Goal: Information Seeking & Learning: Learn about a topic

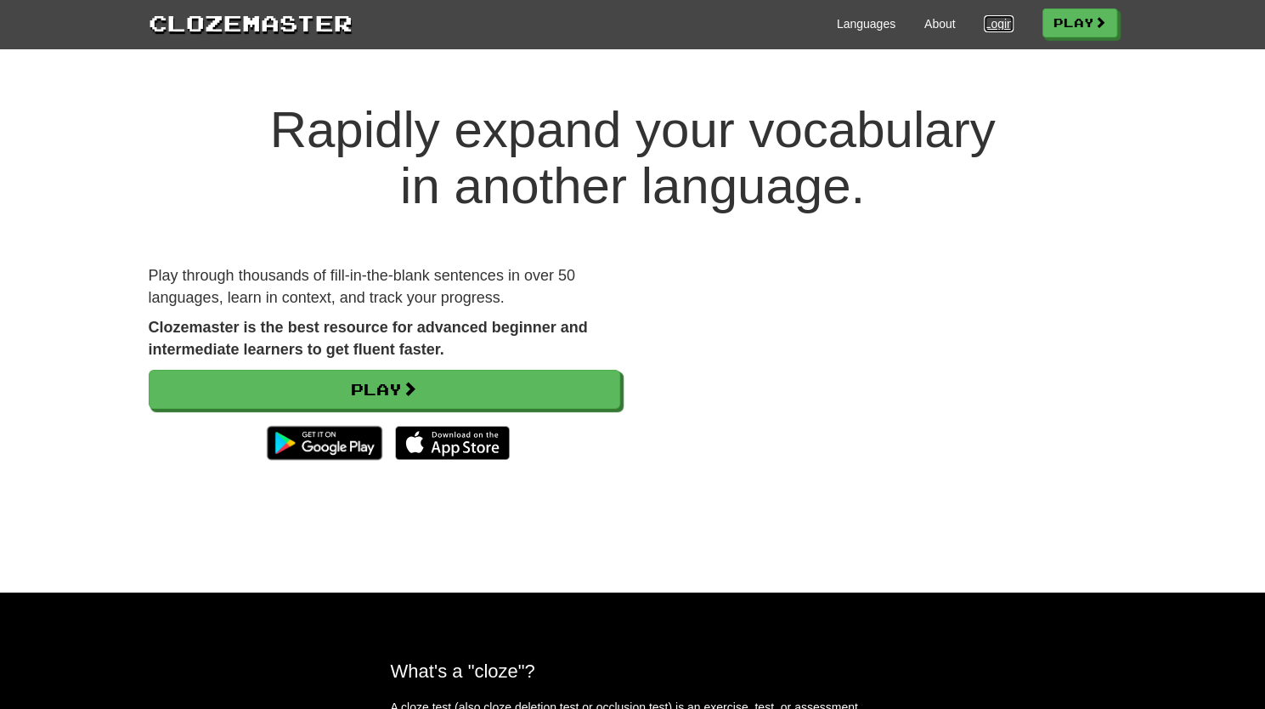
click at [992, 25] on link "Login" at bounding box center [998, 23] width 29 height 17
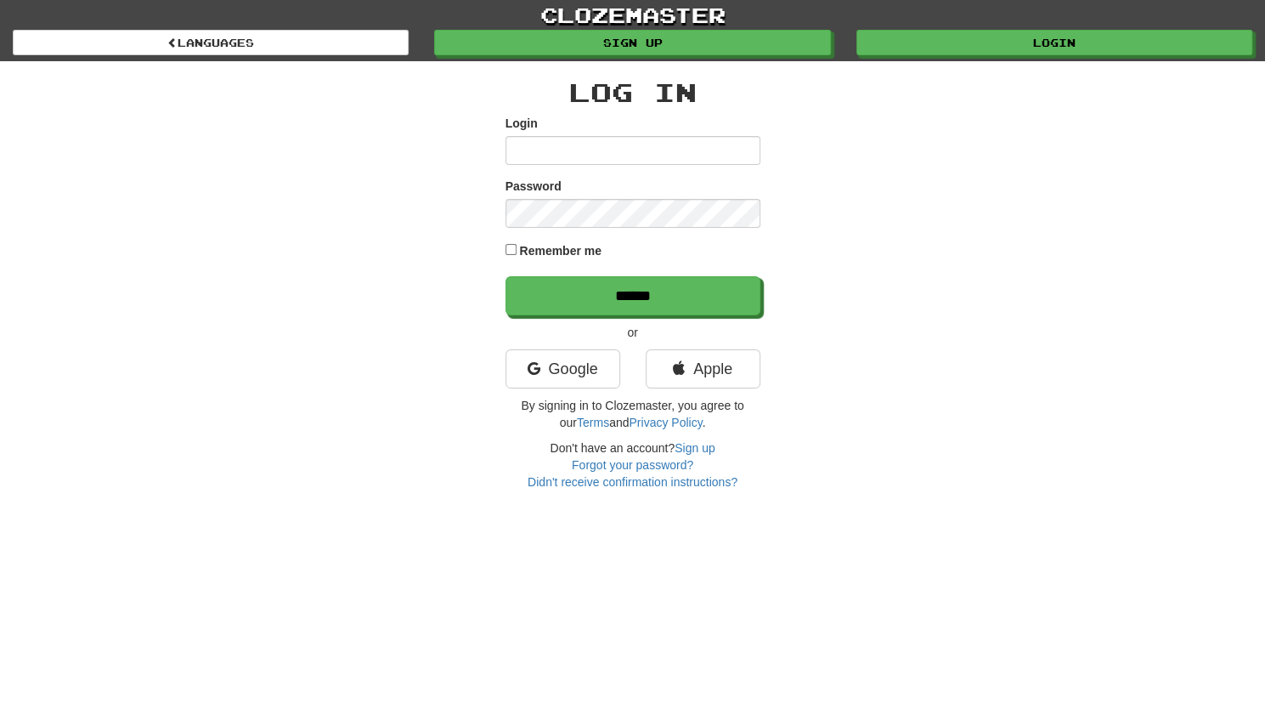
click at [690, 157] on input "Login" at bounding box center [633, 150] width 255 height 29
type input "**********"
click at [575, 380] on link "Google" at bounding box center [563, 368] width 115 height 39
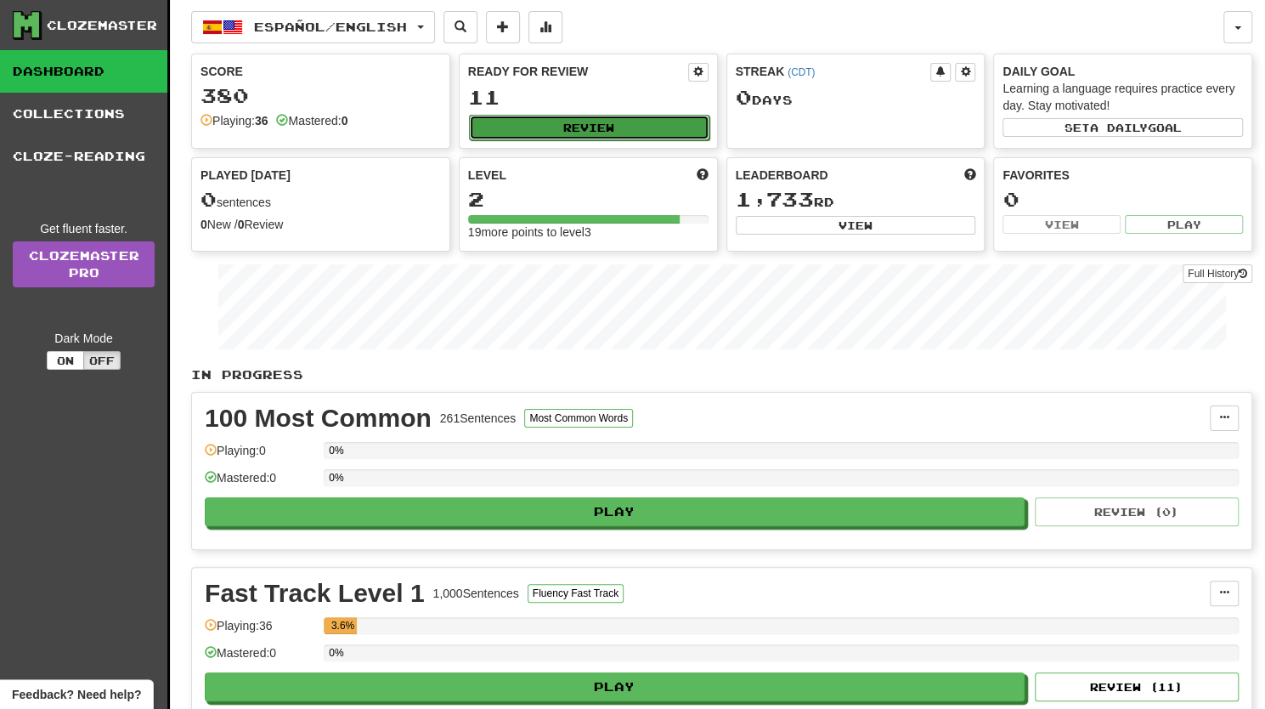
click at [515, 115] on button "Review" at bounding box center [589, 127] width 240 height 25
select select "**"
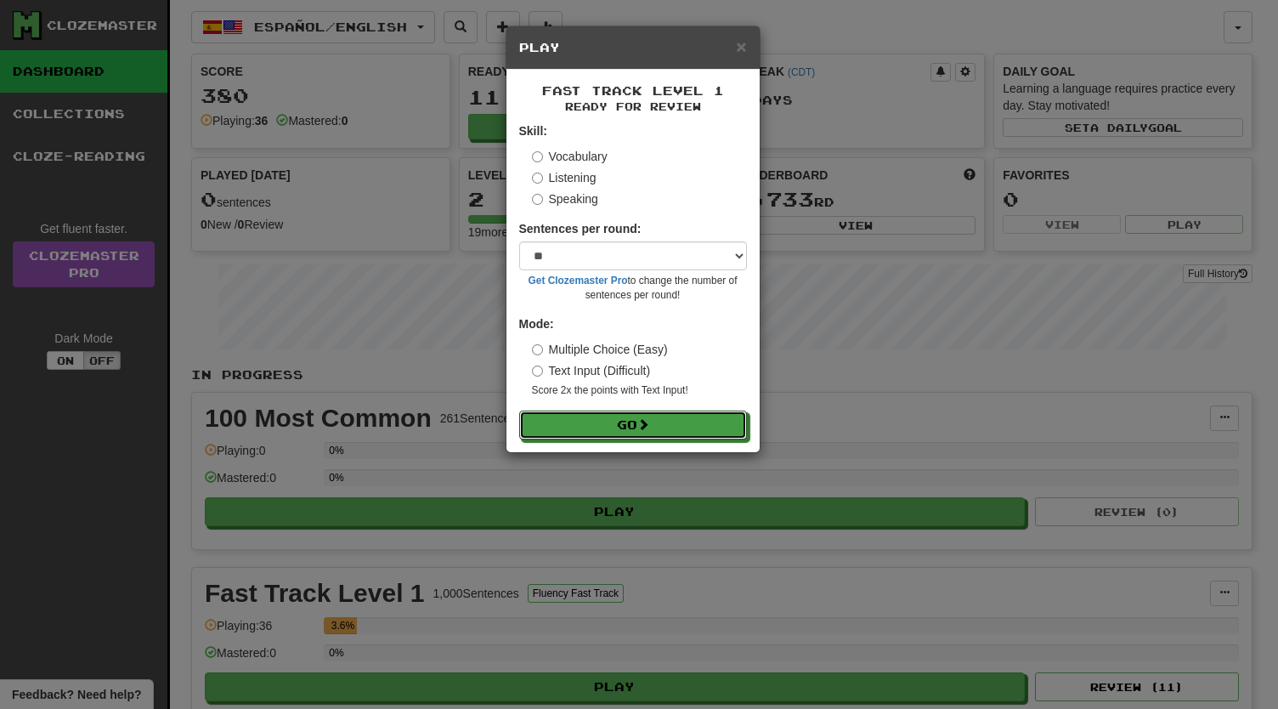
drag, startPoint x: 585, startPoint y: 413, endPoint x: 598, endPoint y: 244, distance: 169.6
click at [598, 244] on form "Skill: Vocabulary Listening Speaking Sentences per round: * ** ** ** ** ** *** …" at bounding box center [633, 280] width 228 height 317
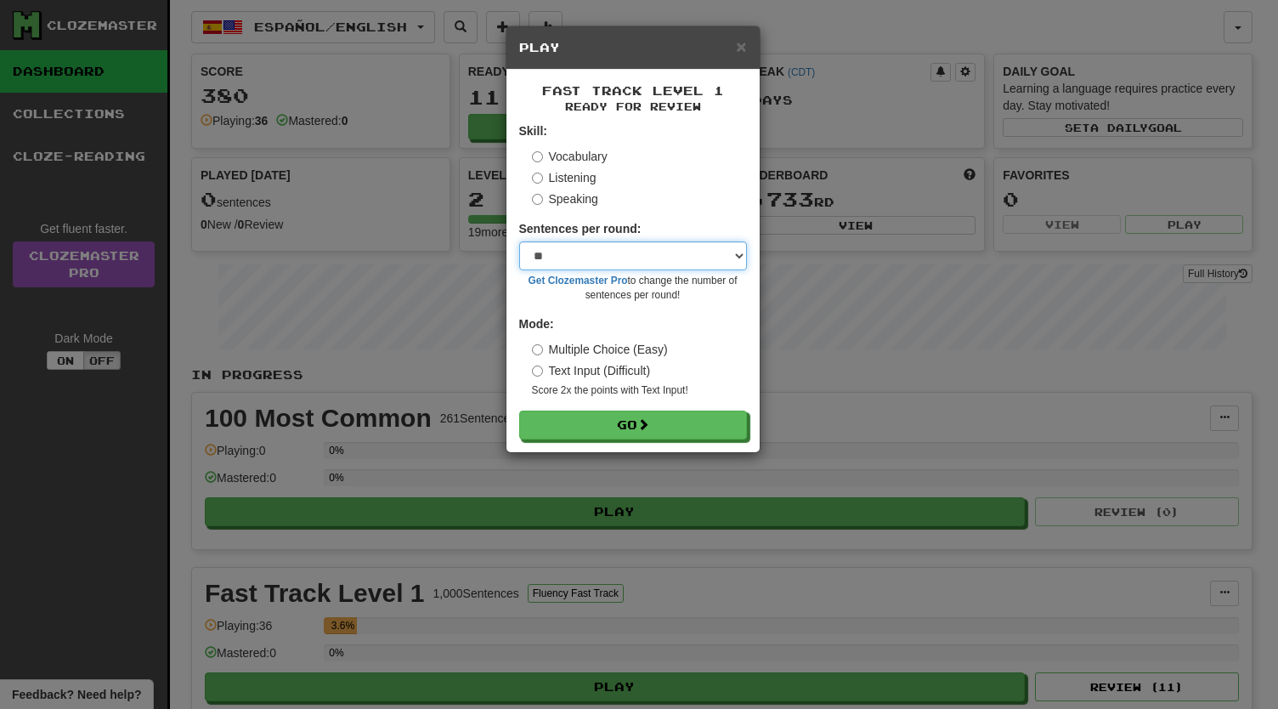
click at [598, 244] on select "* ** ** ** ** ** *** ********" at bounding box center [633, 255] width 228 height 29
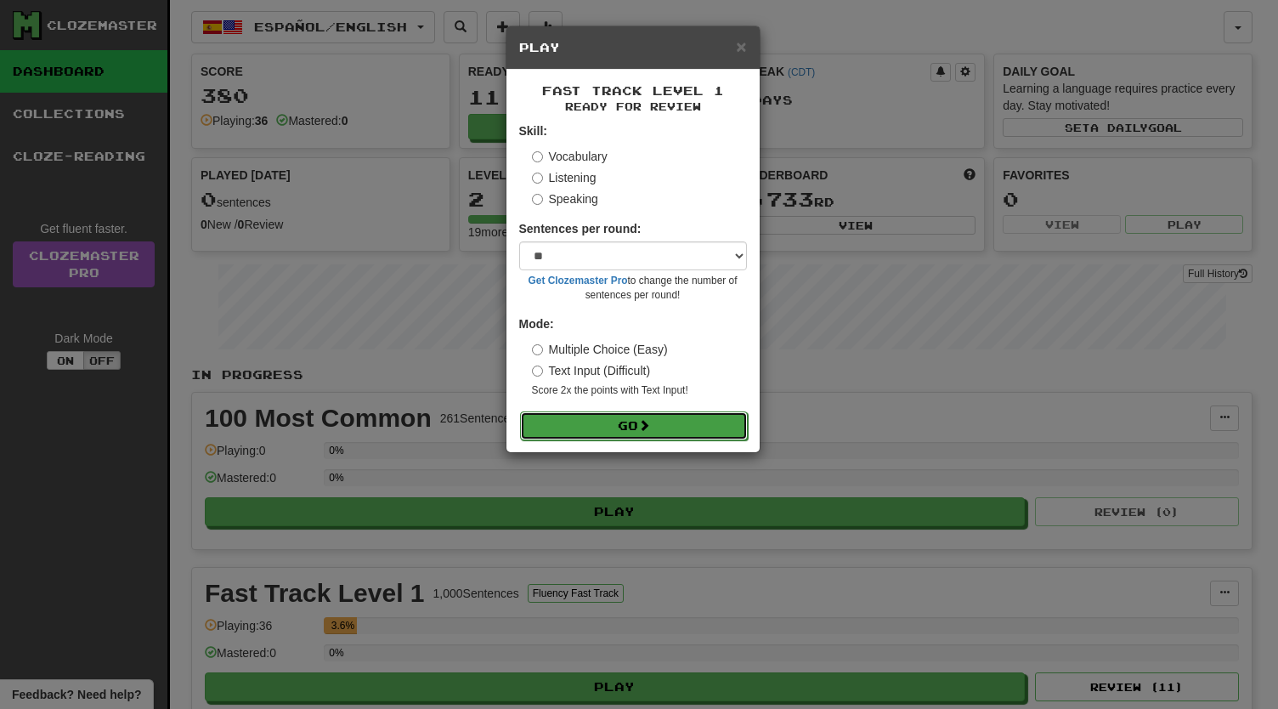
click at [585, 422] on button "Go" at bounding box center [634, 425] width 228 height 29
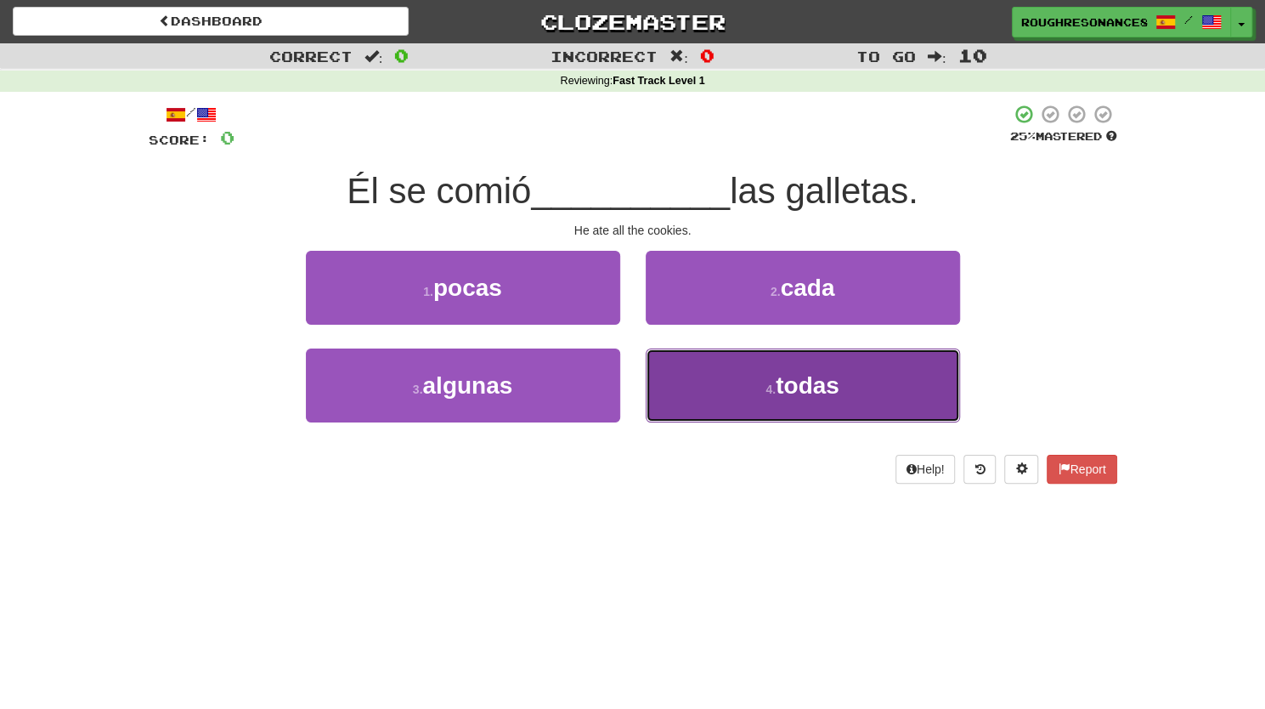
click at [698, 376] on button "4 . todas" at bounding box center [803, 385] width 314 height 74
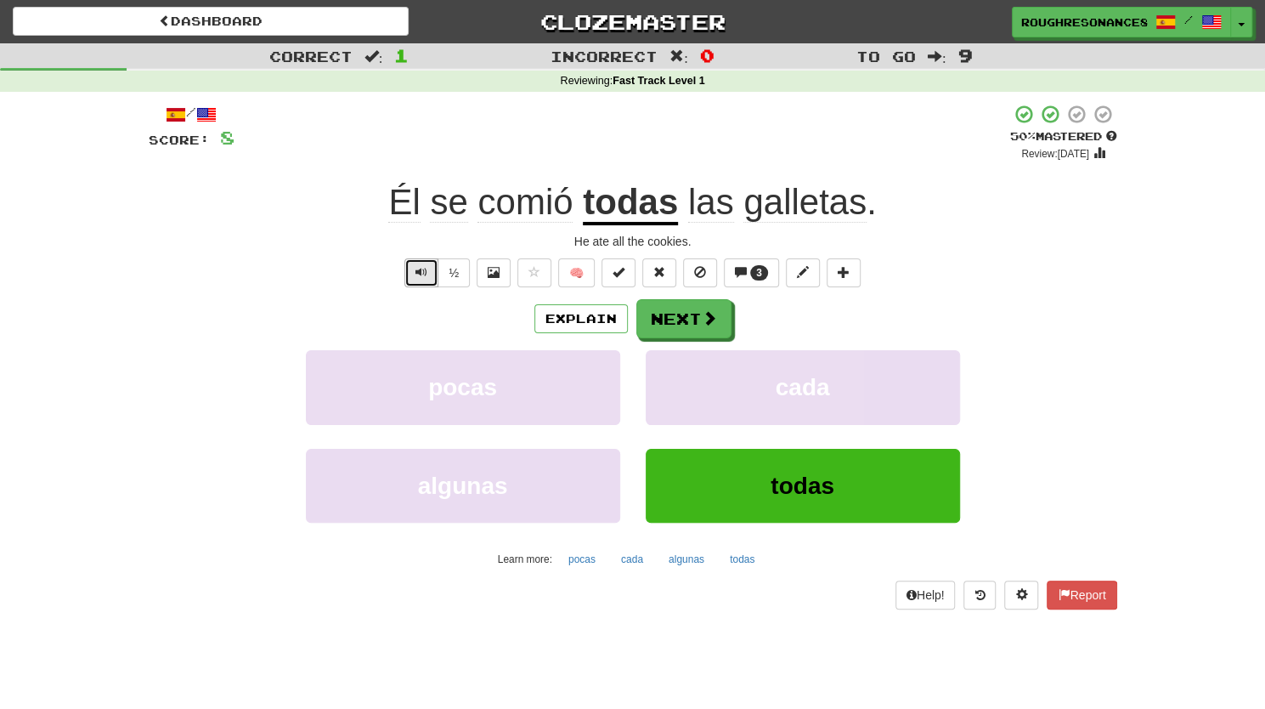
click at [424, 277] on span "Text-to-speech controls" at bounding box center [422, 272] width 12 height 12
click at [557, 325] on button "Explain" at bounding box center [580, 318] width 93 height 29
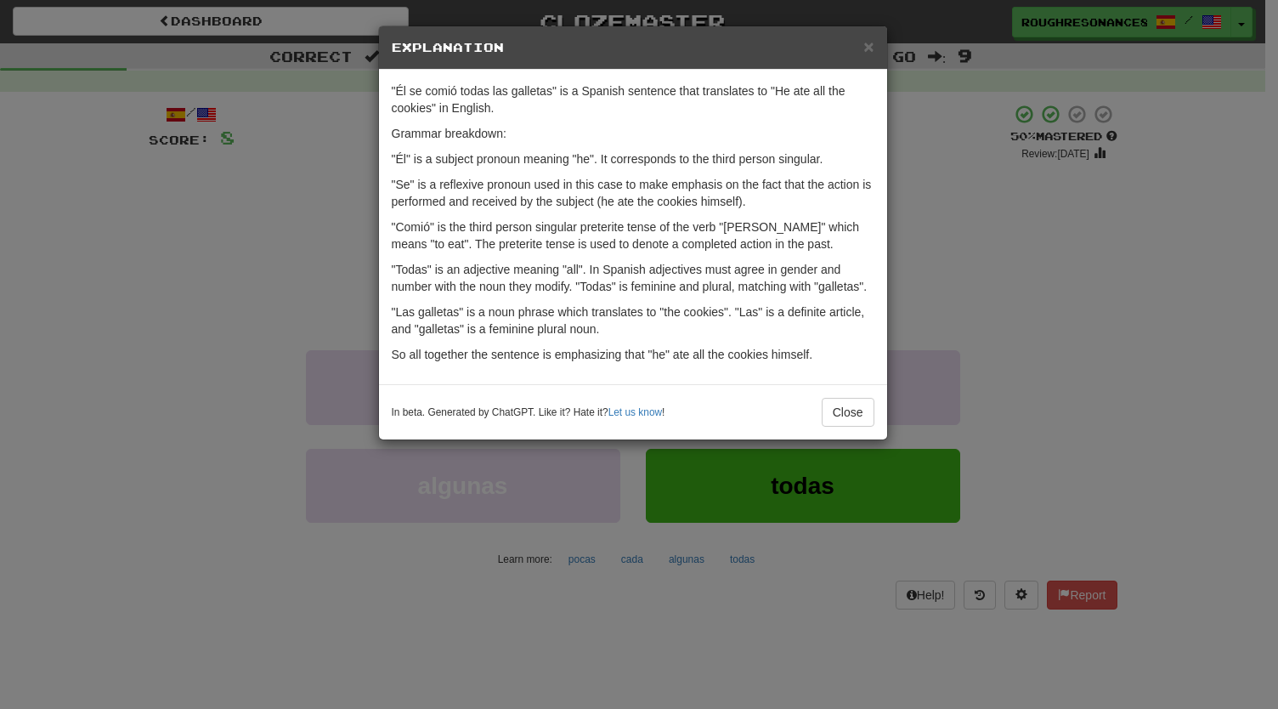
click at [853, 426] on div "In beta. Generated by ChatGPT. Like it? Hate it? Let us know ! Close" at bounding box center [633, 411] width 508 height 55
click at [851, 398] on button "Close" at bounding box center [848, 412] width 53 height 29
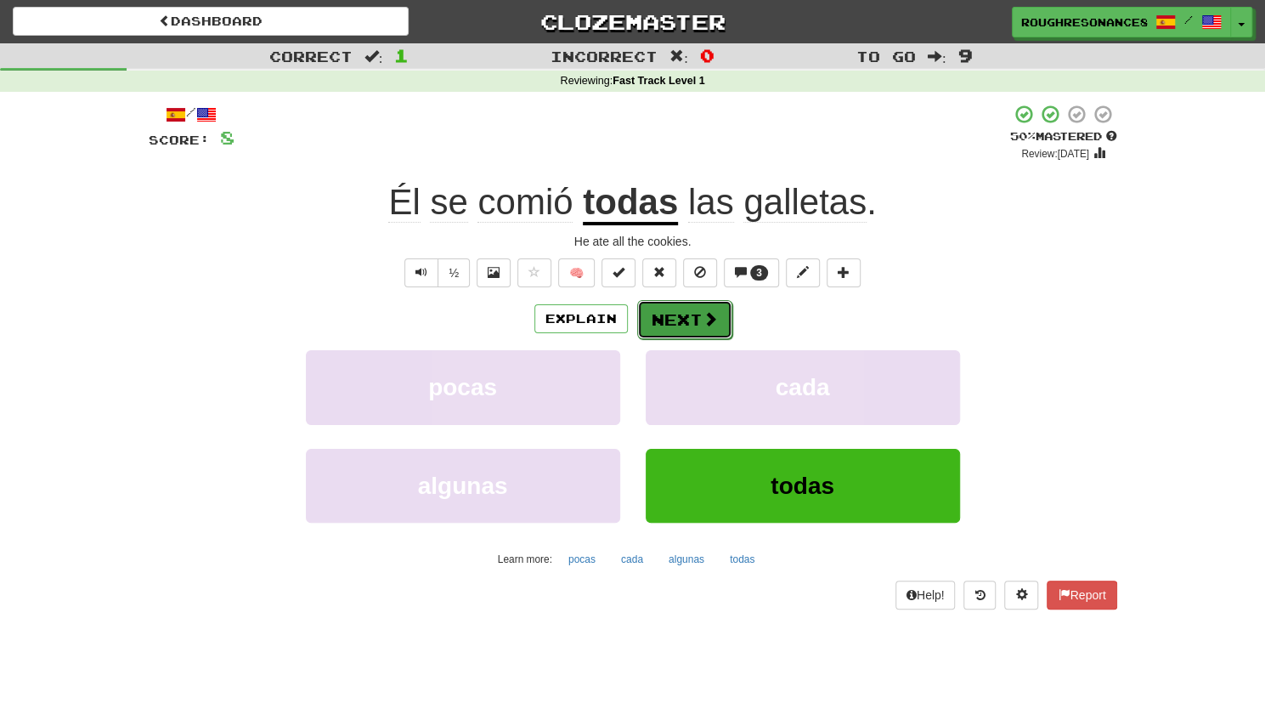
click at [661, 334] on button "Next" at bounding box center [684, 319] width 95 height 39
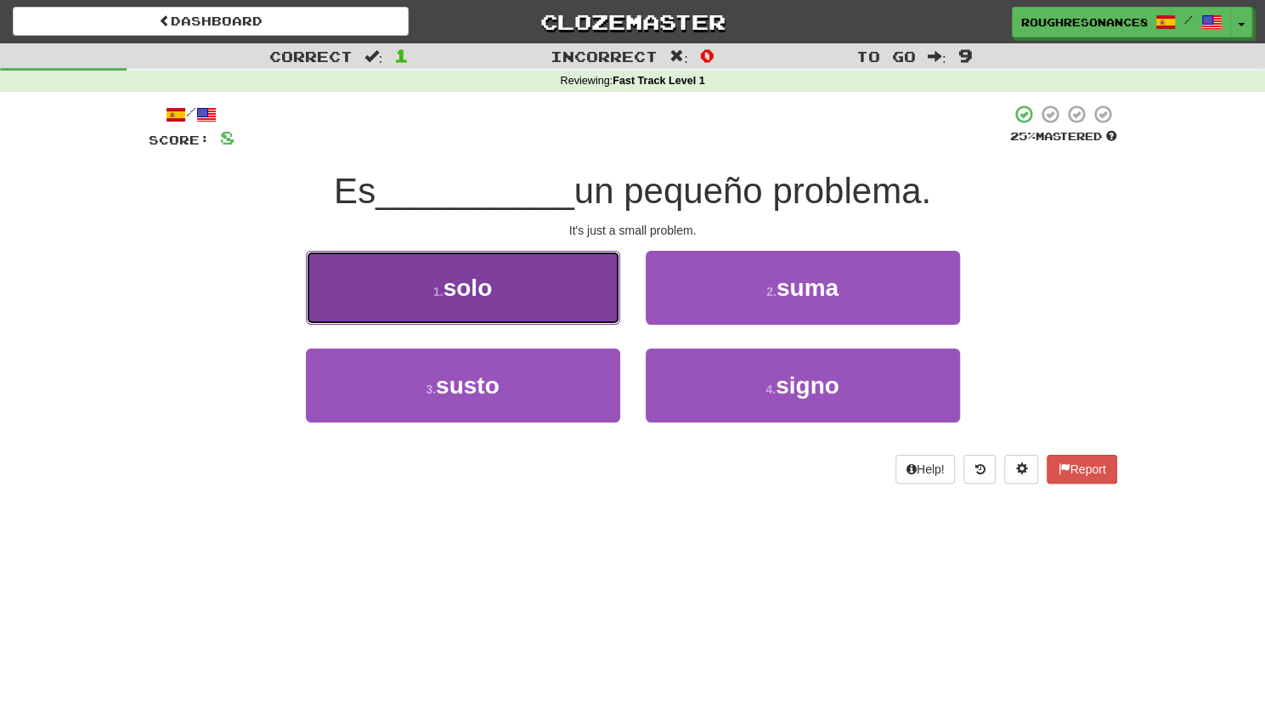
click at [547, 286] on button "1 . solo" at bounding box center [463, 288] width 314 height 74
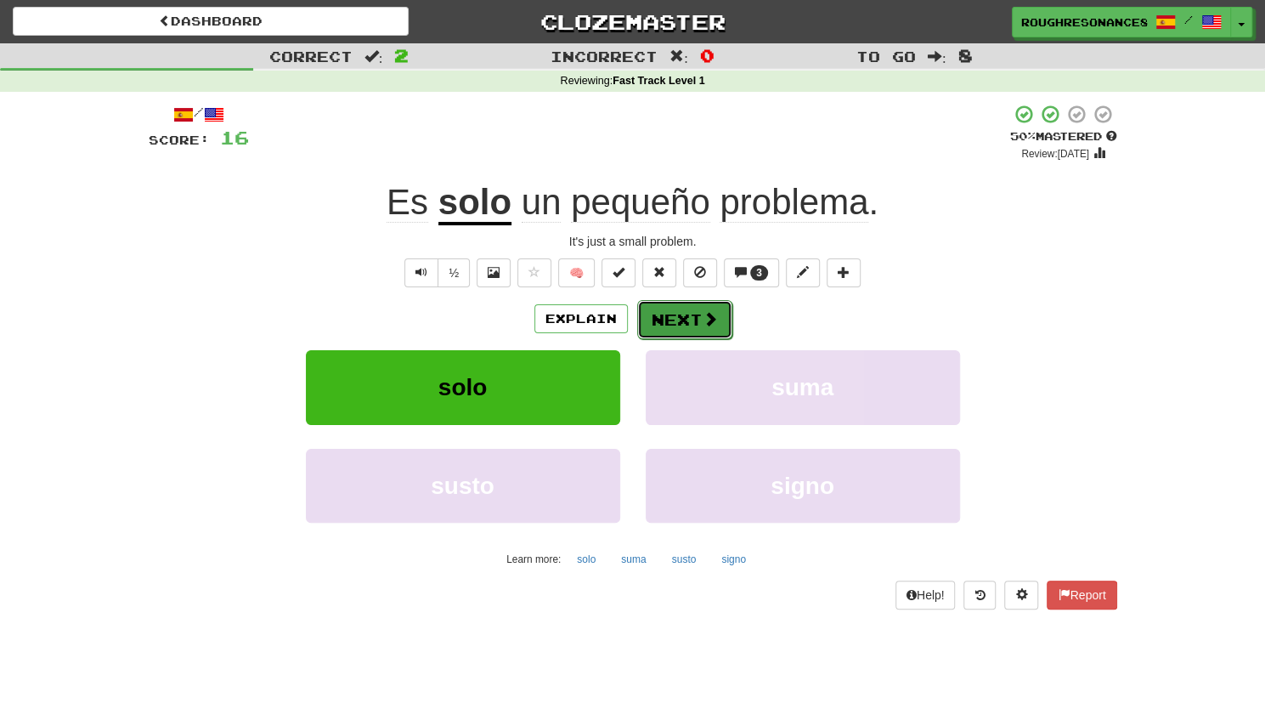
click at [663, 325] on button "Next" at bounding box center [684, 319] width 95 height 39
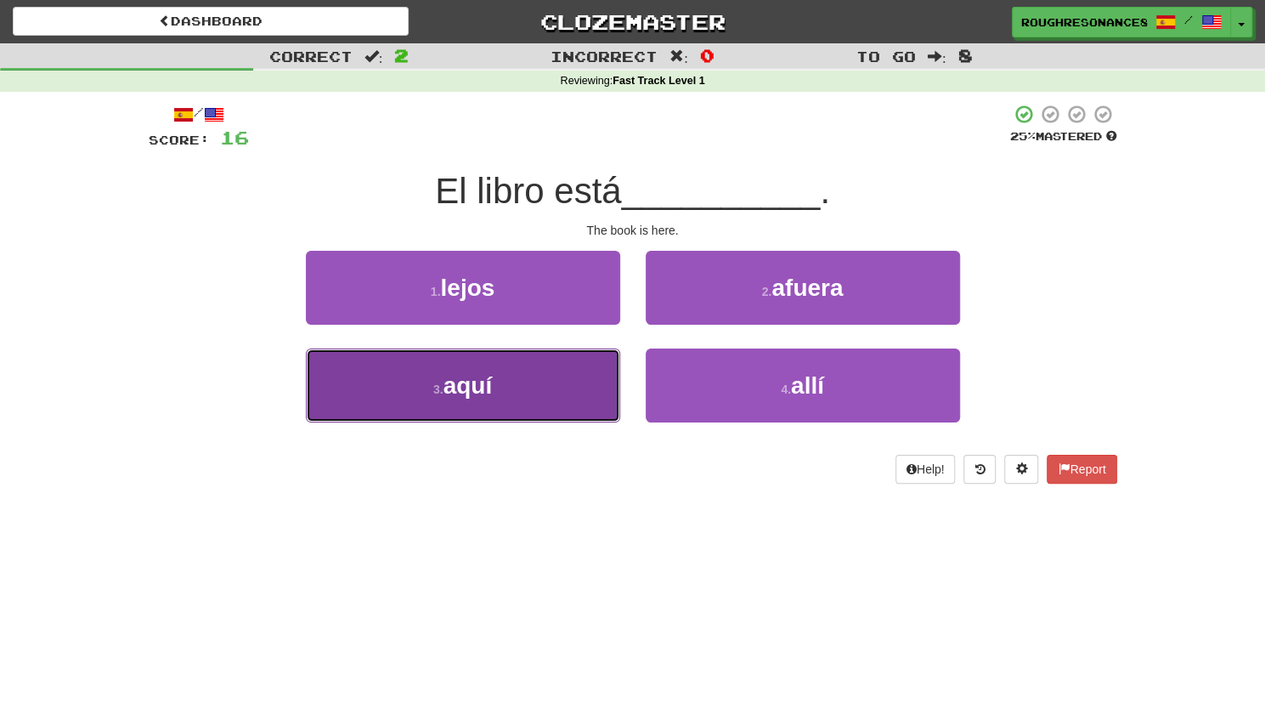
click at [591, 380] on button "3 . aquí" at bounding box center [463, 385] width 314 height 74
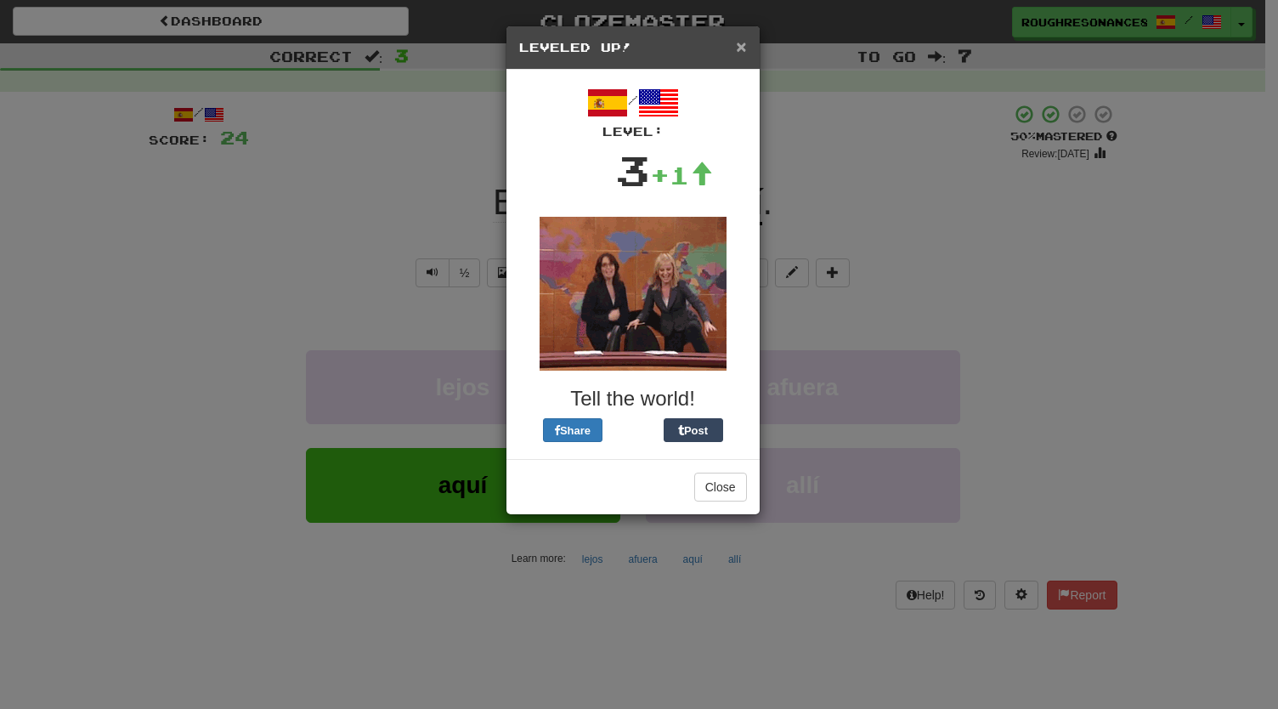
click at [741, 50] on span "×" at bounding box center [741, 47] width 10 height 20
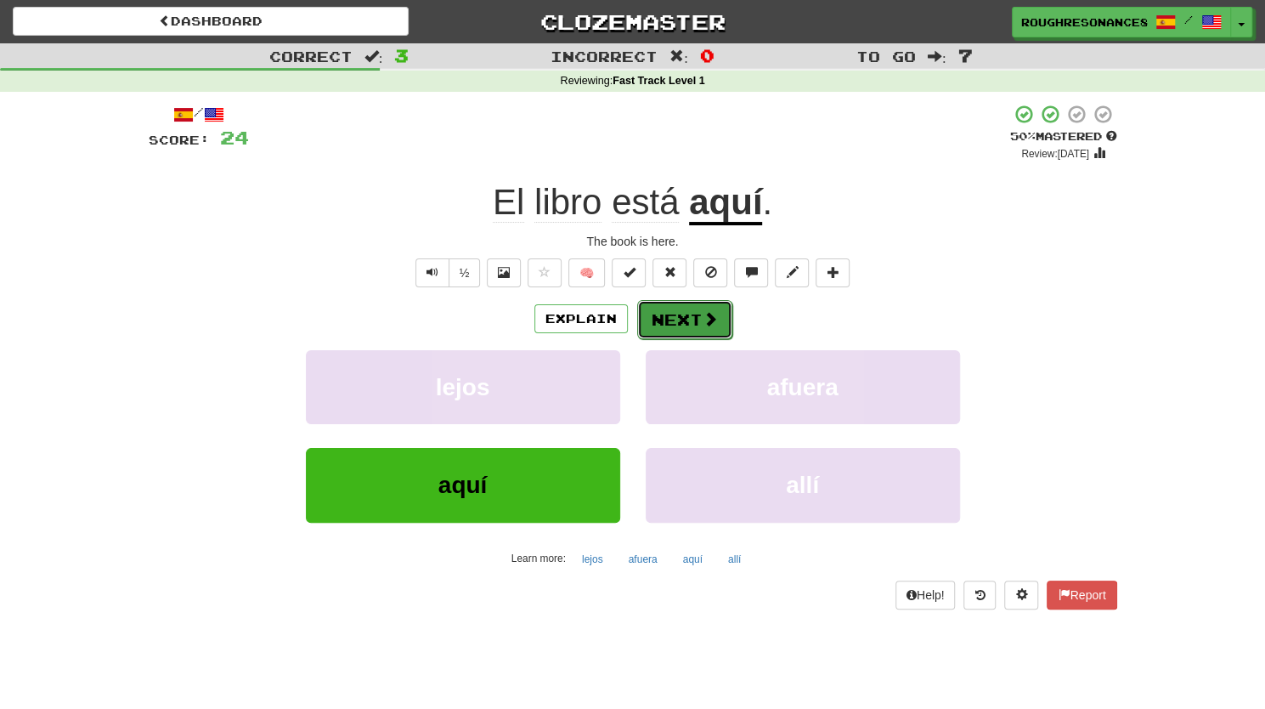
click at [675, 308] on button "Next" at bounding box center [684, 319] width 95 height 39
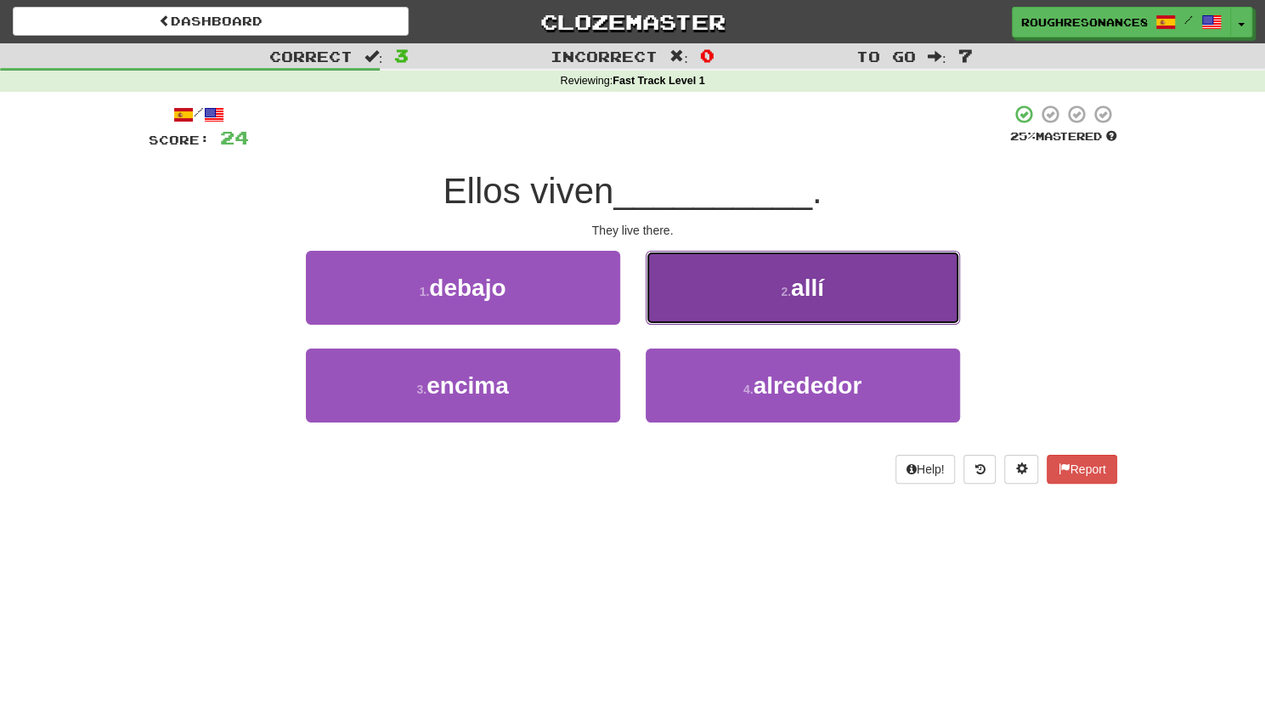
click at [727, 298] on button "2 . allí" at bounding box center [803, 288] width 314 height 74
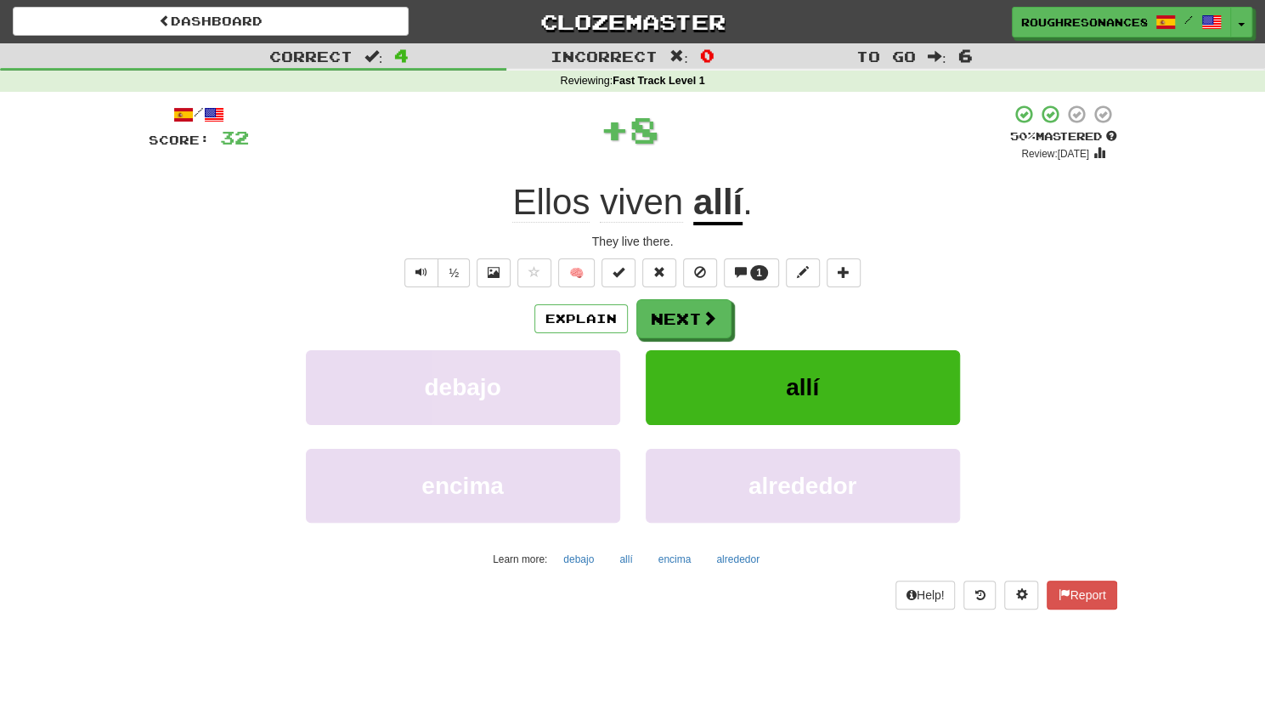
click at [737, 208] on u "allí" at bounding box center [717, 203] width 49 height 43
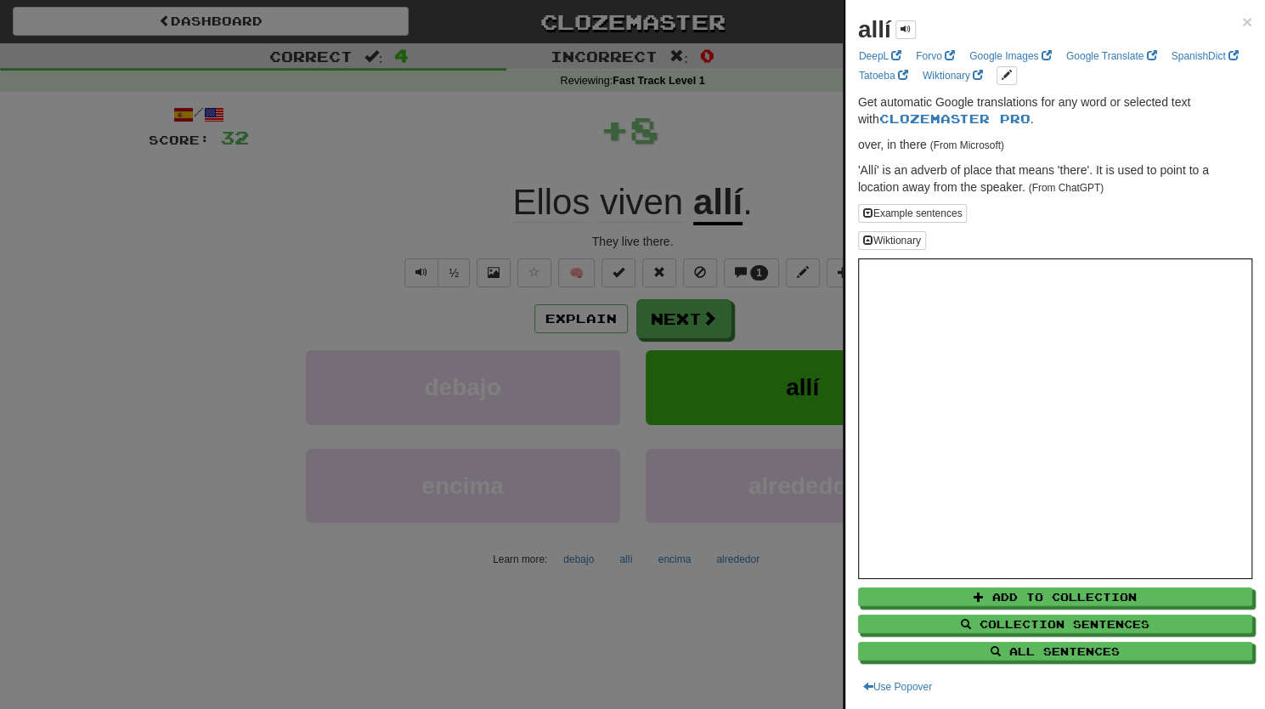
click at [775, 241] on div at bounding box center [632, 354] width 1265 height 709
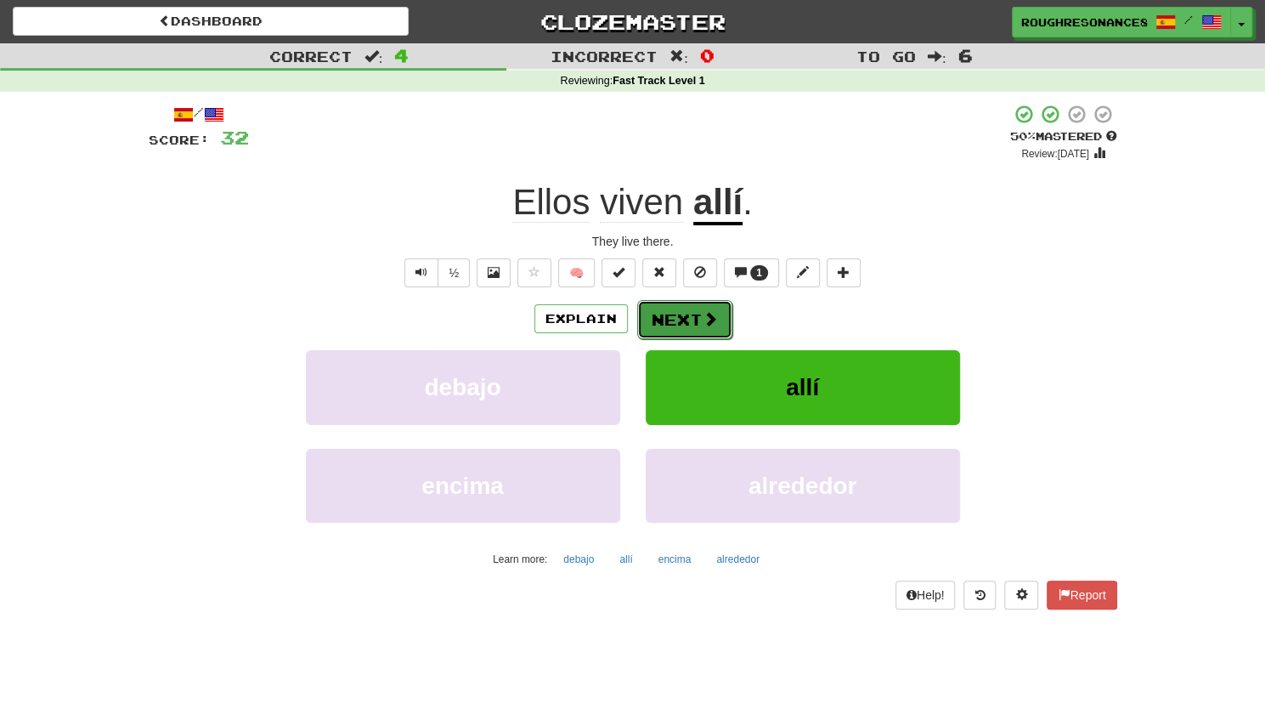
click at [699, 327] on button "Next" at bounding box center [684, 319] width 95 height 39
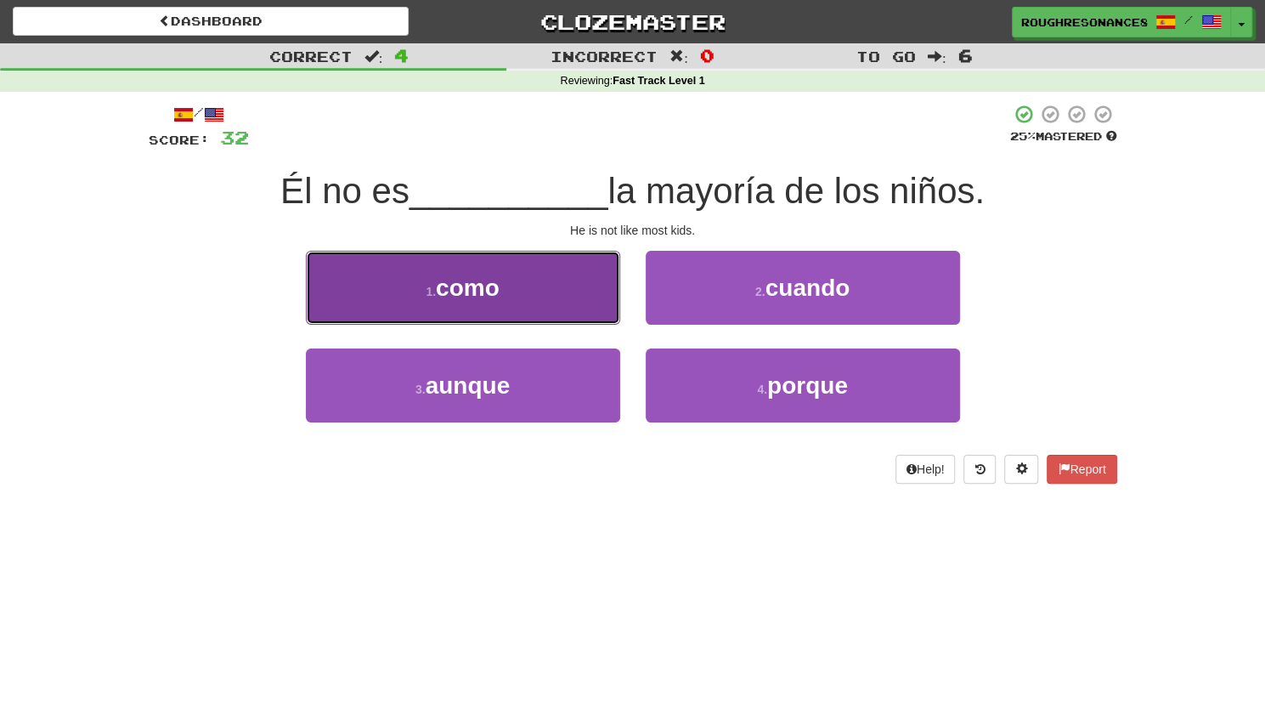
click at [581, 285] on button "1 . como" at bounding box center [463, 288] width 314 height 74
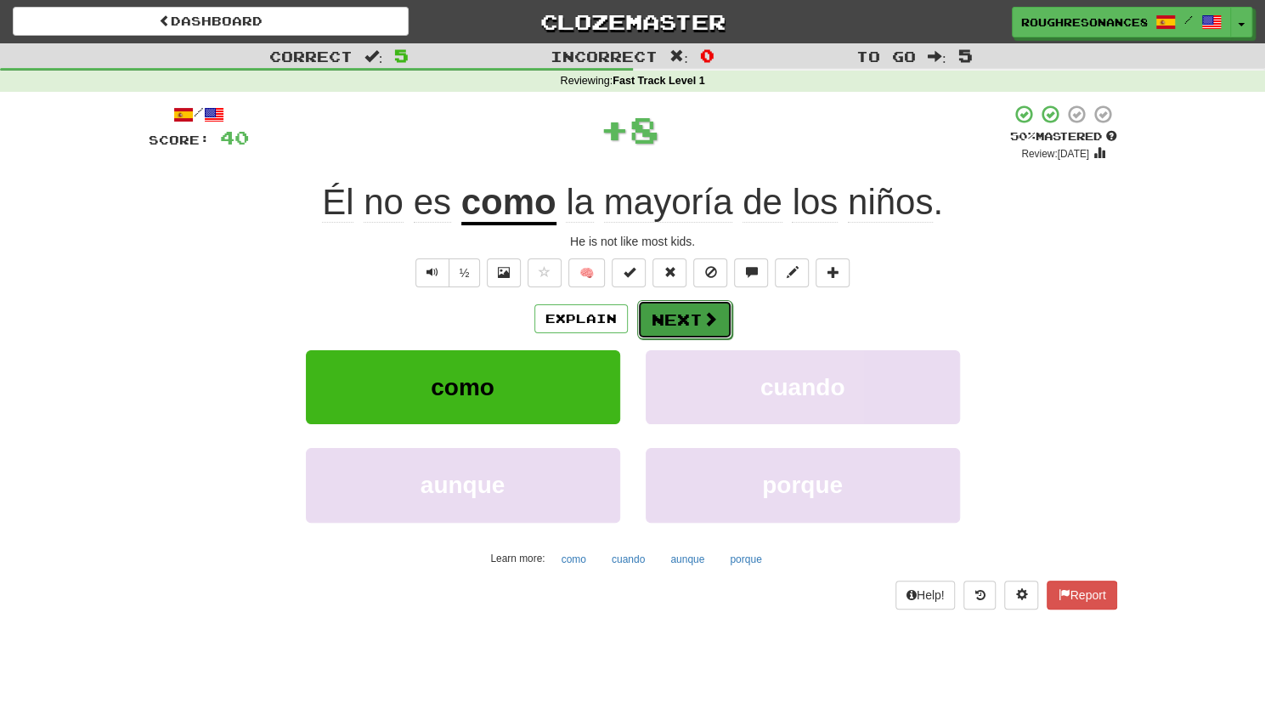
click at [668, 307] on button "Next" at bounding box center [684, 319] width 95 height 39
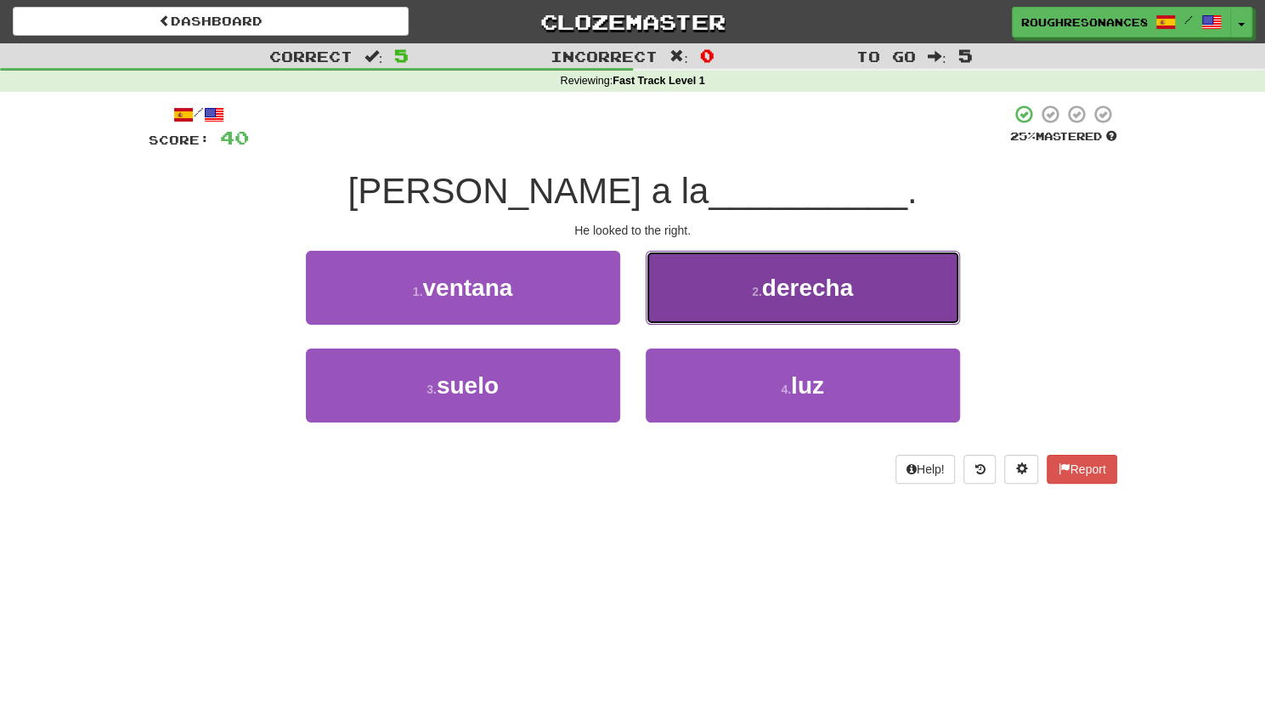
click at [755, 276] on button "2 . derecha" at bounding box center [803, 288] width 314 height 74
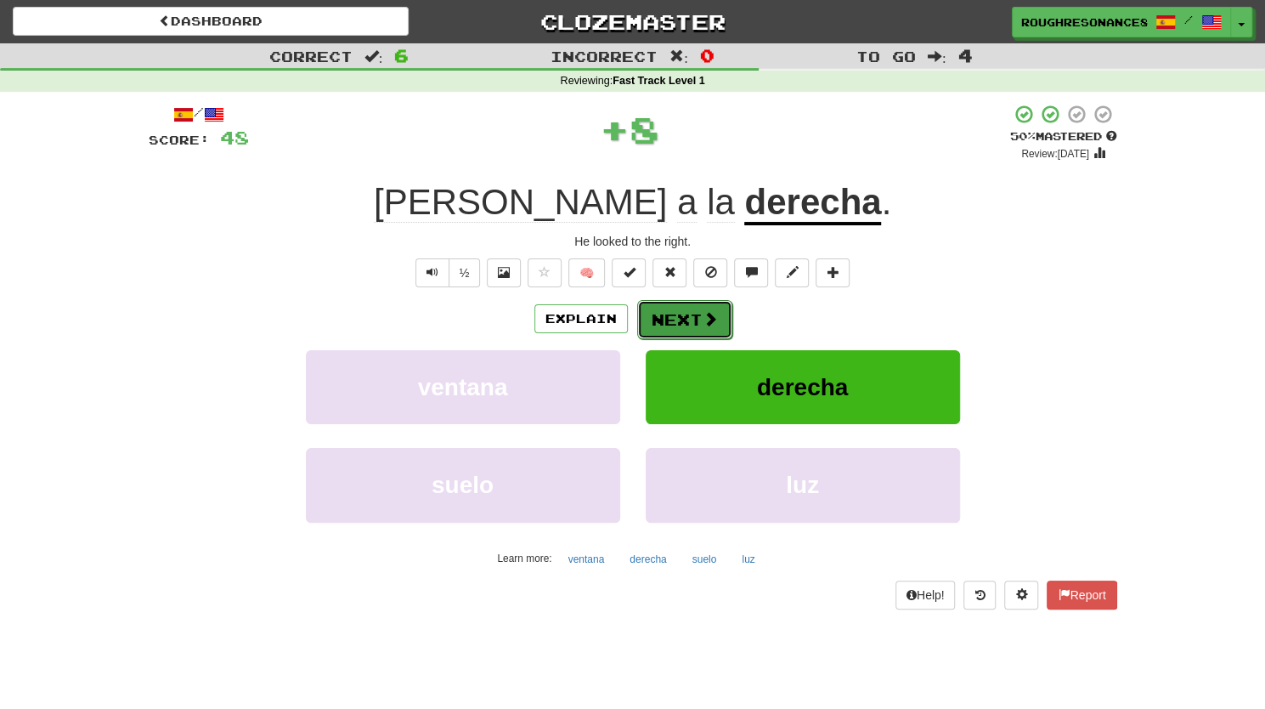
click at [715, 314] on span at bounding box center [710, 318] width 15 height 15
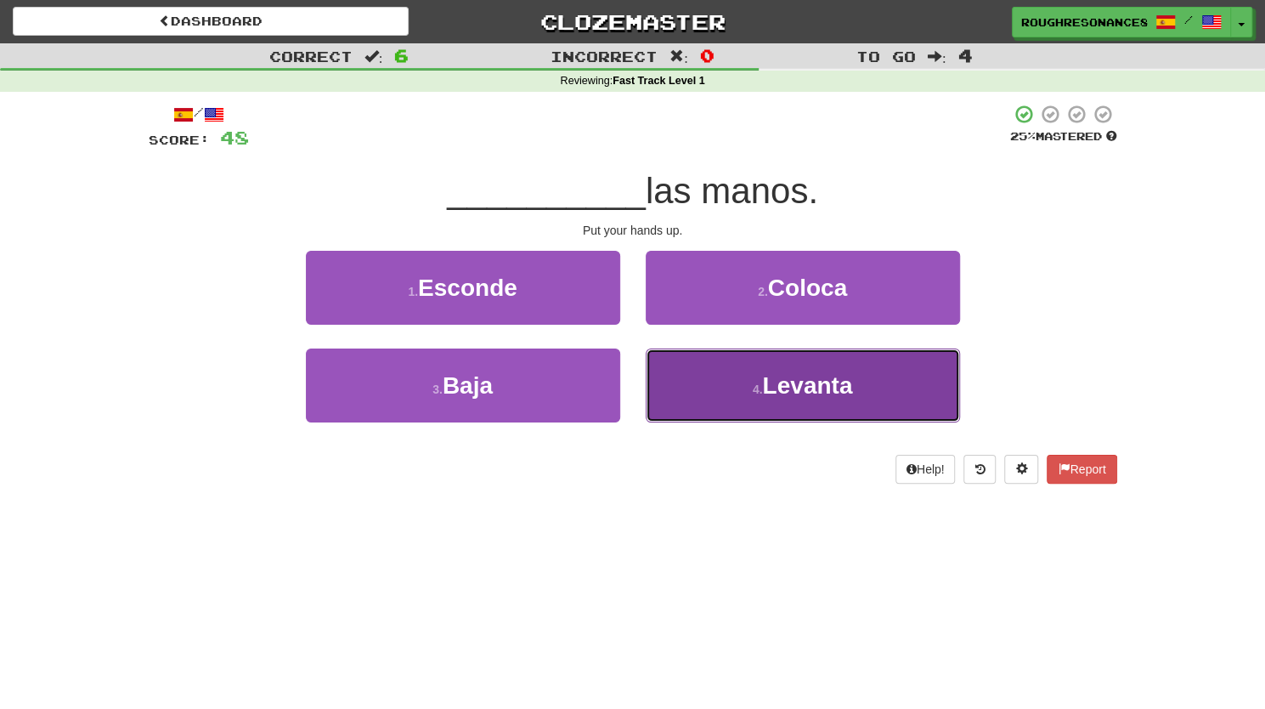
click at [680, 406] on button "4 . Levanta" at bounding box center [803, 385] width 314 height 74
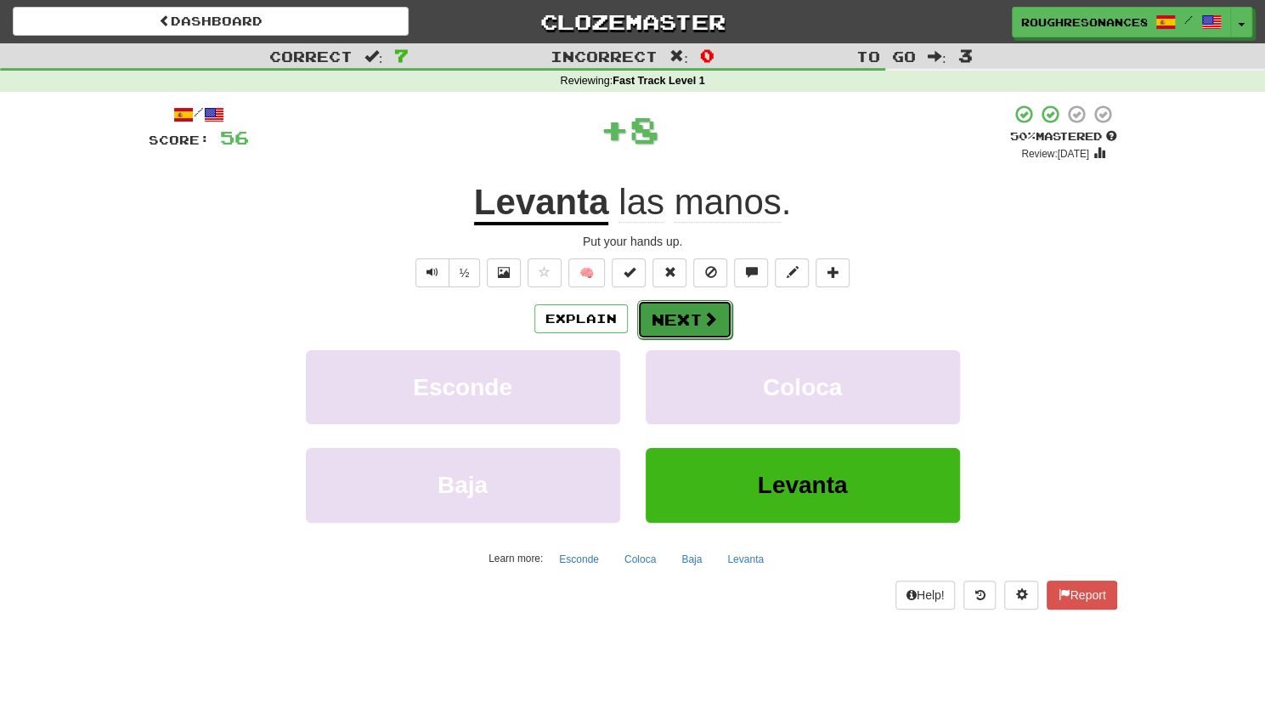
click at [688, 319] on button "Next" at bounding box center [684, 319] width 95 height 39
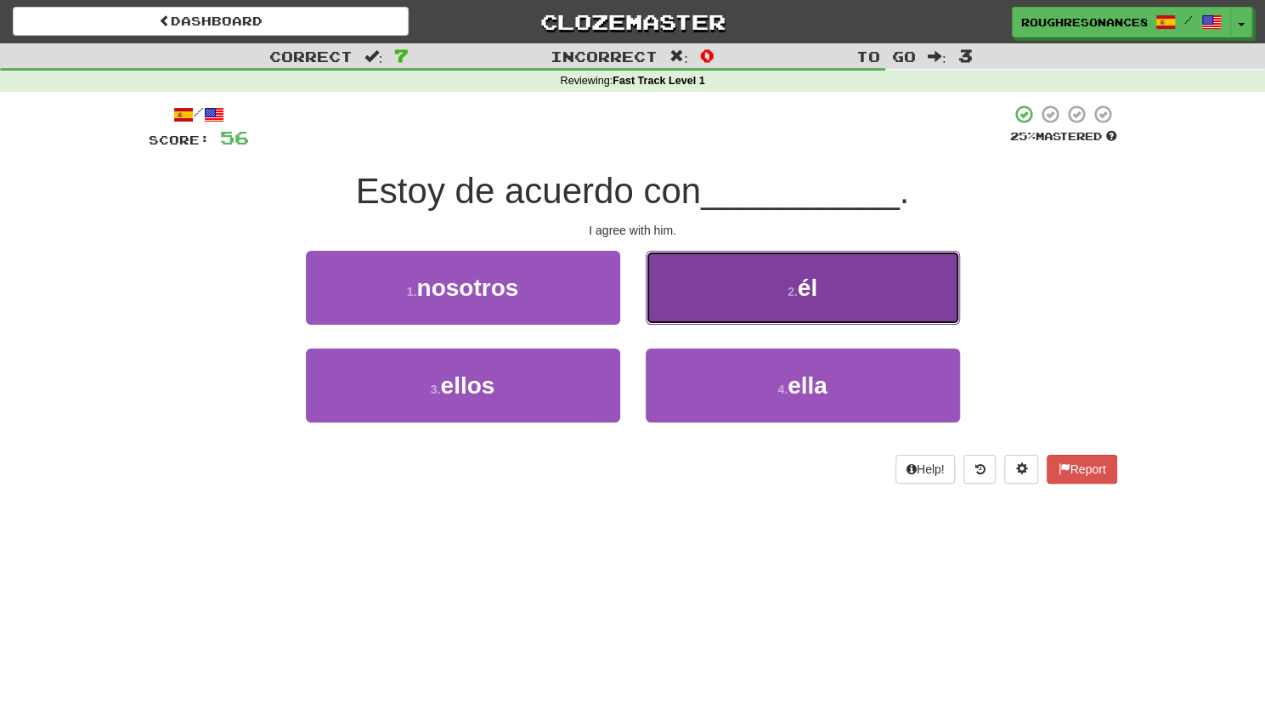
click at [651, 309] on button "2 . él" at bounding box center [803, 288] width 314 height 74
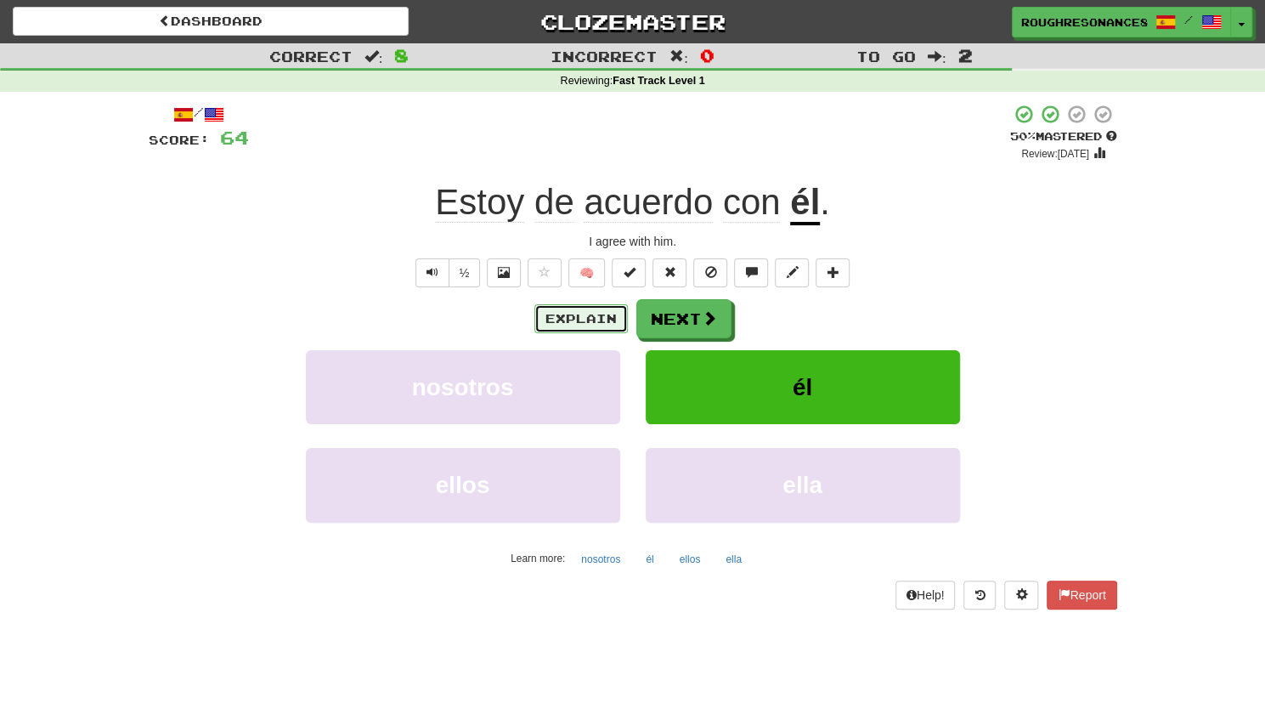
click at [580, 315] on button "Explain" at bounding box center [580, 318] width 93 height 29
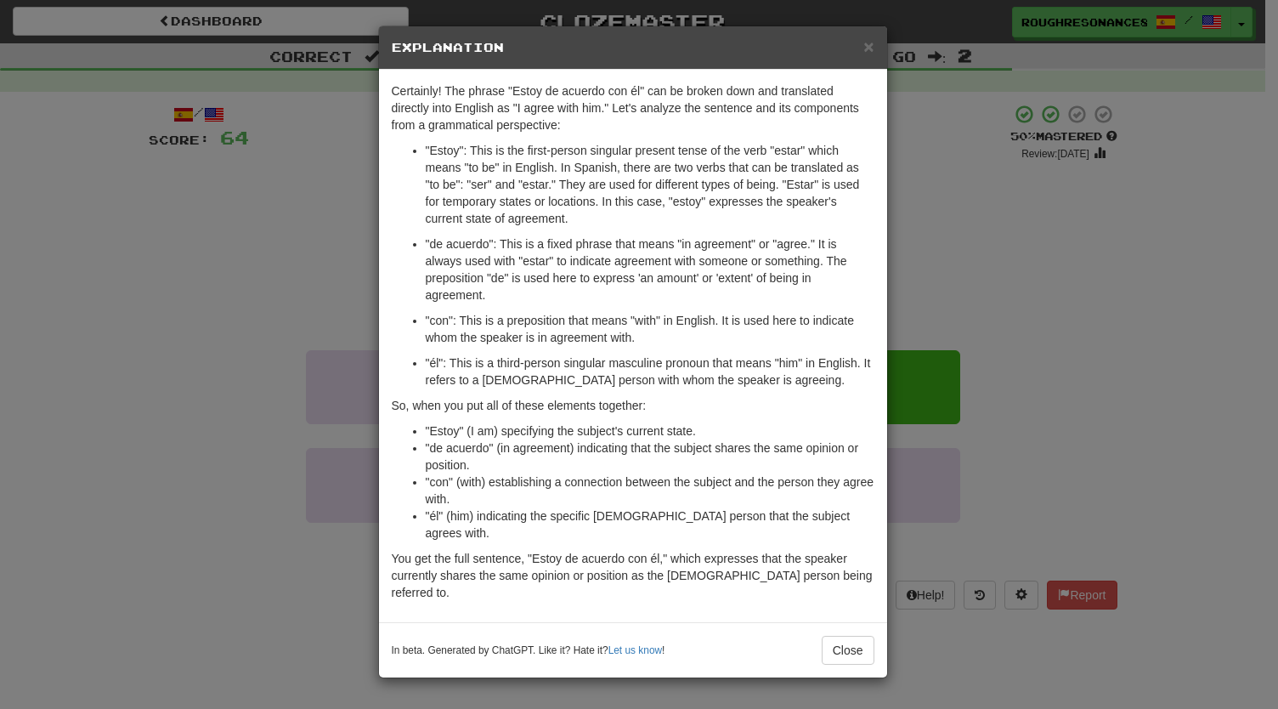
click at [972, 296] on div "× Explanation Certainly! The phrase "Estoy de acuerdo con él" can be broken dow…" at bounding box center [639, 354] width 1278 height 709
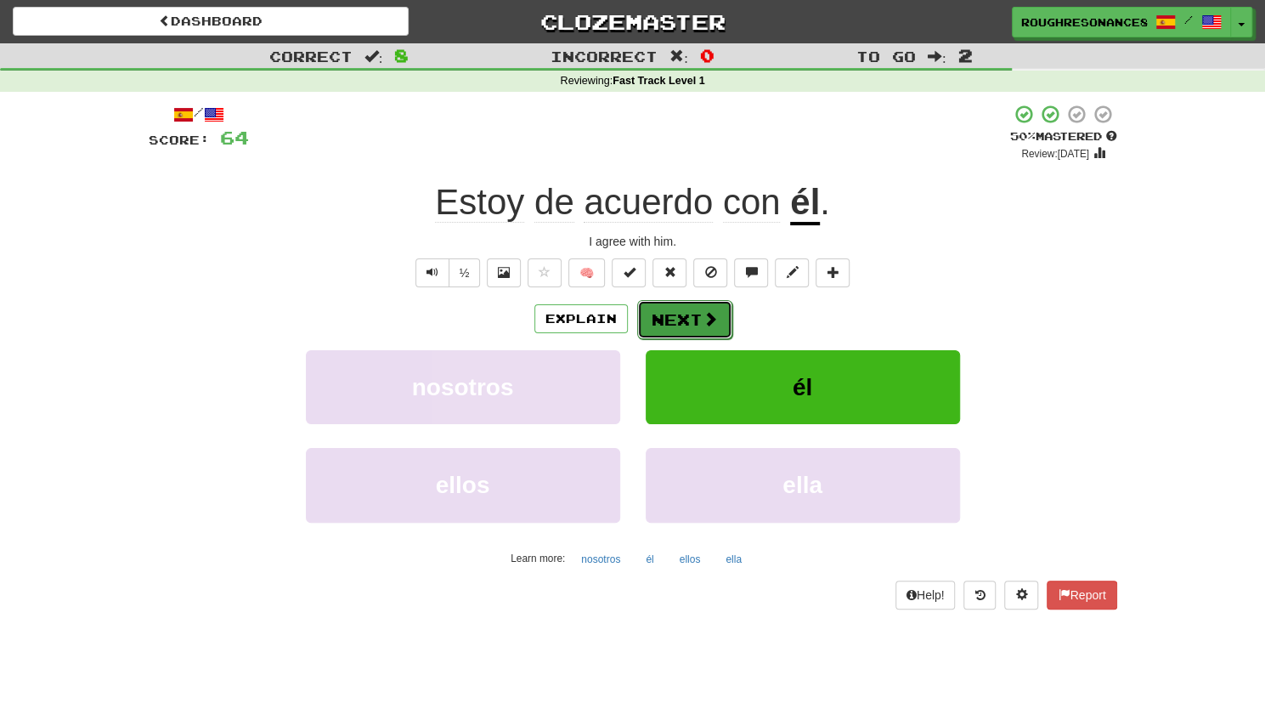
click at [712, 319] on span at bounding box center [710, 318] width 15 height 15
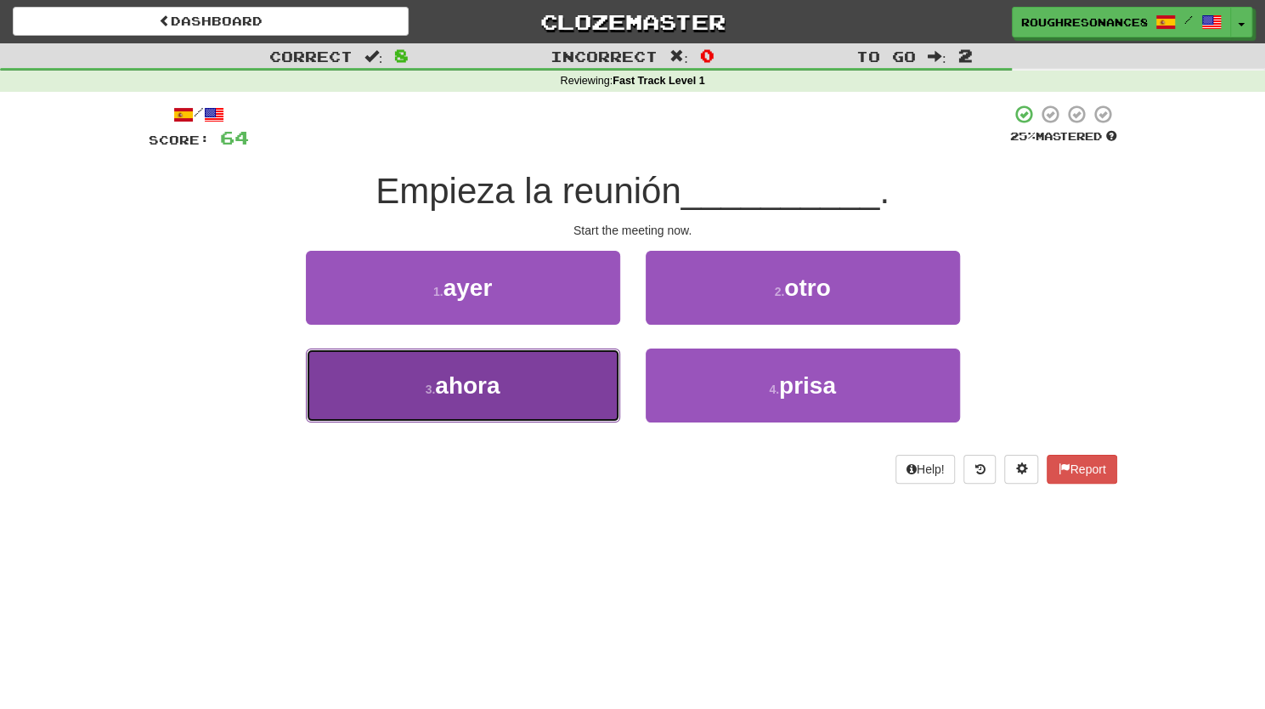
click at [569, 395] on button "3 . ahora" at bounding box center [463, 385] width 314 height 74
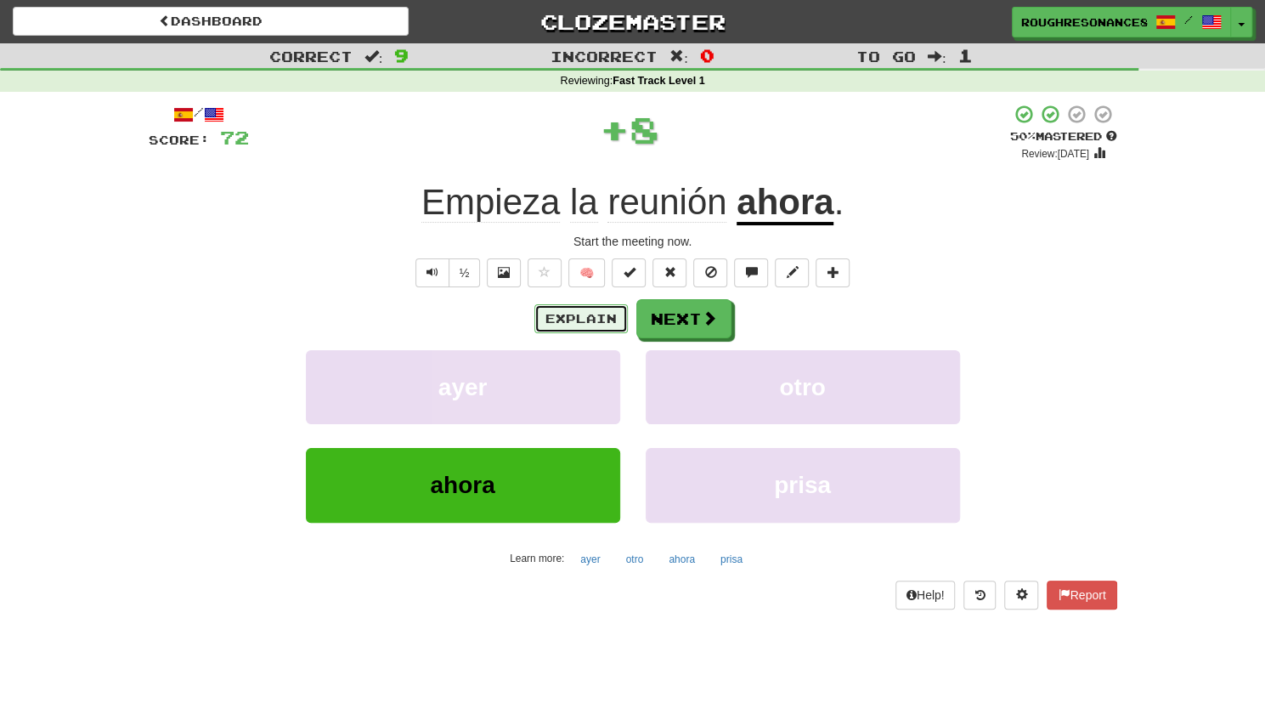
click at [559, 325] on button "Explain" at bounding box center [580, 318] width 93 height 29
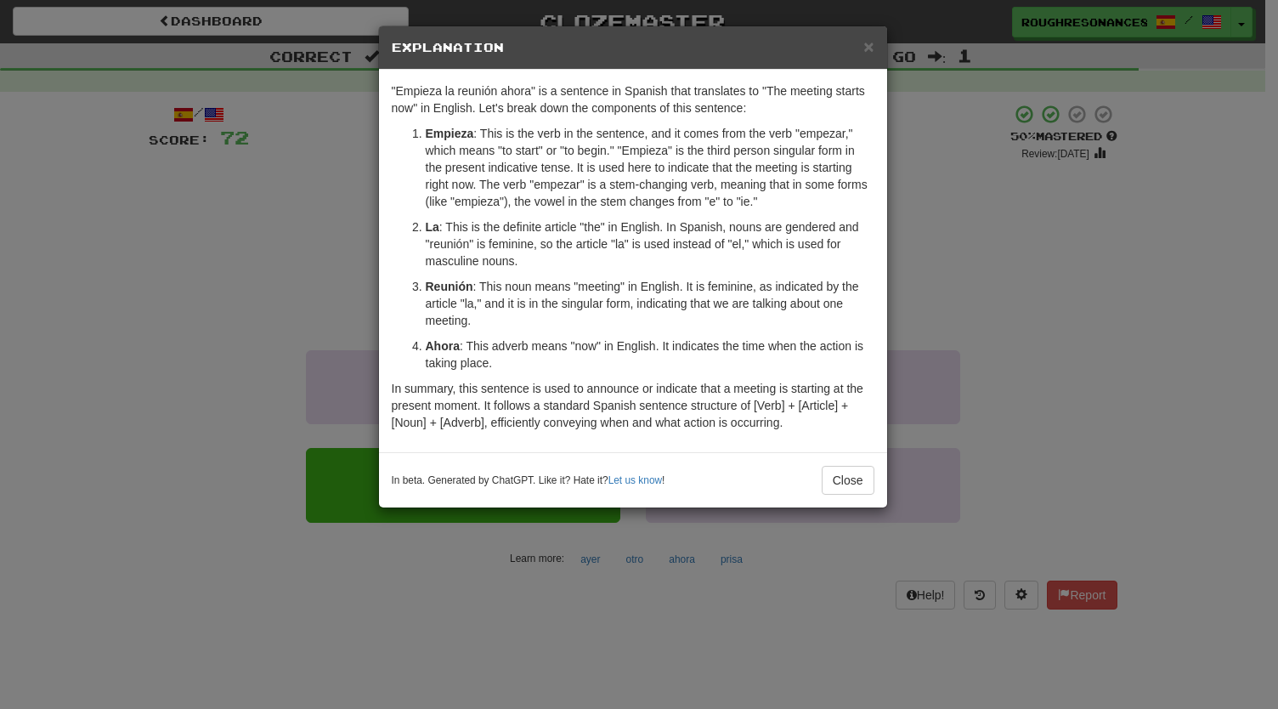
click at [351, 187] on div "× Explanation "Empieza la reunión ahora" is a sentence in Spanish that translat…" at bounding box center [639, 354] width 1278 height 709
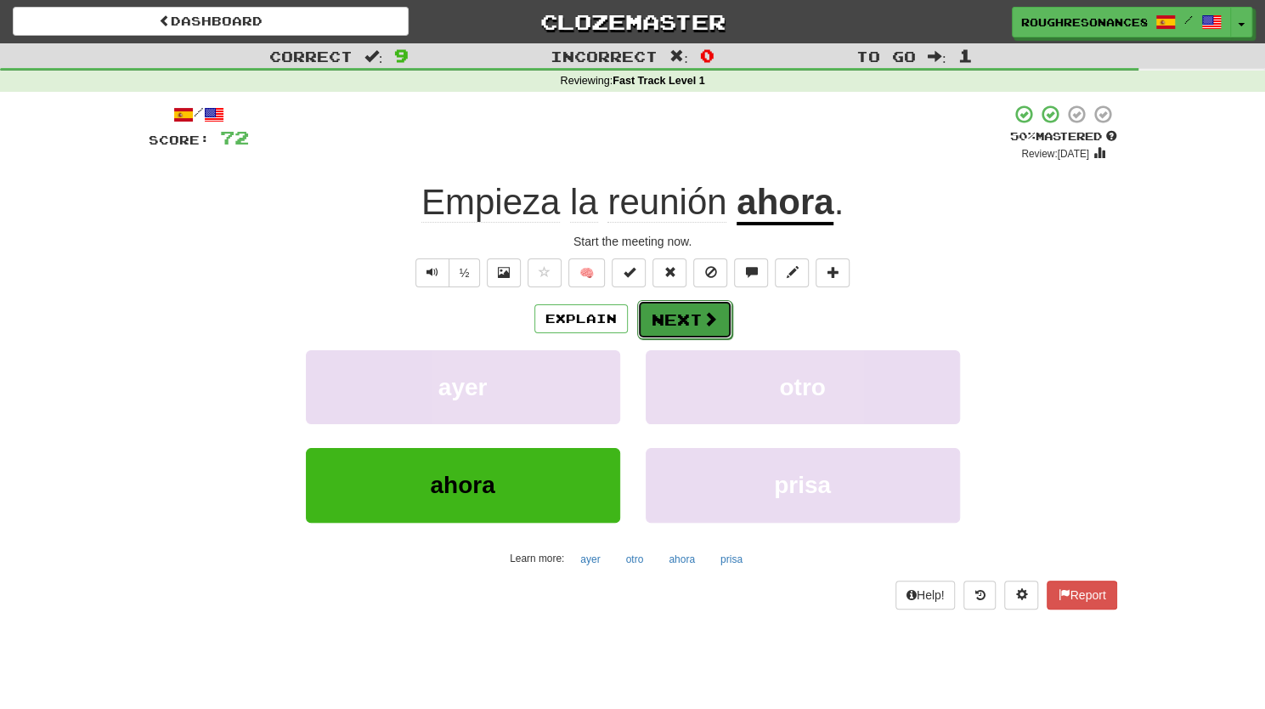
click at [699, 308] on button "Next" at bounding box center [684, 319] width 95 height 39
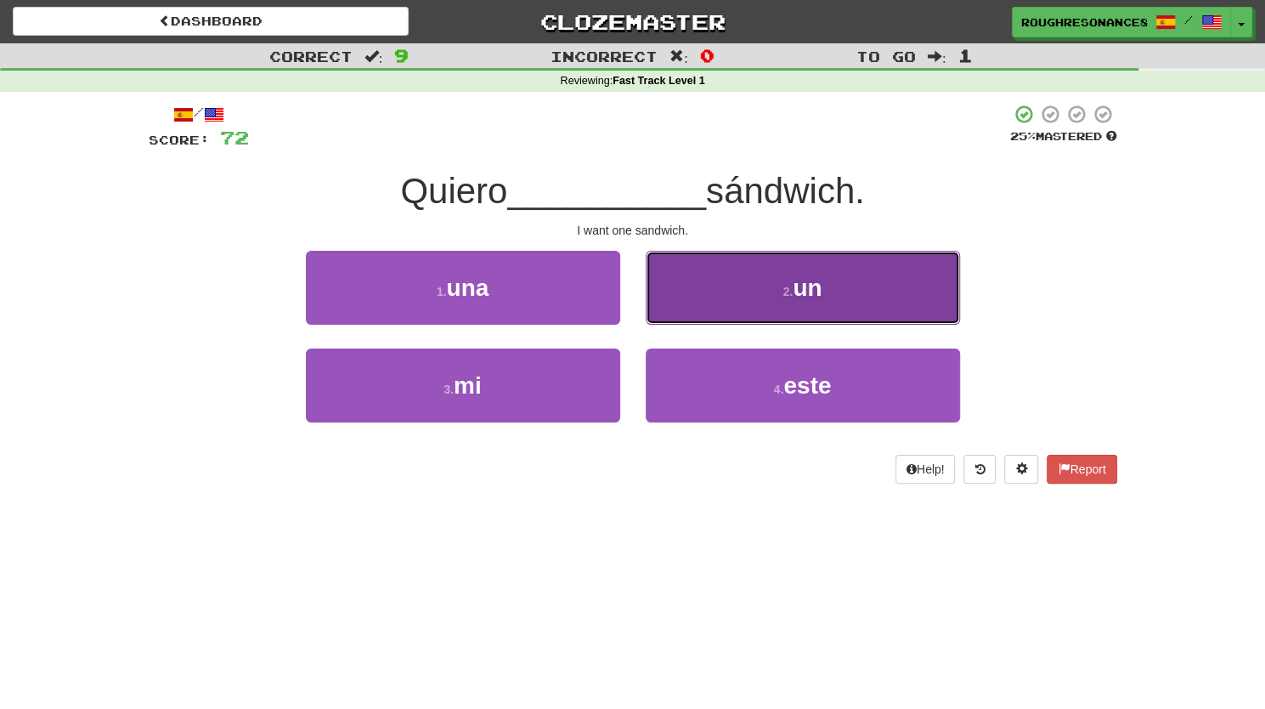
click at [694, 303] on button "2 . un" at bounding box center [803, 288] width 314 height 74
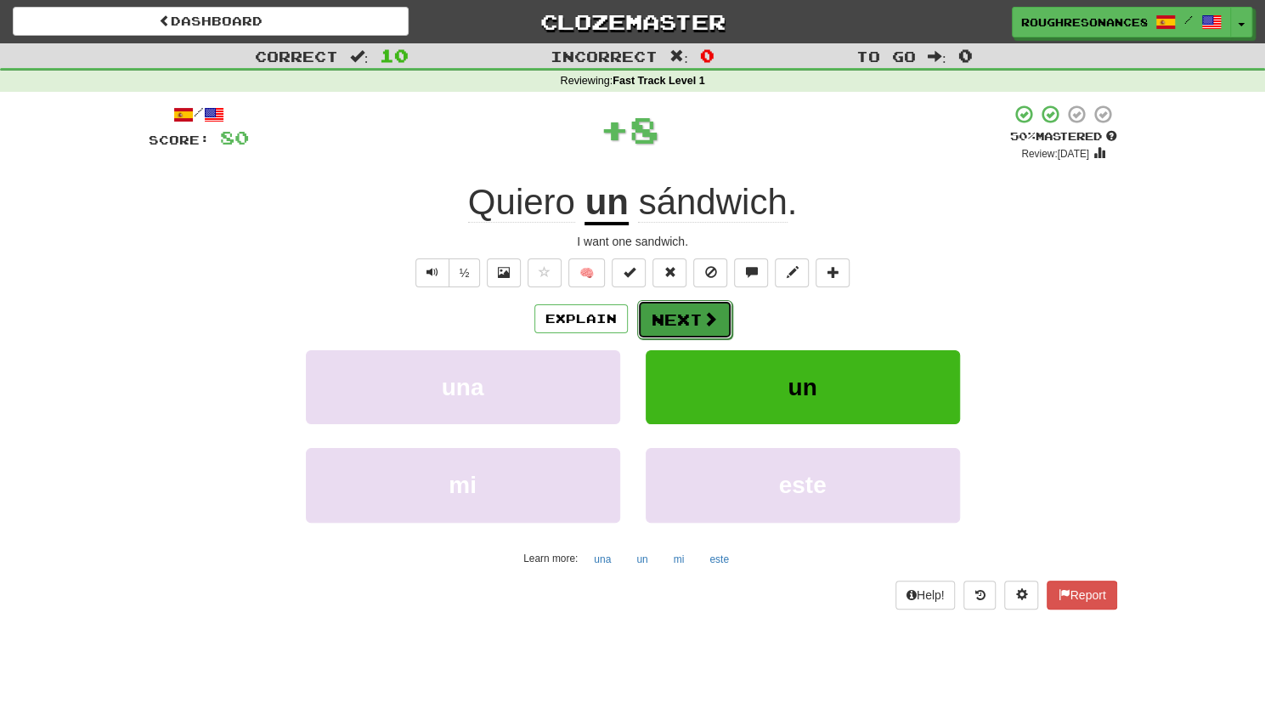
click at [694, 324] on button "Next" at bounding box center [684, 319] width 95 height 39
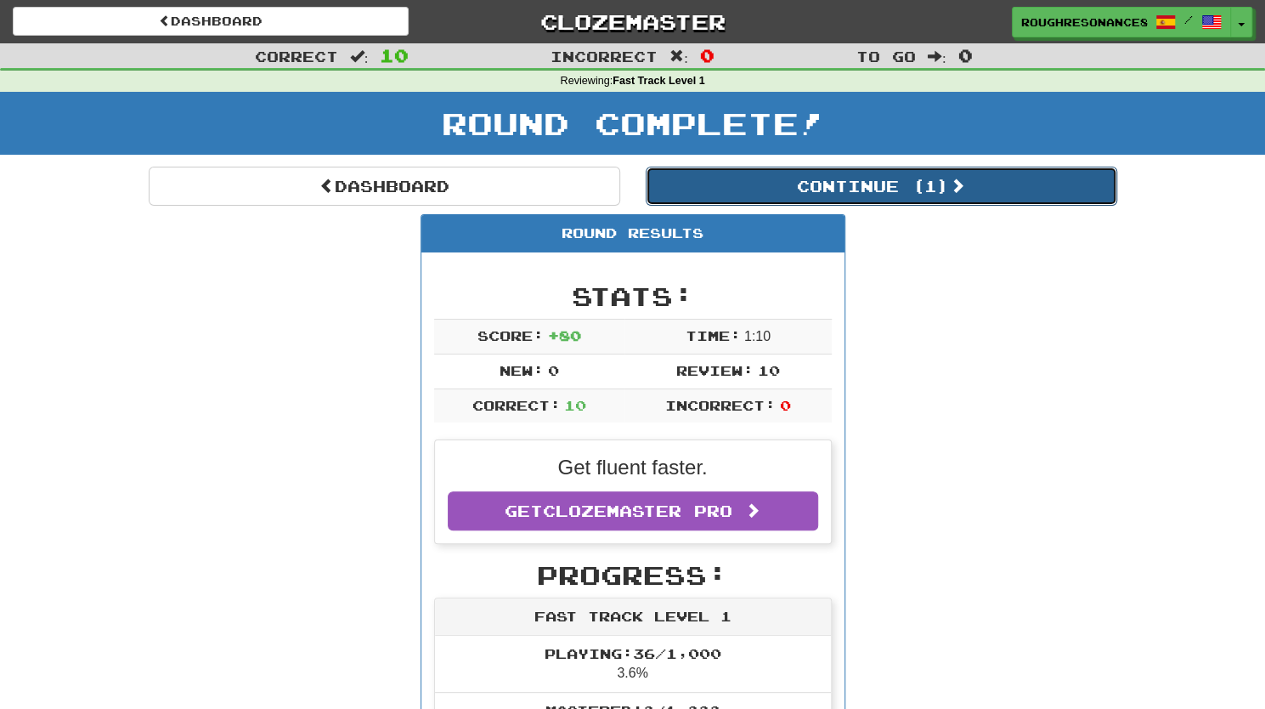
click at [818, 188] on button "Continue ( 1 )" at bounding box center [882, 186] width 472 height 39
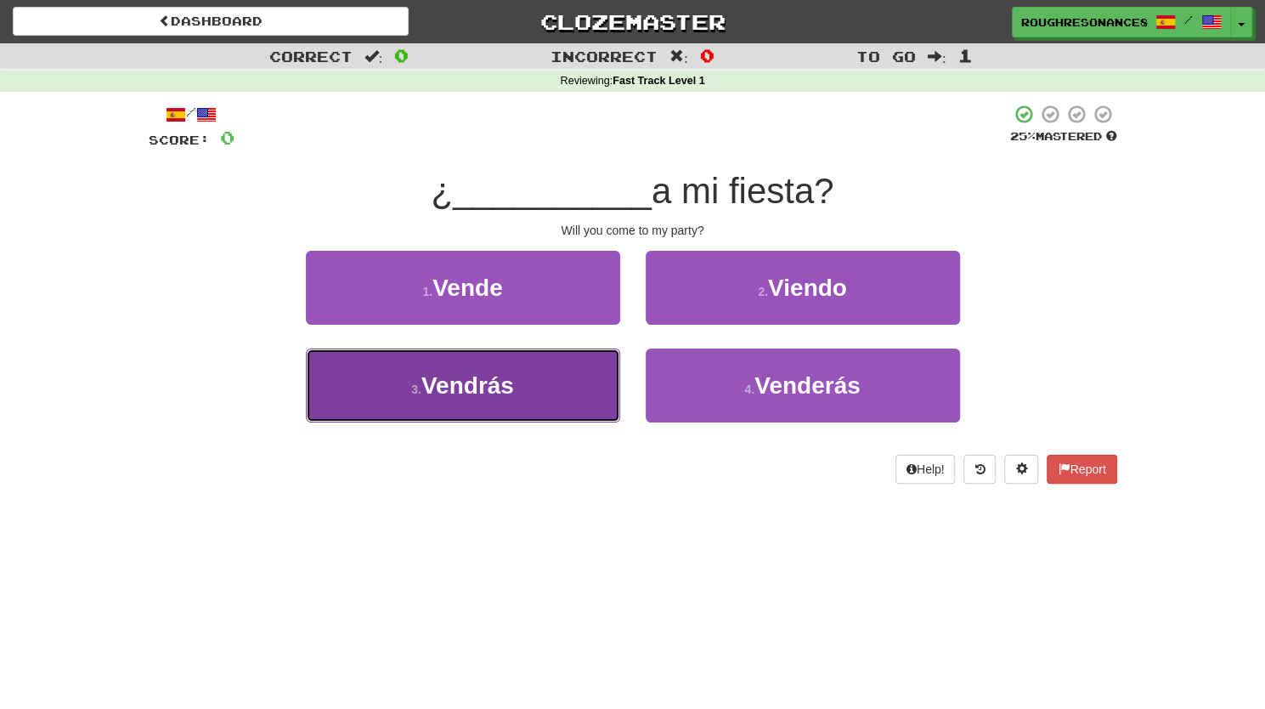
click at [540, 399] on button "3 . Vendrás" at bounding box center [463, 385] width 314 height 74
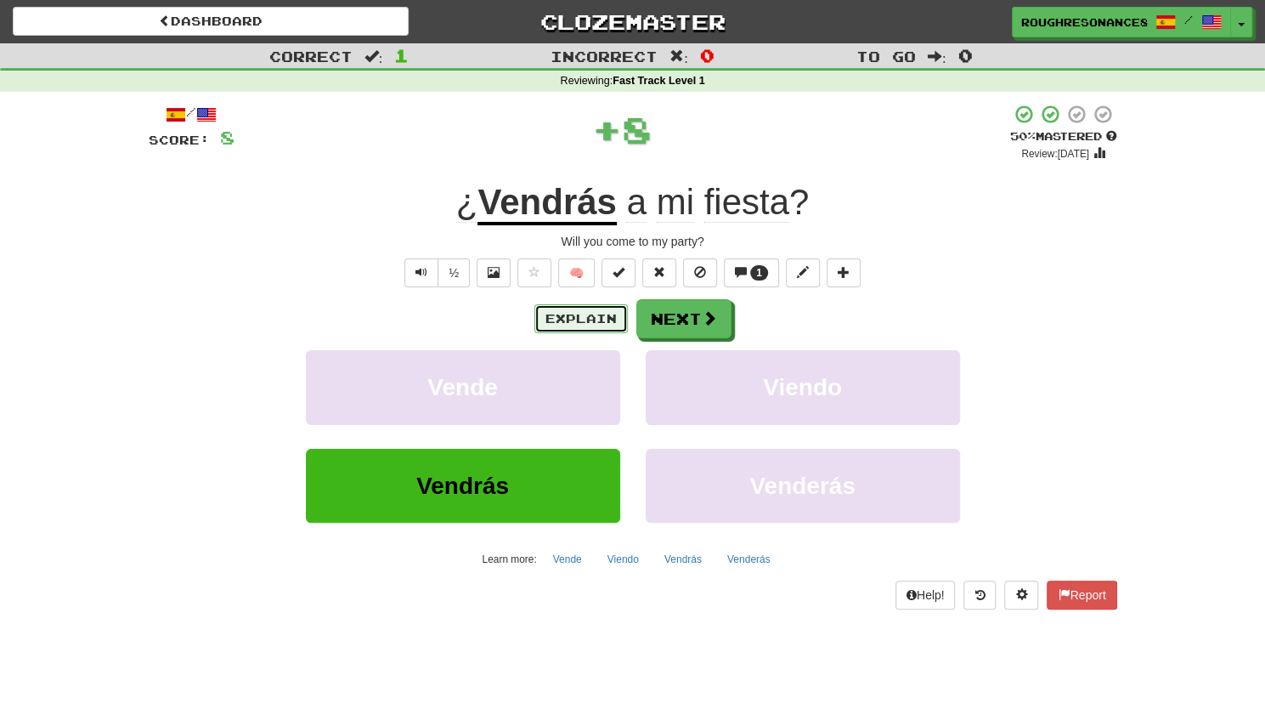
click at [587, 326] on button "Explain" at bounding box center [580, 318] width 93 height 29
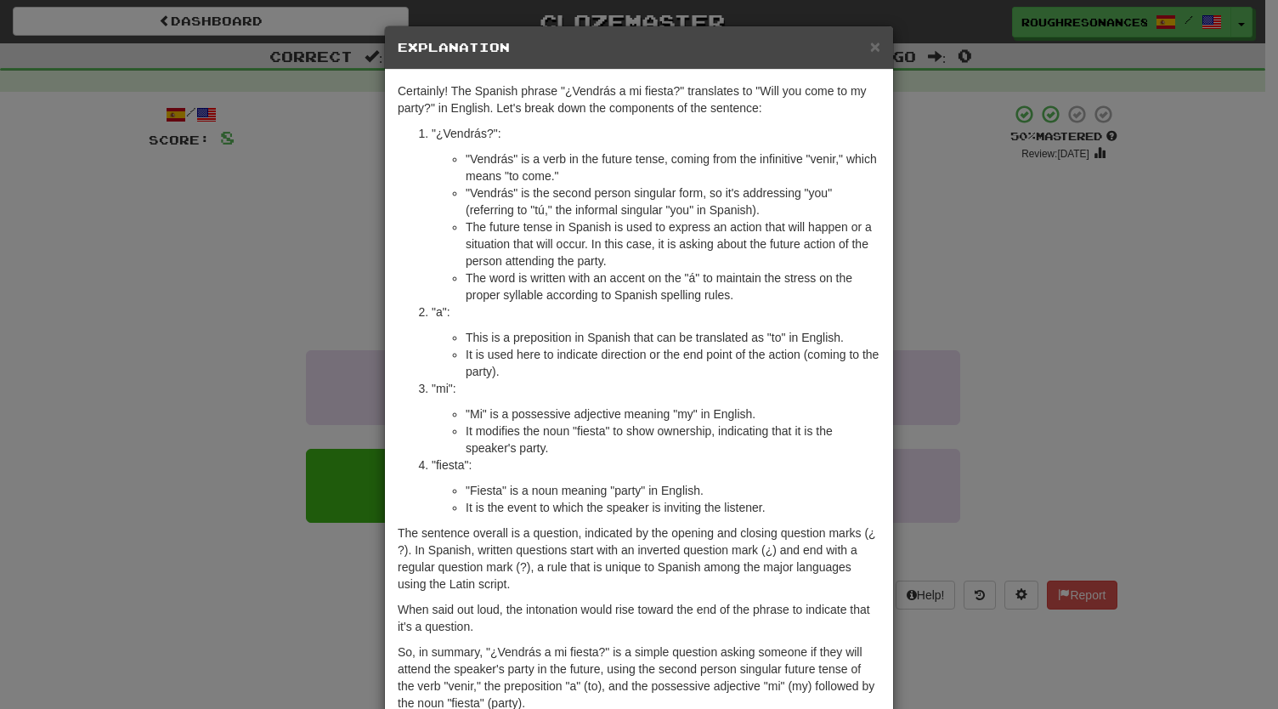
click at [996, 383] on div "× Explanation Certainly! The Spanish phrase "¿Vendrás a mi fiesta?" translates …" at bounding box center [639, 354] width 1278 height 709
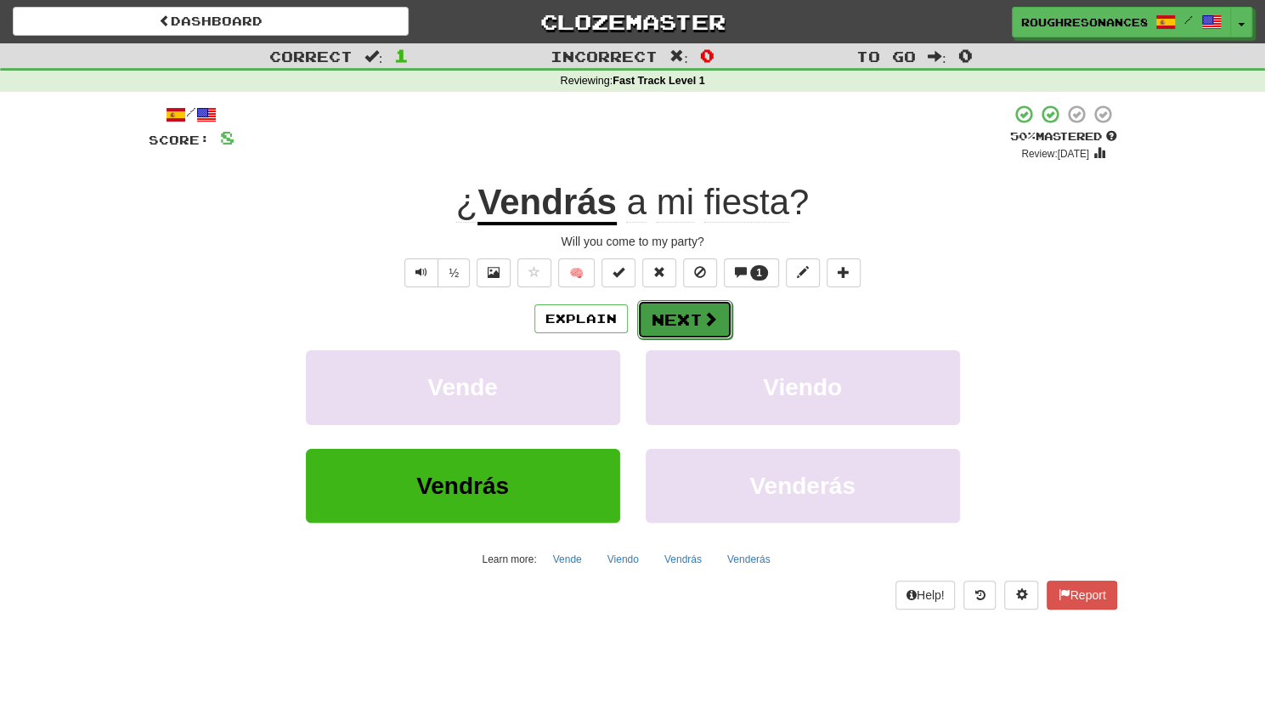
click at [681, 320] on button "Next" at bounding box center [684, 319] width 95 height 39
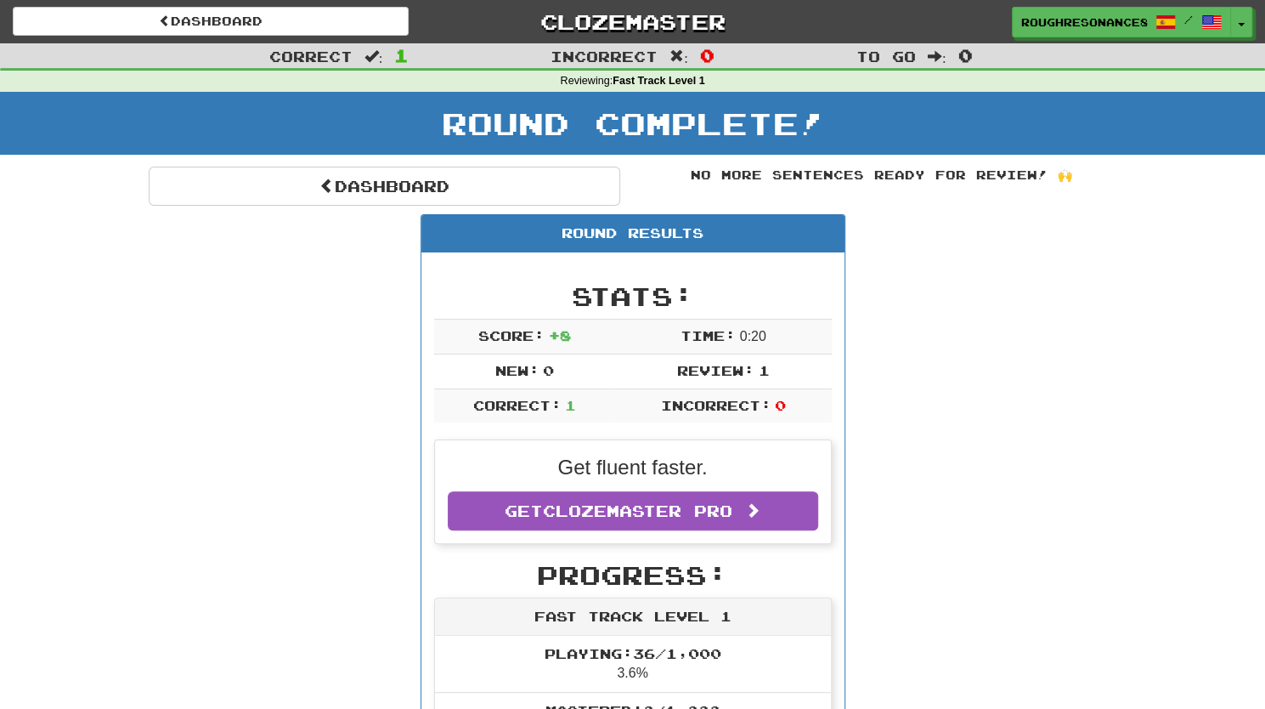
click at [917, 174] on div "No more sentences ready for review! 🙌" at bounding box center [882, 175] width 472 height 17
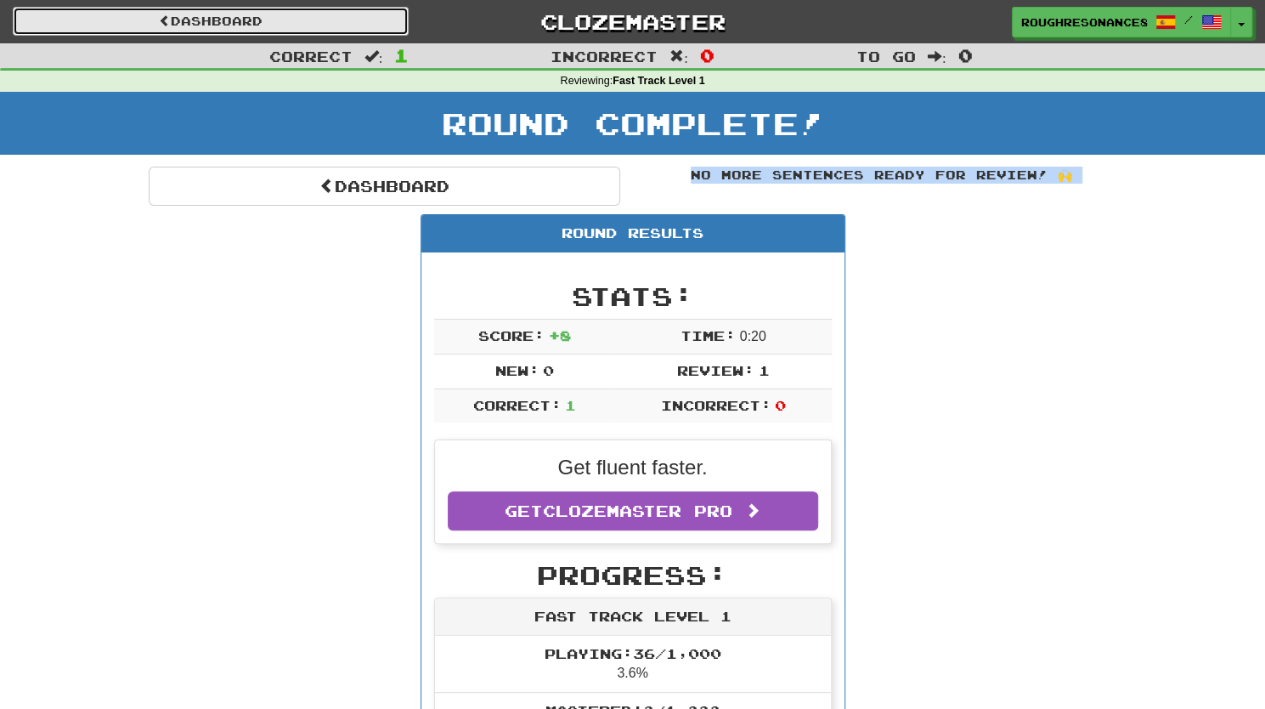
click at [278, 20] on link "Dashboard" at bounding box center [211, 21] width 396 height 29
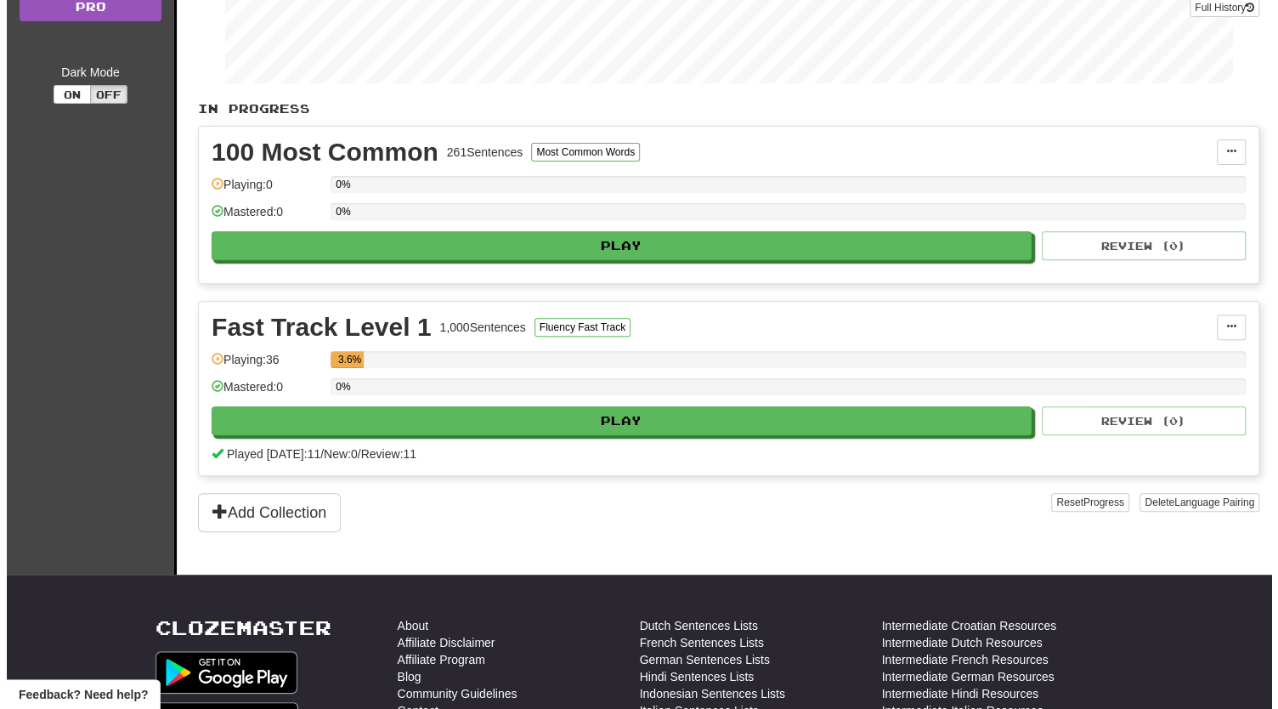
scroll to position [267, 0]
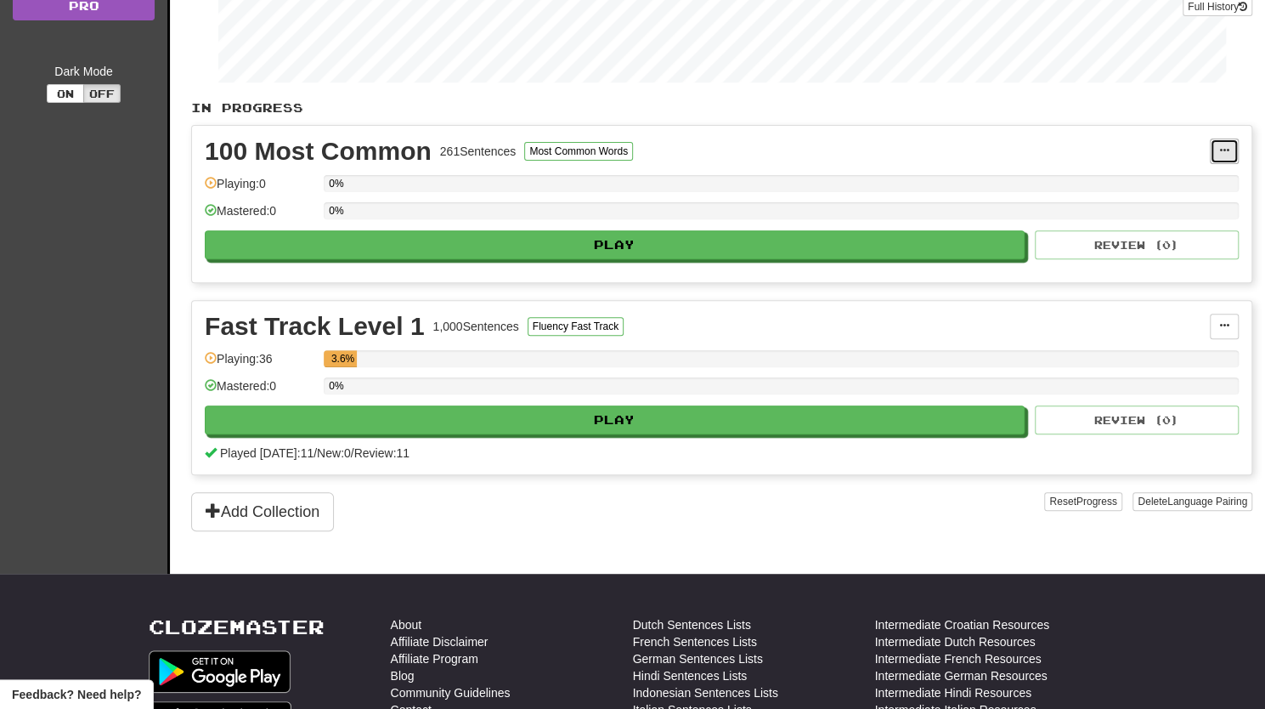
click at [1220, 145] on span at bounding box center [1224, 150] width 10 height 10
click at [1191, 227] on ul "Manage Sentences Unpin from Dashboard" at bounding box center [1150, 201] width 178 height 71
click at [1225, 153] on button at bounding box center [1224, 151] width 29 height 25
click at [1207, 213] on span "Unpin from Dashboard" at bounding box center [1161, 220] width 120 height 14
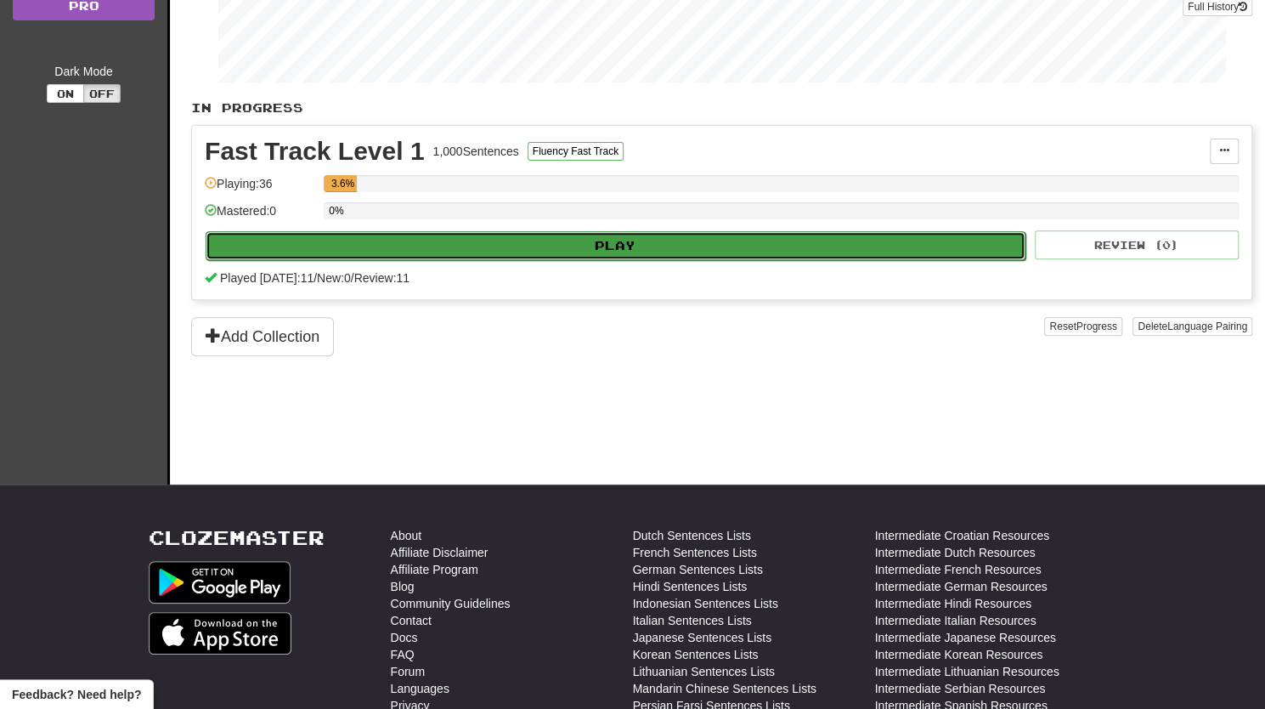
click at [568, 237] on button "Play" at bounding box center [616, 245] width 820 height 29
select select "**"
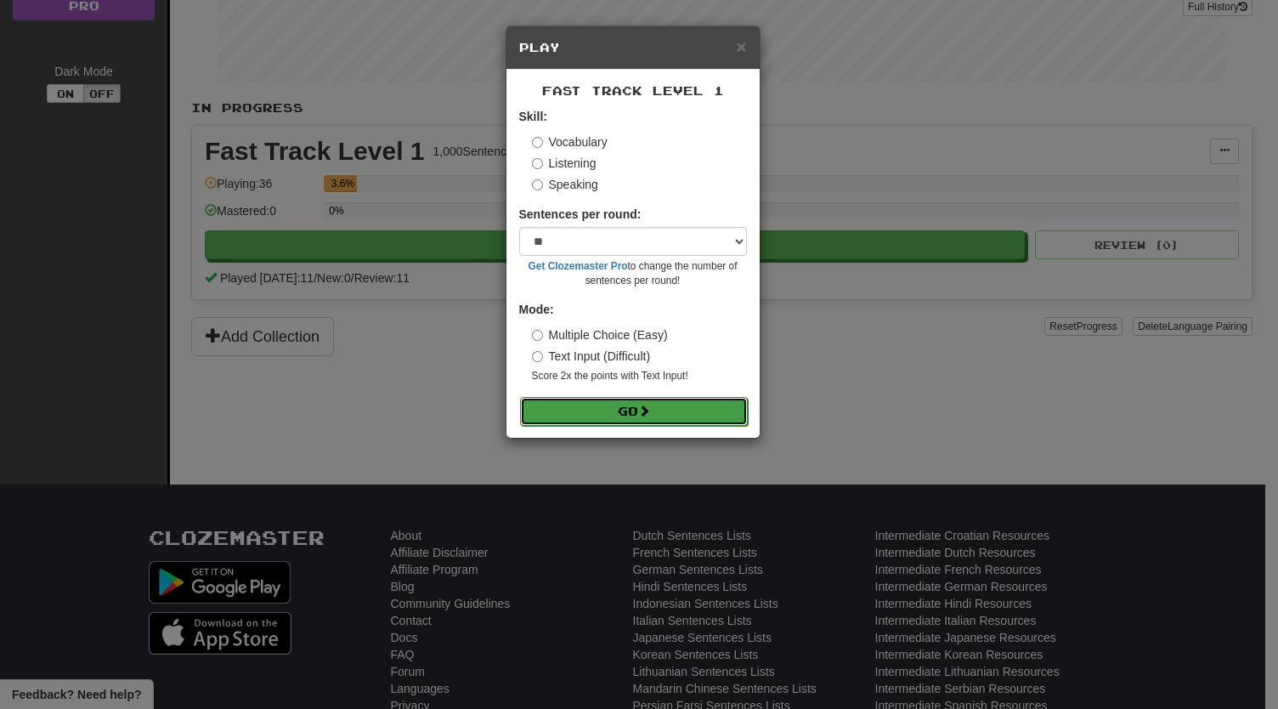
click at [611, 414] on button "Go" at bounding box center [634, 411] width 228 height 29
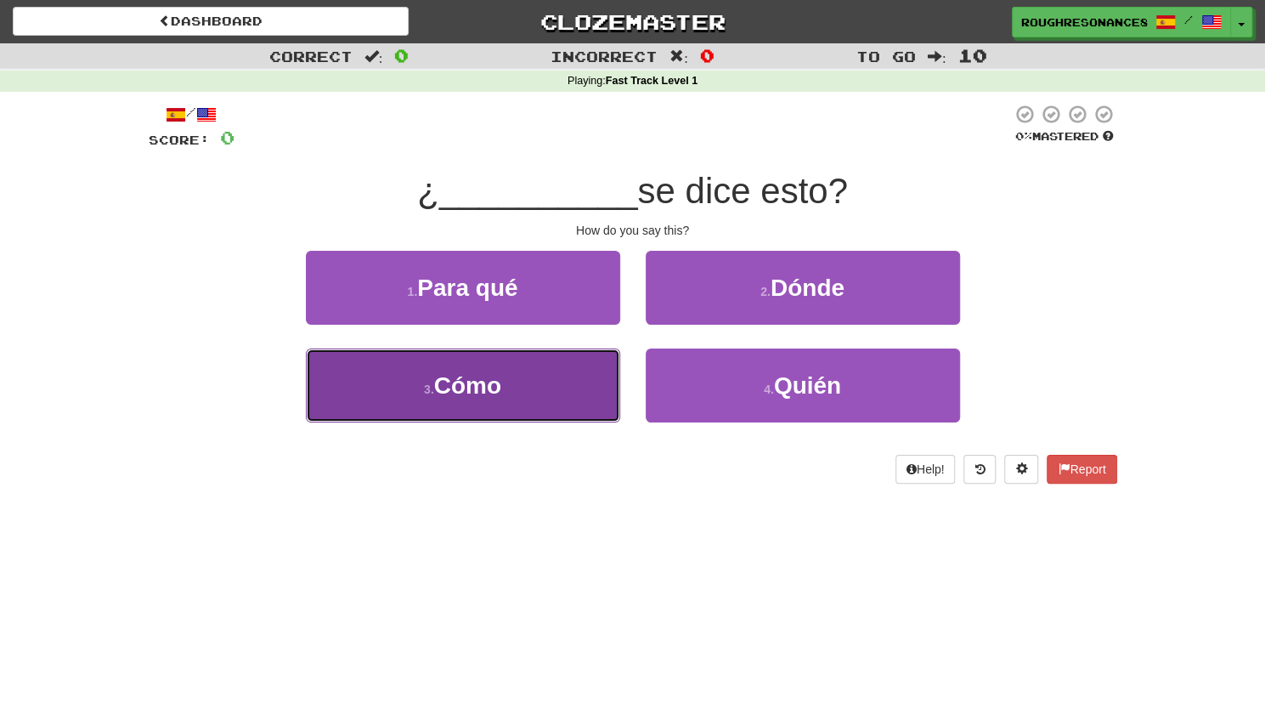
click at [403, 387] on button "3 . Cómo" at bounding box center [463, 385] width 314 height 74
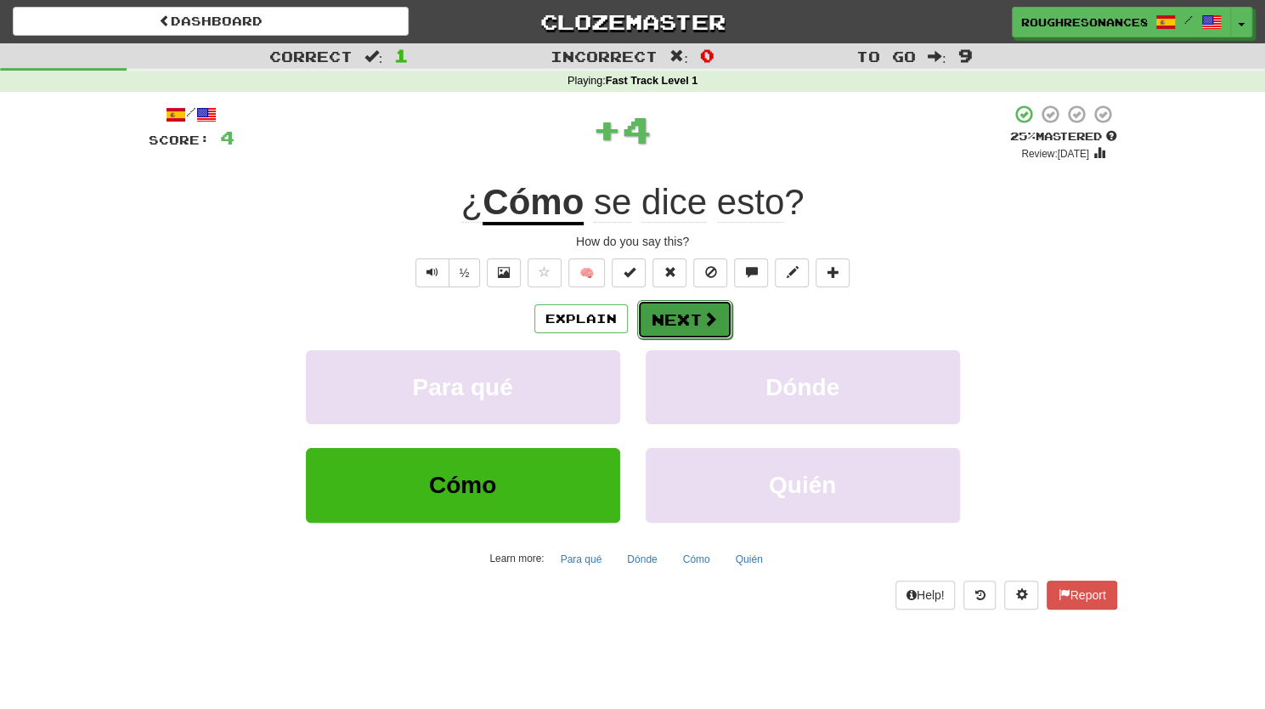
click at [689, 324] on button "Next" at bounding box center [684, 319] width 95 height 39
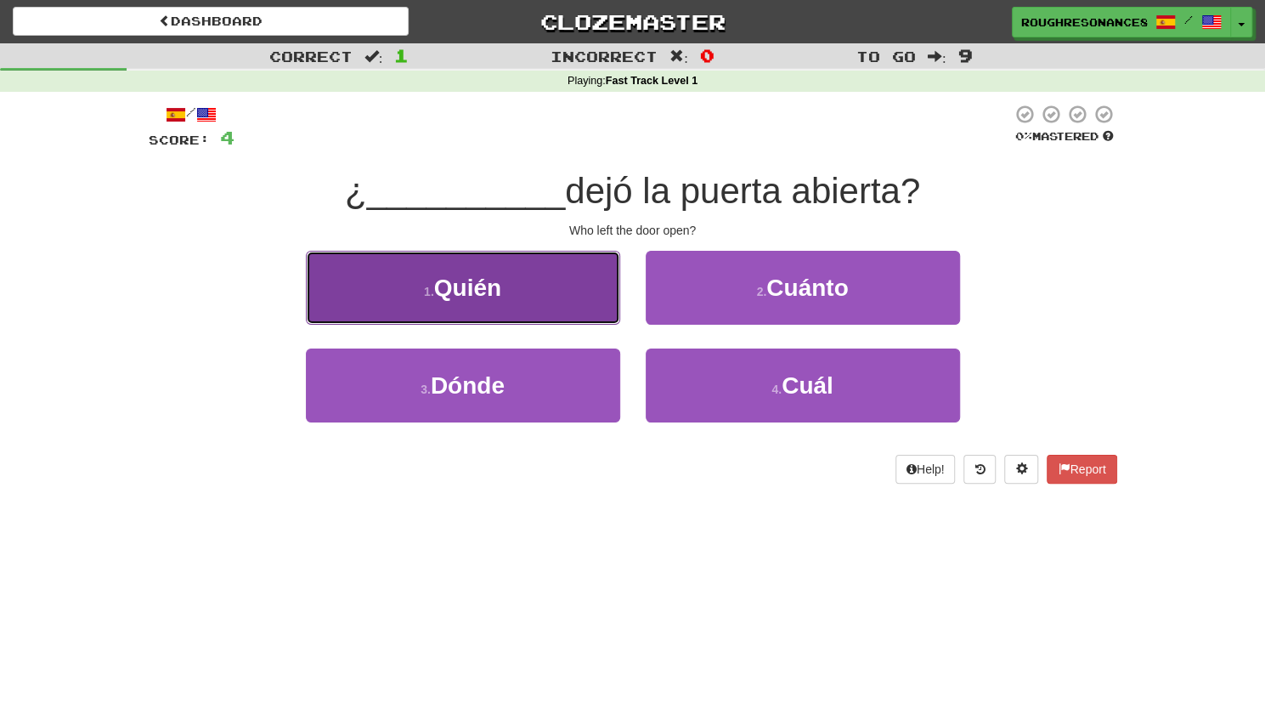
click at [567, 300] on button "1 . Quién" at bounding box center [463, 288] width 314 height 74
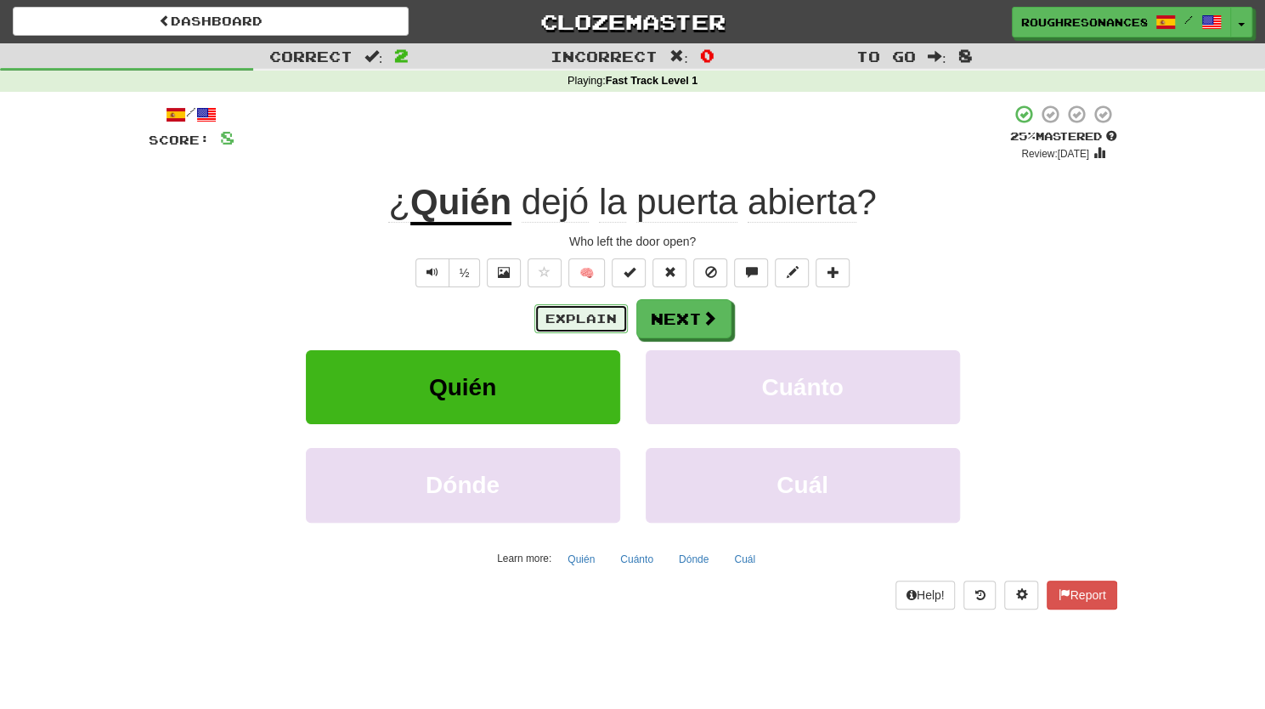
click at [568, 320] on button "Explain" at bounding box center [580, 318] width 93 height 29
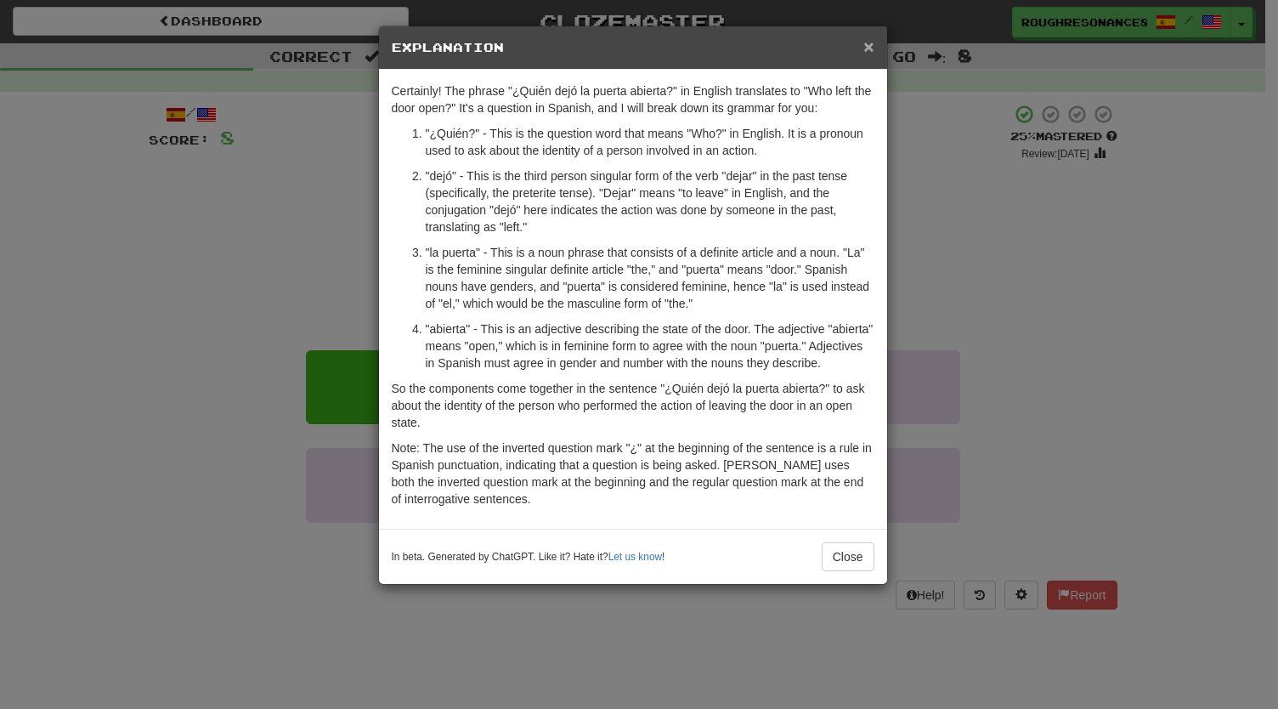
click at [870, 50] on span "×" at bounding box center [868, 47] width 10 height 20
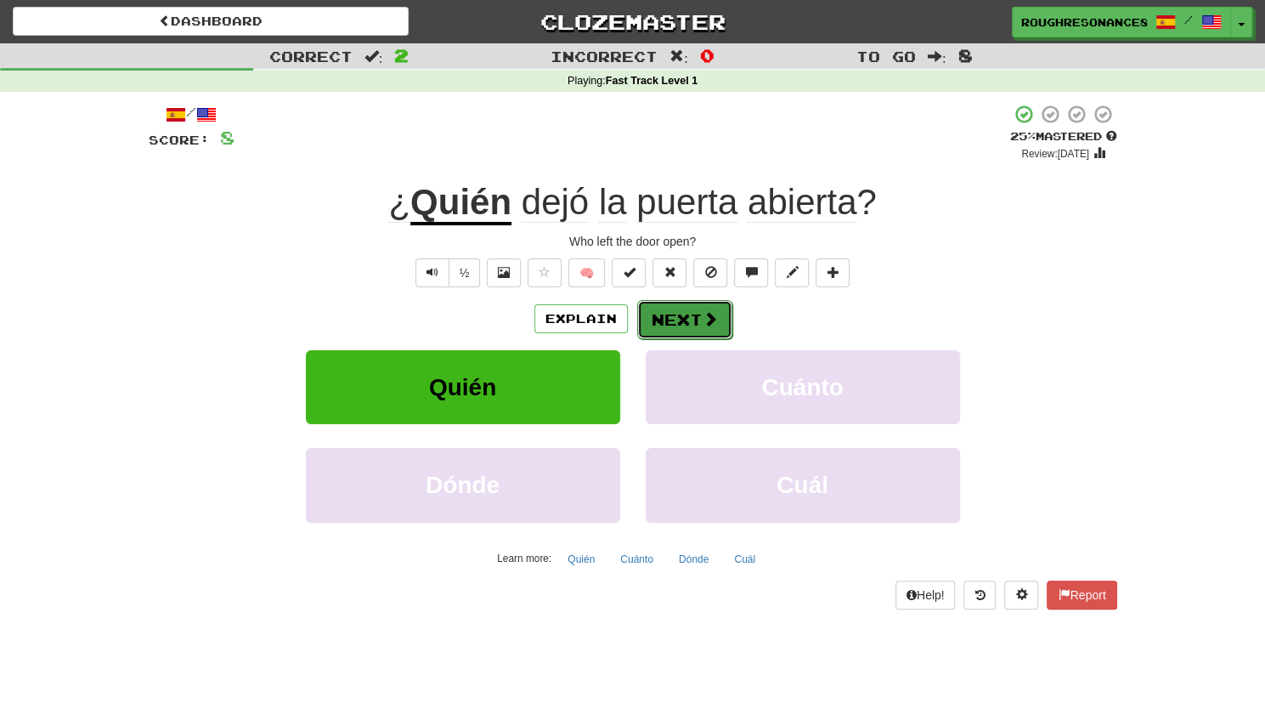
click at [693, 322] on button "Next" at bounding box center [684, 319] width 95 height 39
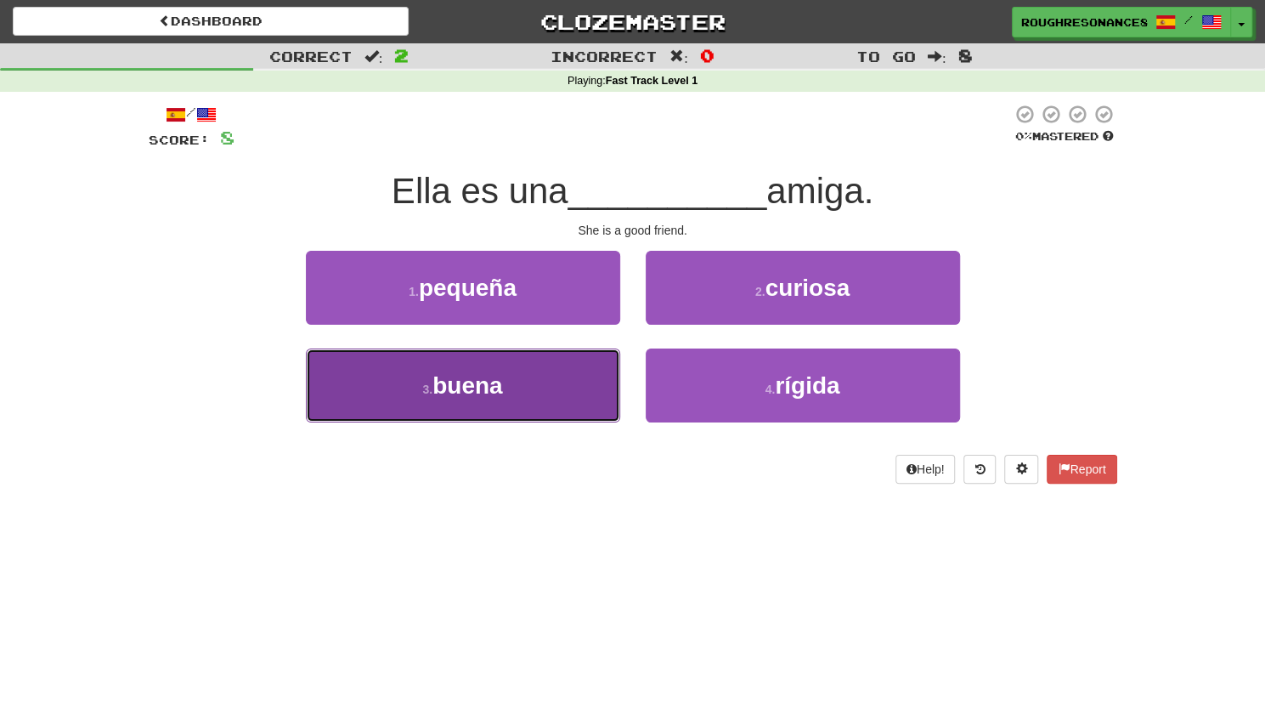
click at [555, 399] on button "3 . buena" at bounding box center [463, 385] width 314 height 74
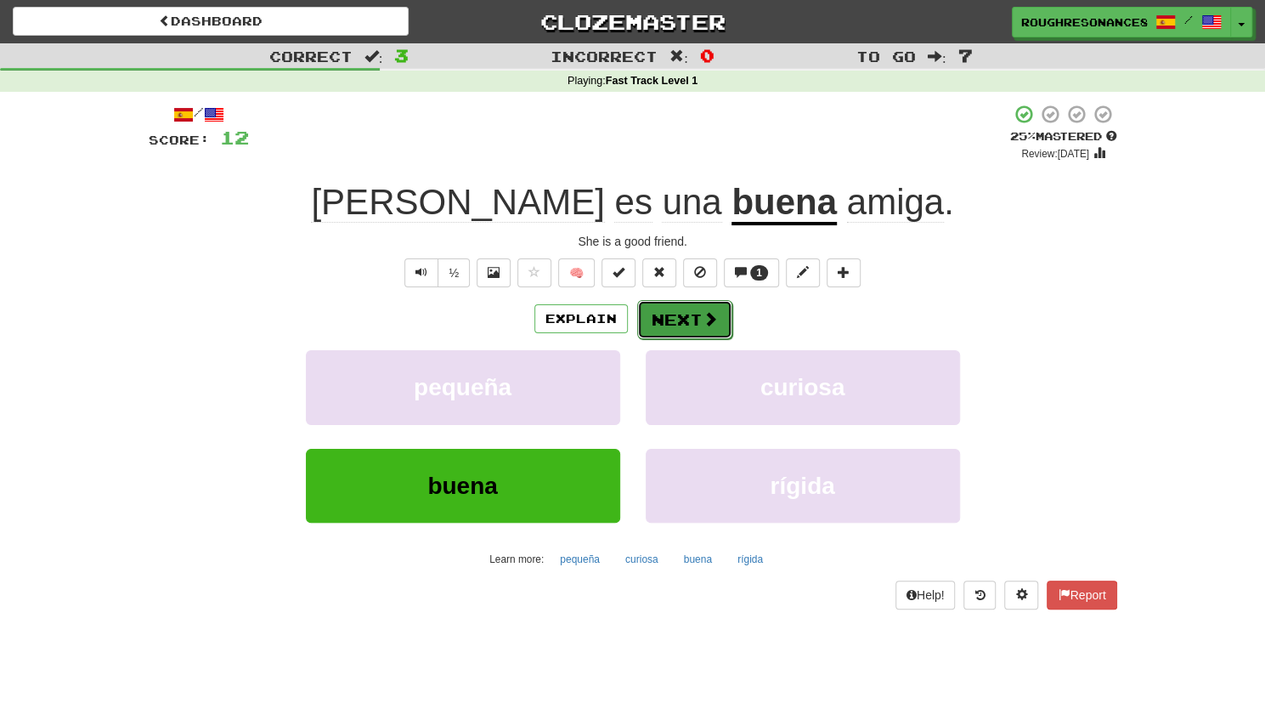
click at [678, 322] on button "Next" at bounding box center [684, 319] width 95 height 39
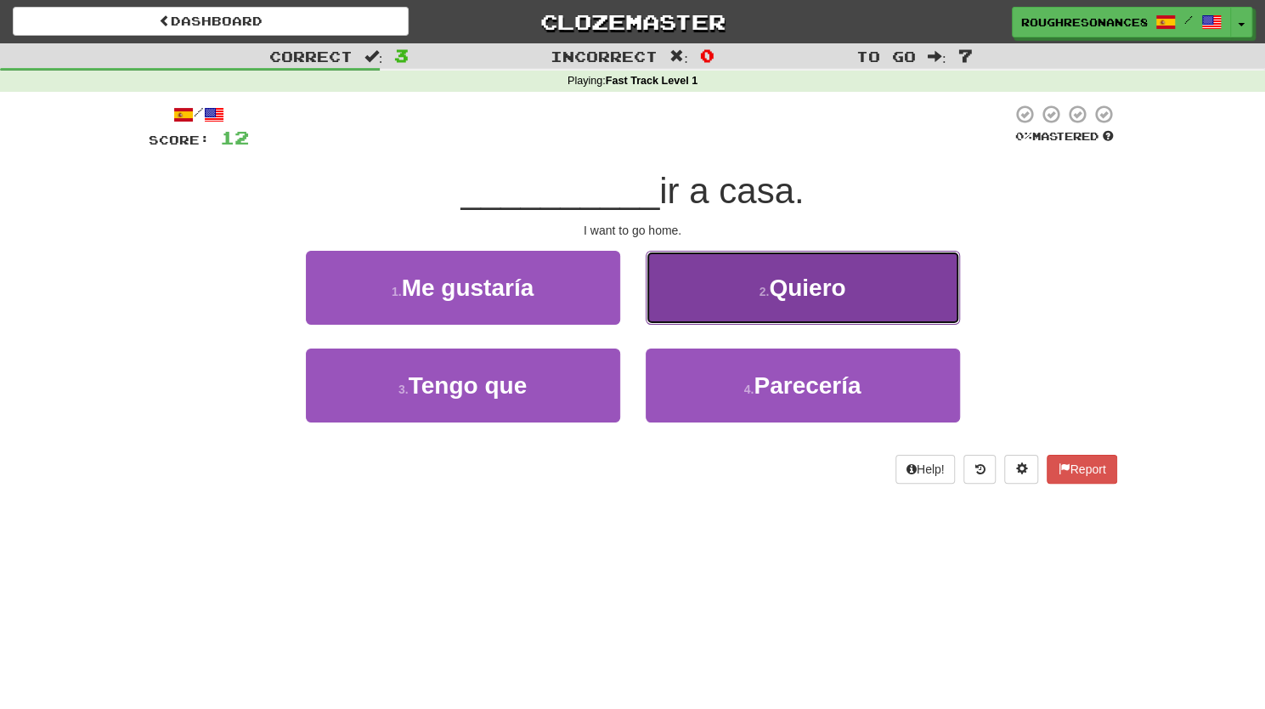
click at [714, 290] on button "2 . Quiero" at bounding box center [803, 288] width 314 height 74
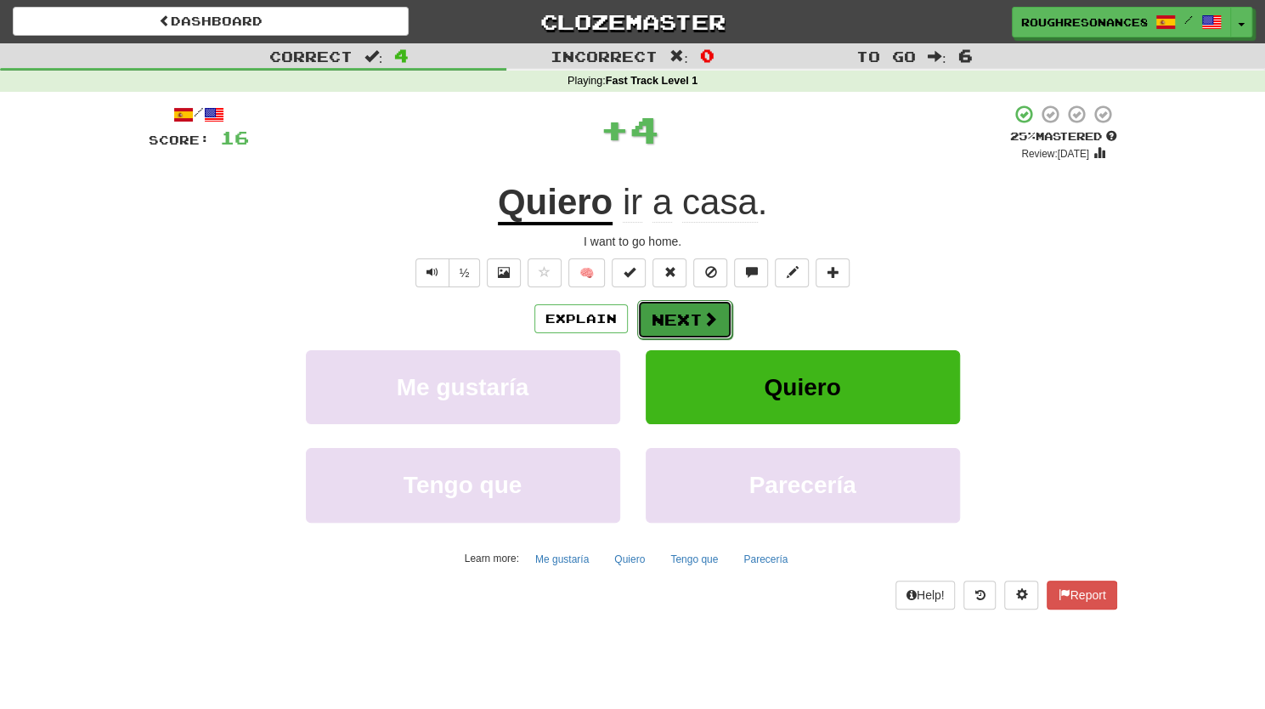
click at [695, 308] on button "Next" at bounding box center [684, 319] width 95 height 39
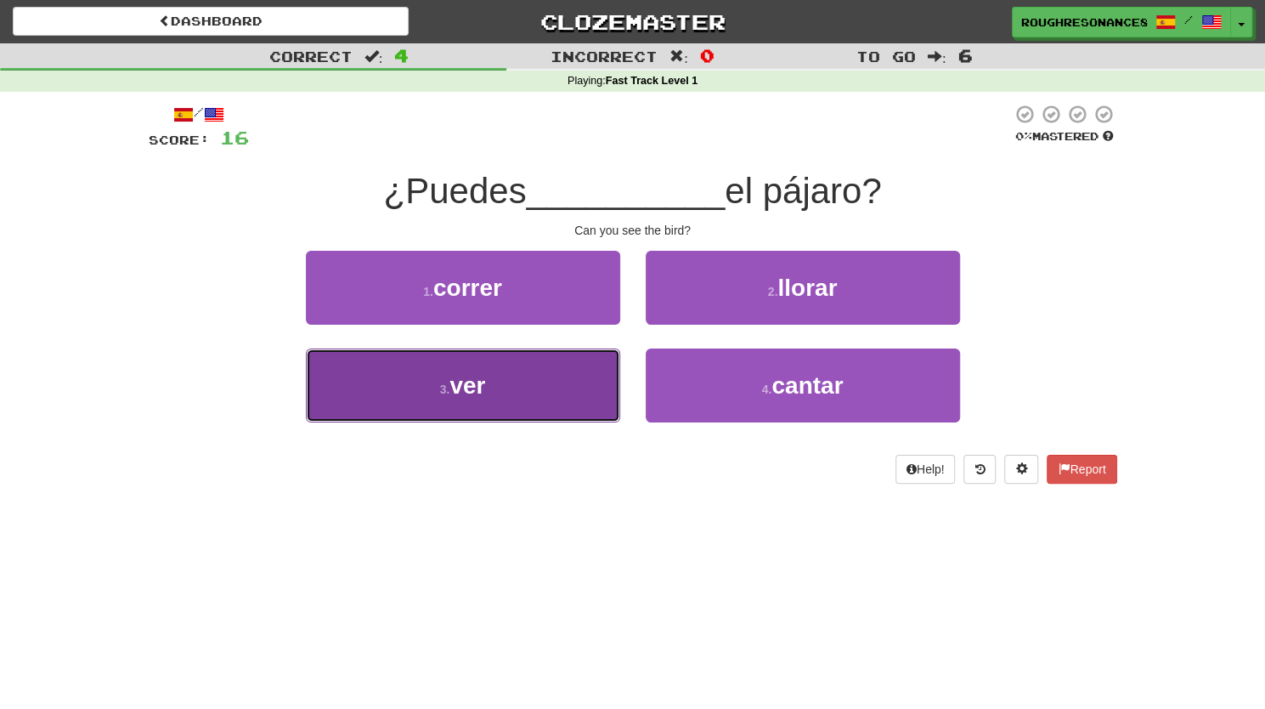
click at [534, 407] on button "3 . ver" at bounding box center [463, 385] width 314 height 74
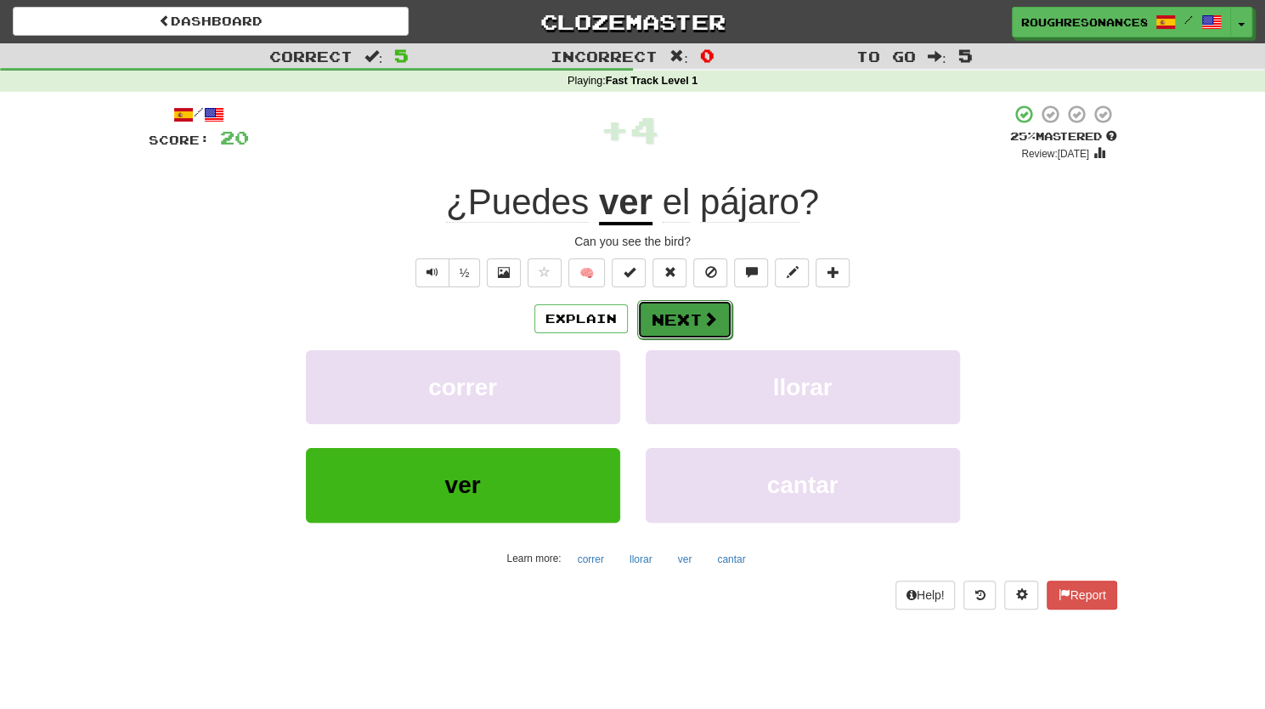
click at [684, 319] on button "Next" at bounding box center [684, 319] width 95 height 39
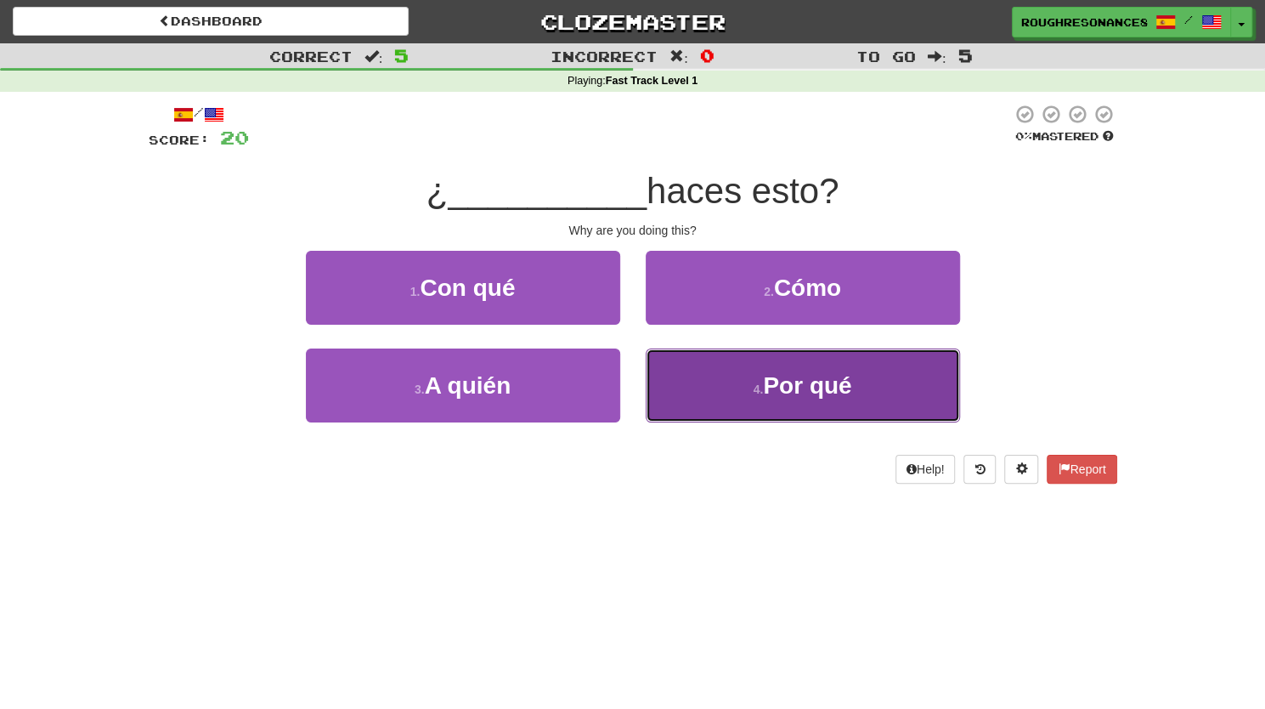
click at [693, 365] on button "4 . Por qué" at bounding box center [803, 385] width 314 height 74
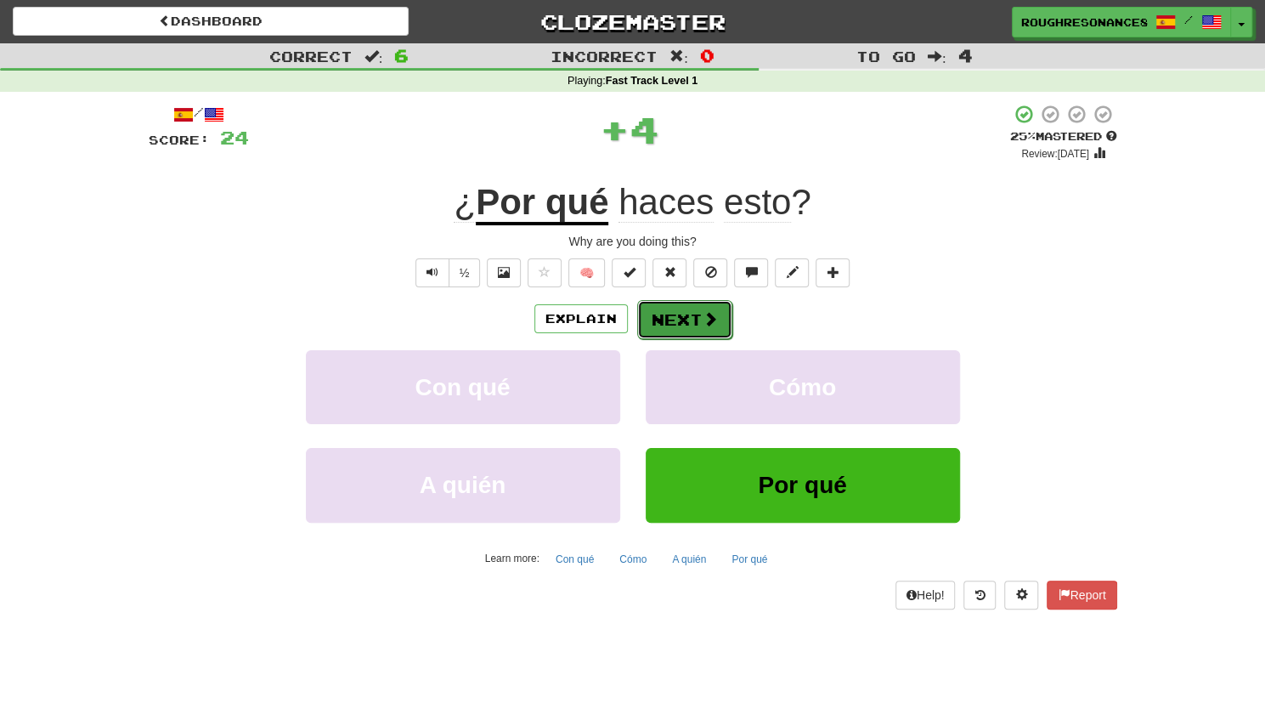
click at [696, 315] on button "Next" at bounding box center [684, 319] width 95 height 39
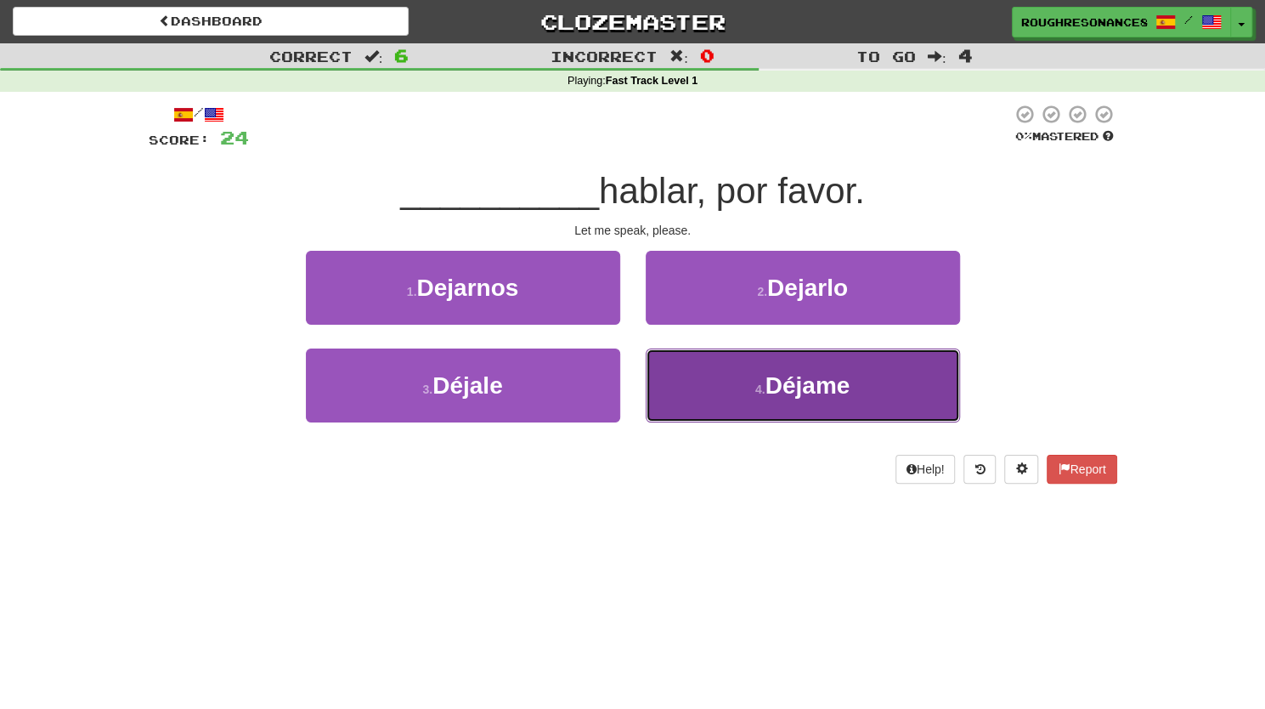
click at [739, 415] on button "4 . Déjame" at bounding box center [803, 385] width 314 height 74
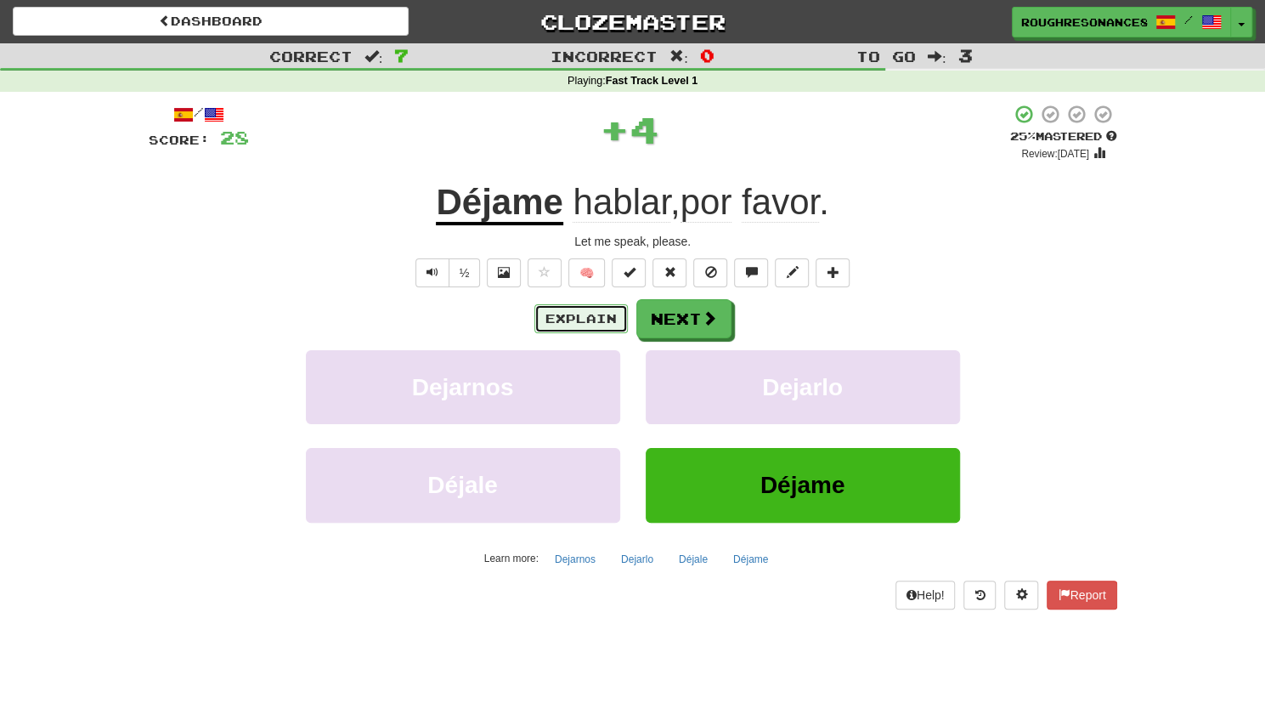
click at [566, 314] on button "Explain" at bounding box center [580, 318] width 93 height 29
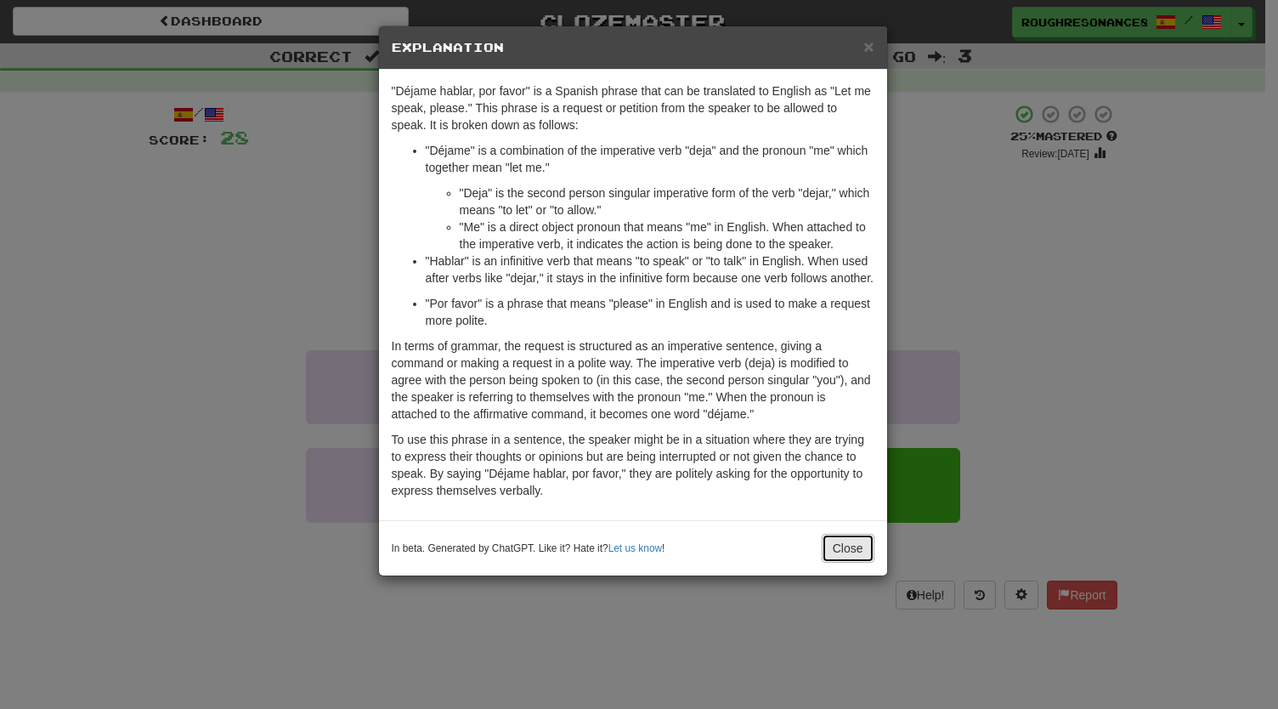
click at [834, 546] on button "Close" at bounding box center [848, 548] width 53 height 29
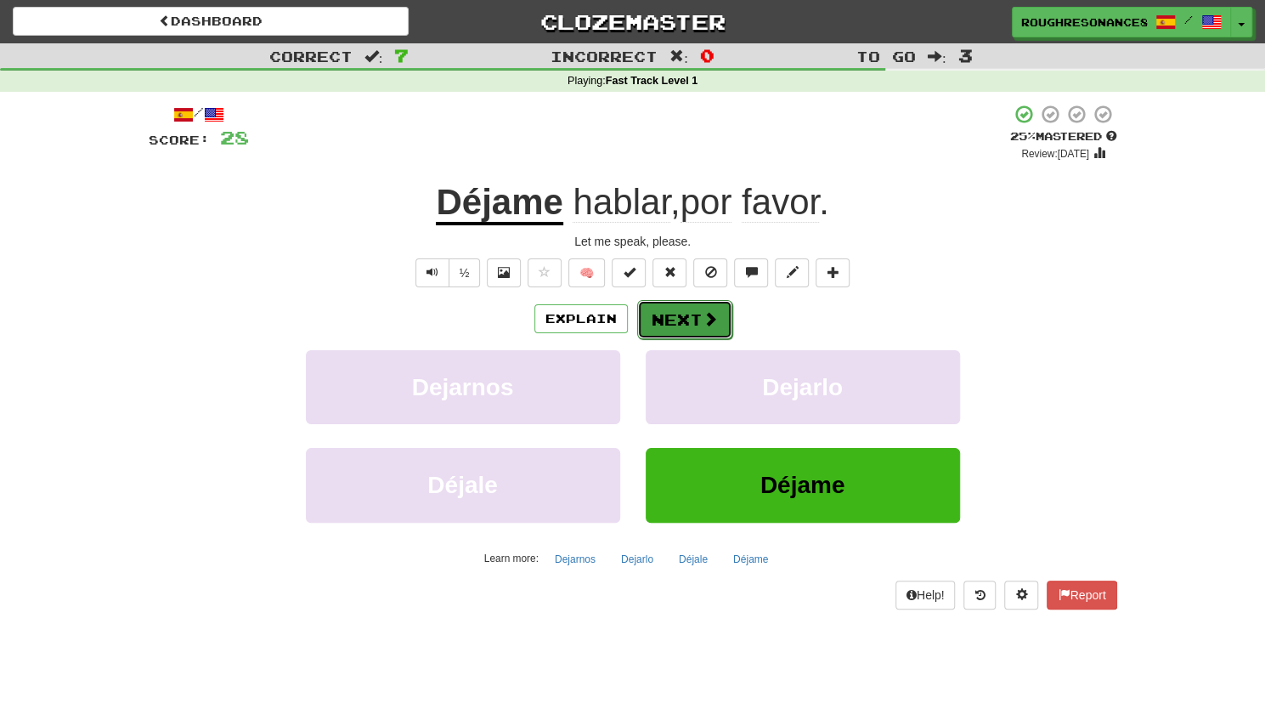
click at [725, 320] on button "Next" at bounding box center [684, 319] width 95 height 39
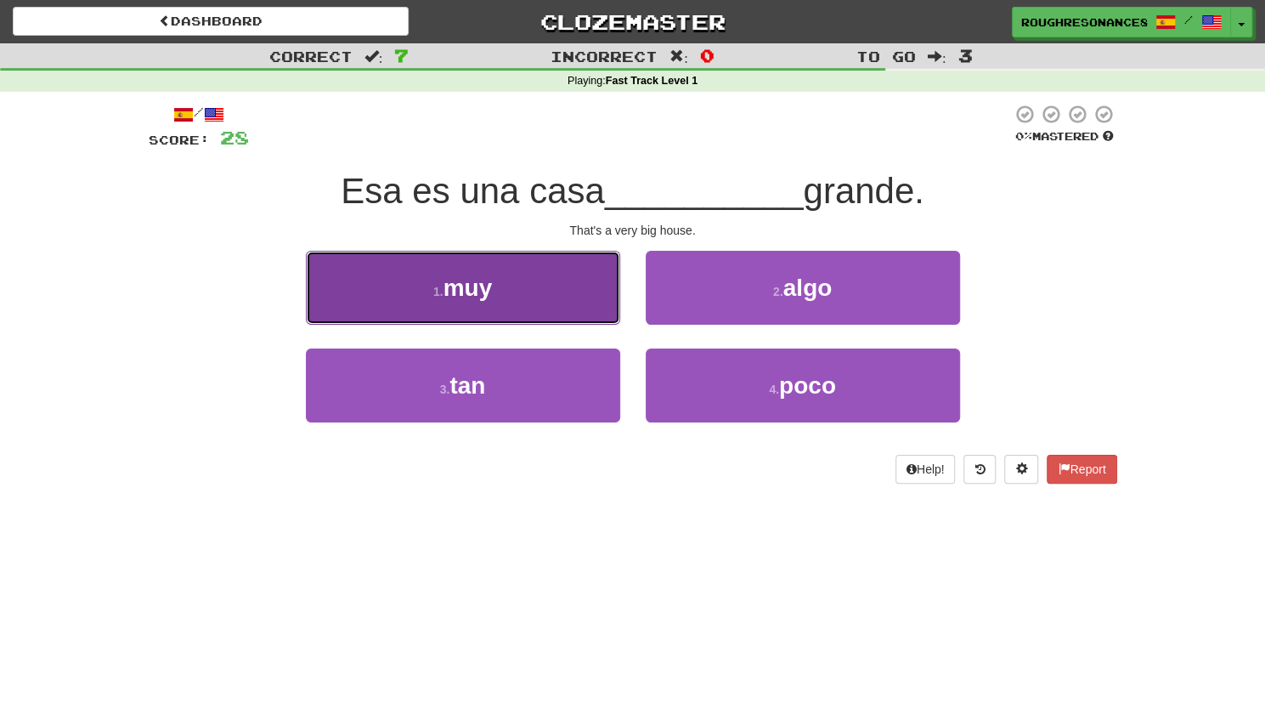
click at [557, 295] on button "1 . muy" at bounding box center [463, 288] width 314 height 74
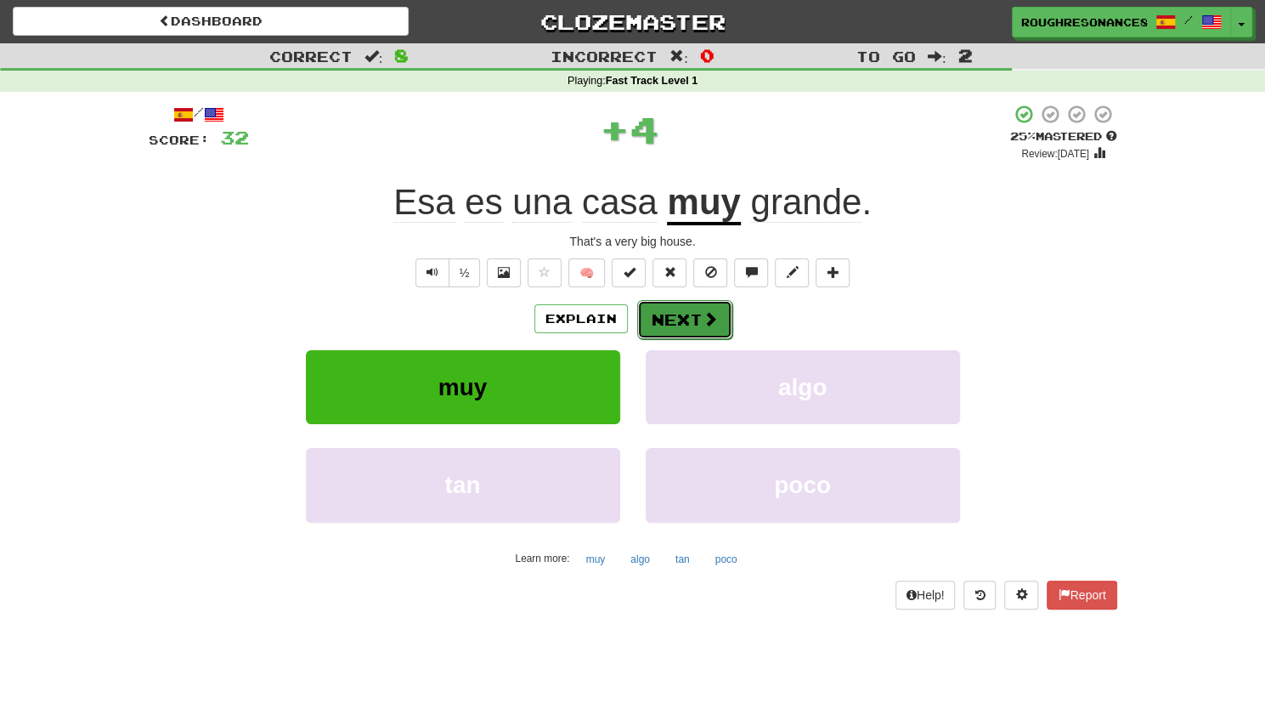
click at [657, 307] on button "Next" at bounding box center [684, 319] width 95 height 39
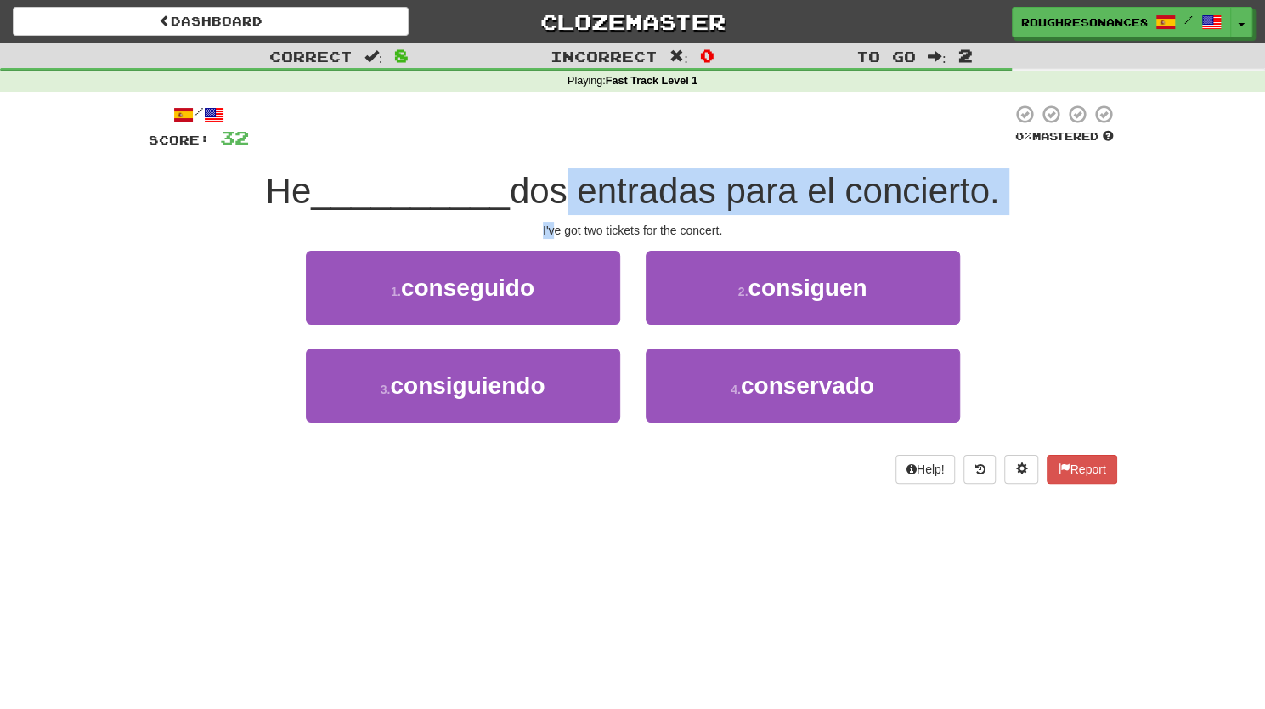
drag, startPoint x: 551, startPoint y: 231, endPoint x: 551, endPoint y: 193, distance: 38.2
click at [551, 193] on div "/ Score: 32 0 % Mastered He __________ dos entradas para el concierto. I've got…" at bounding box center [633, 294] width 969 height 380
click at [551, 193] on span "dos entradas para el concierto." at bounding box center [755, 191] width 490 height 40
drag, startPoint x: 555, startPoint y: 230, endPoint x: 546, endPoint y: 195, distance: 36.1
click at [546, 195] on div "/ Score: 32 0 % Mastered He __________ dos entradas para el concierto. I've got…" at bounding box center [633, 294] width 969 height 380
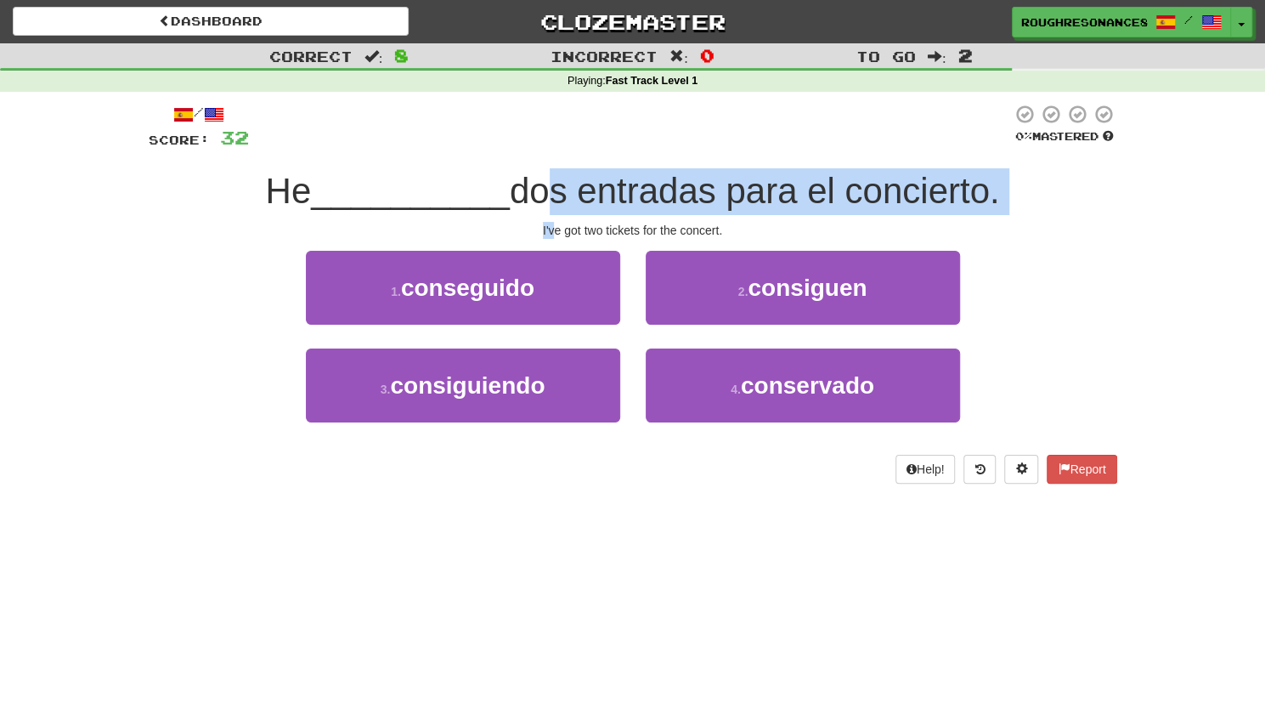
click at [546, 195] on span "dos entradas para el concierto." at bounding box center [755, 191] width 490 height 40
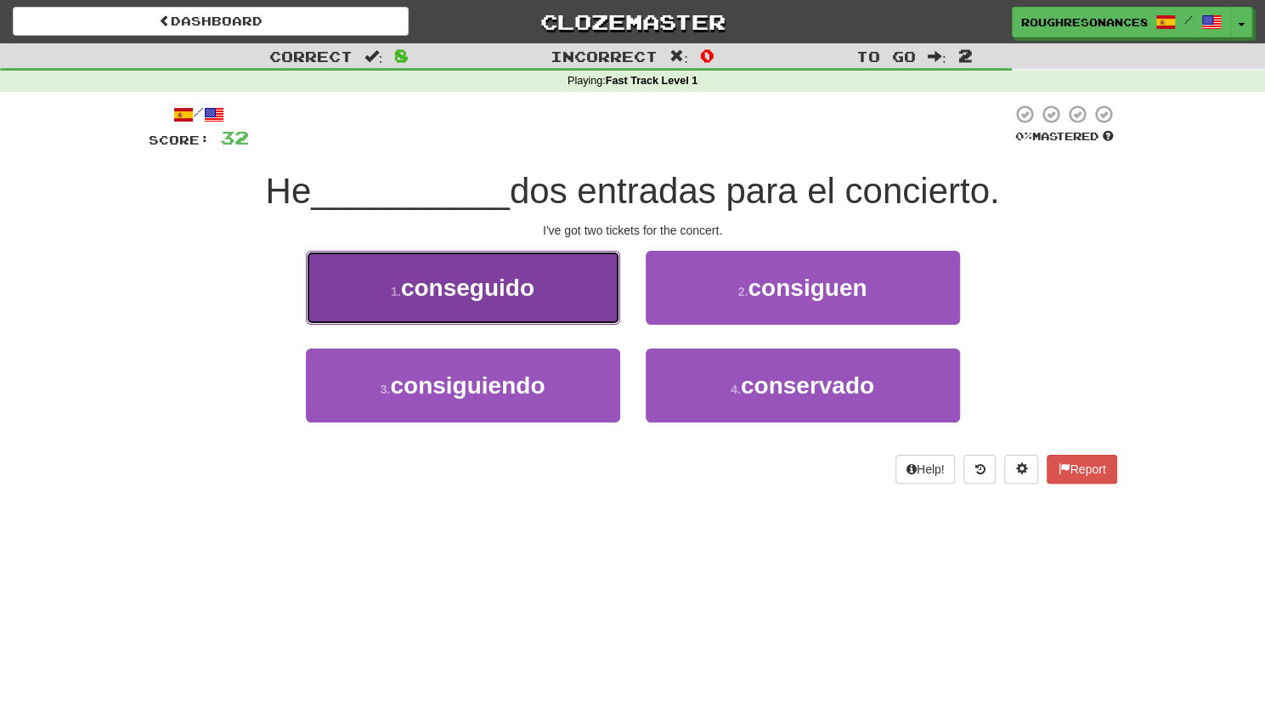
click at [529, 303] on button "1 . conseguido" at bounding box center [463, 288] width 314 height 74
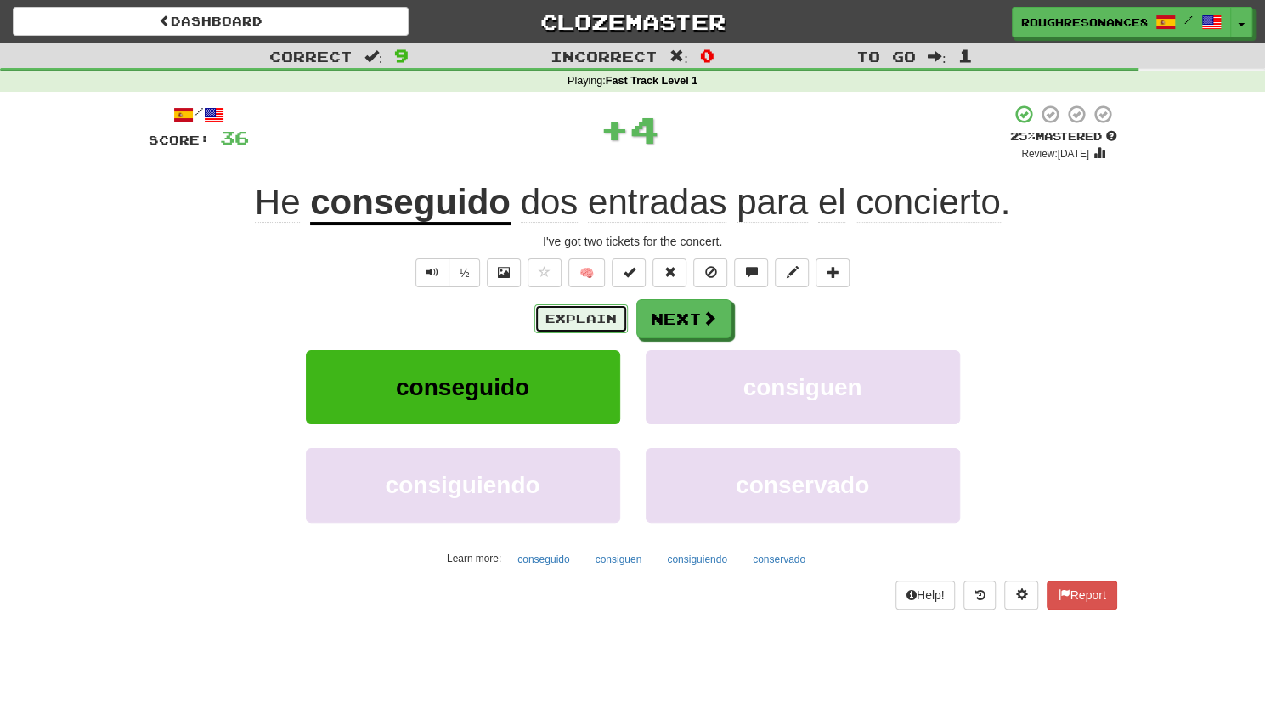
click at [576, 321] on button "Explain" at bounding box center [580, 318] width 93 height 29
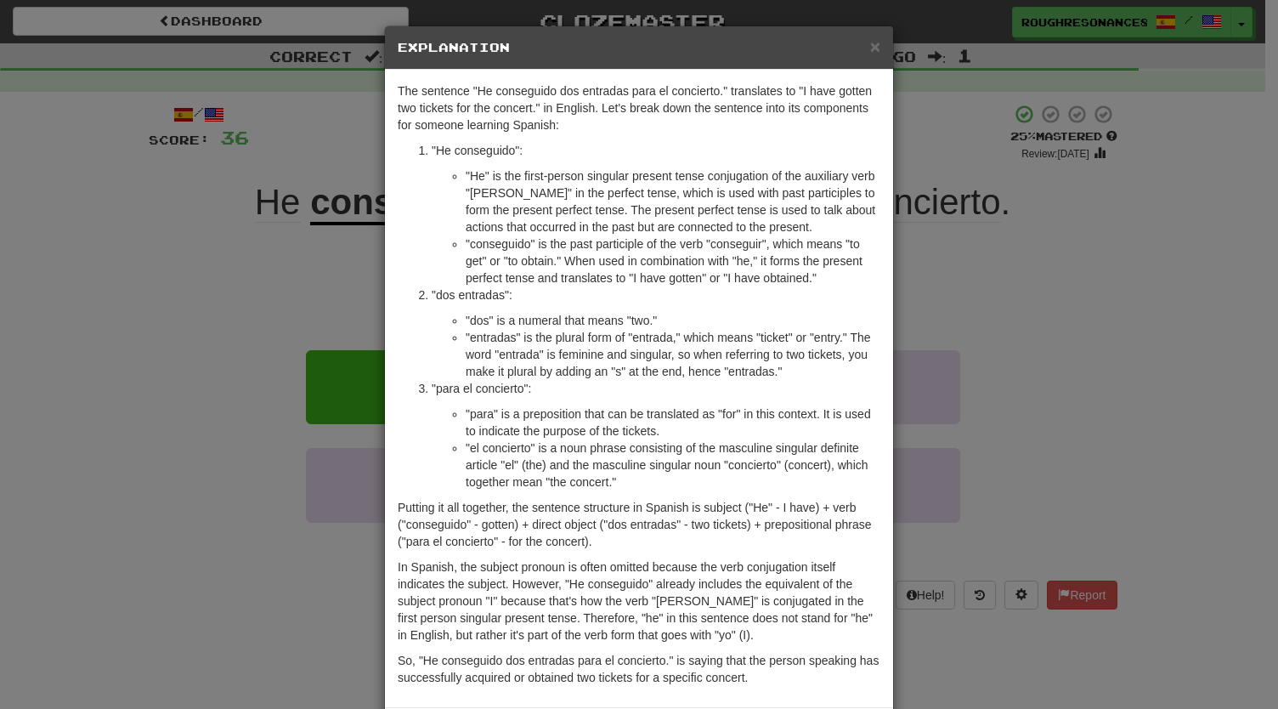
click at [250, 456] on div "× Explanation The sentence "He conseguido dos entradas para el concierto." tran…" at bounding box center [639, 354] width 1278 height 709
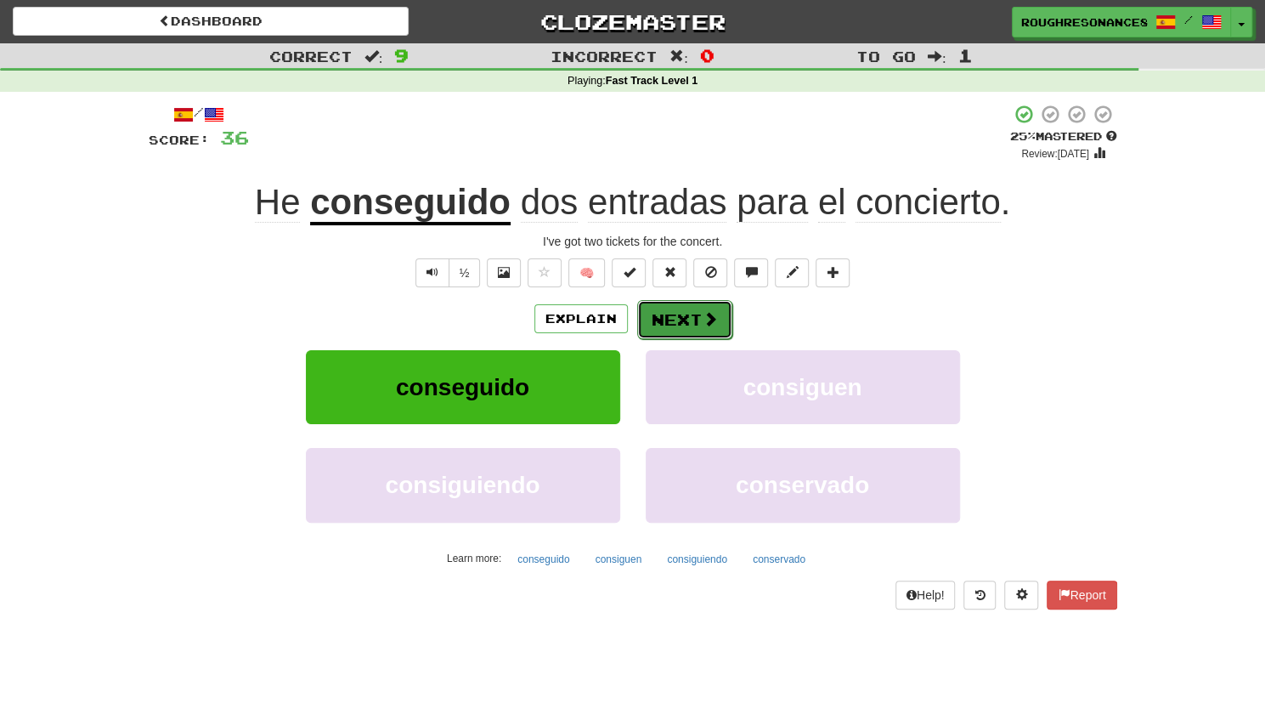
click at [716, 315] on button "Next" at bounding box center [684, 319] width 95 height 39
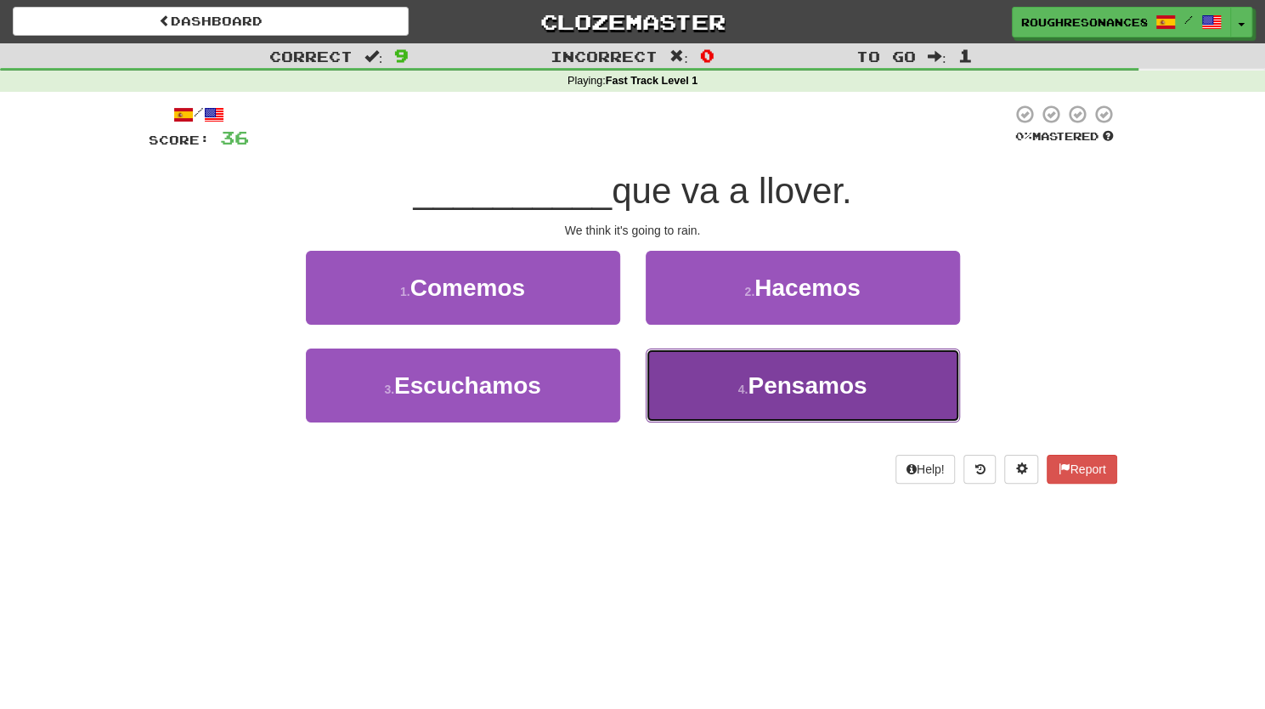
click at [742, 405] on button "4 . Pensamos" at bounding box center [803, 385] width 314 height 74
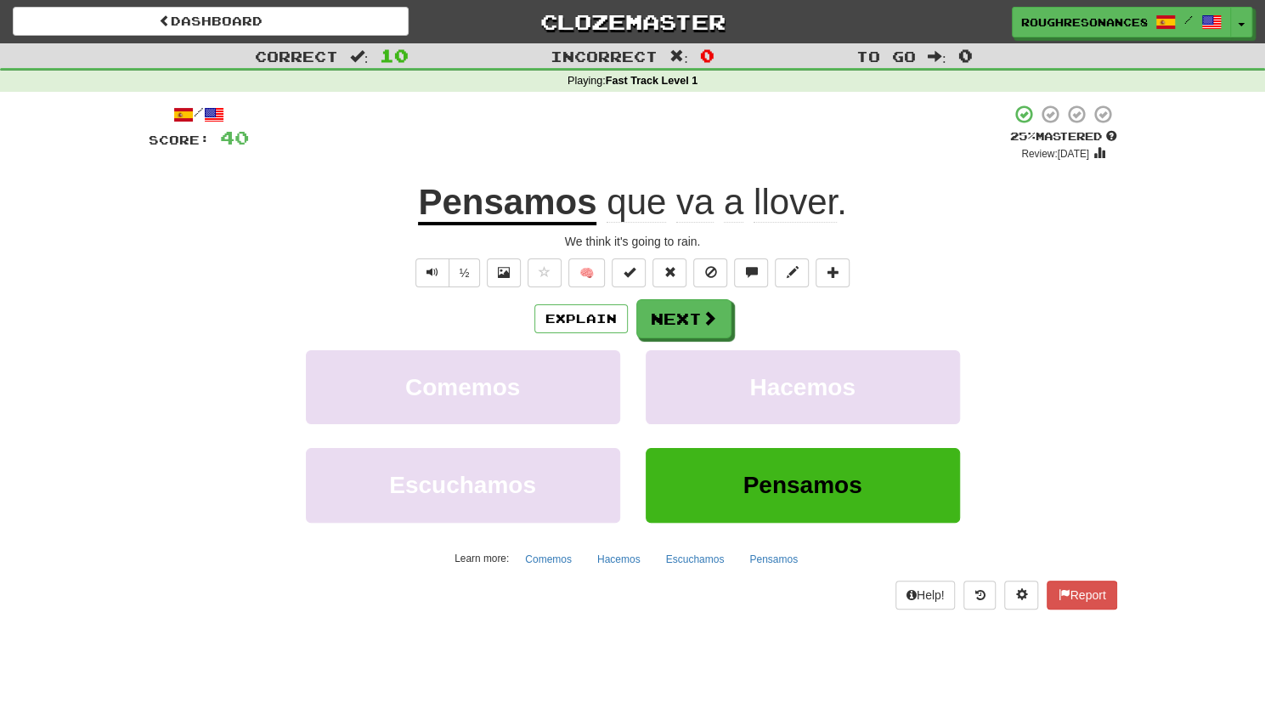
click at [770, 217] on span "llover" at bounding box center [795, 202] width 83 height 41
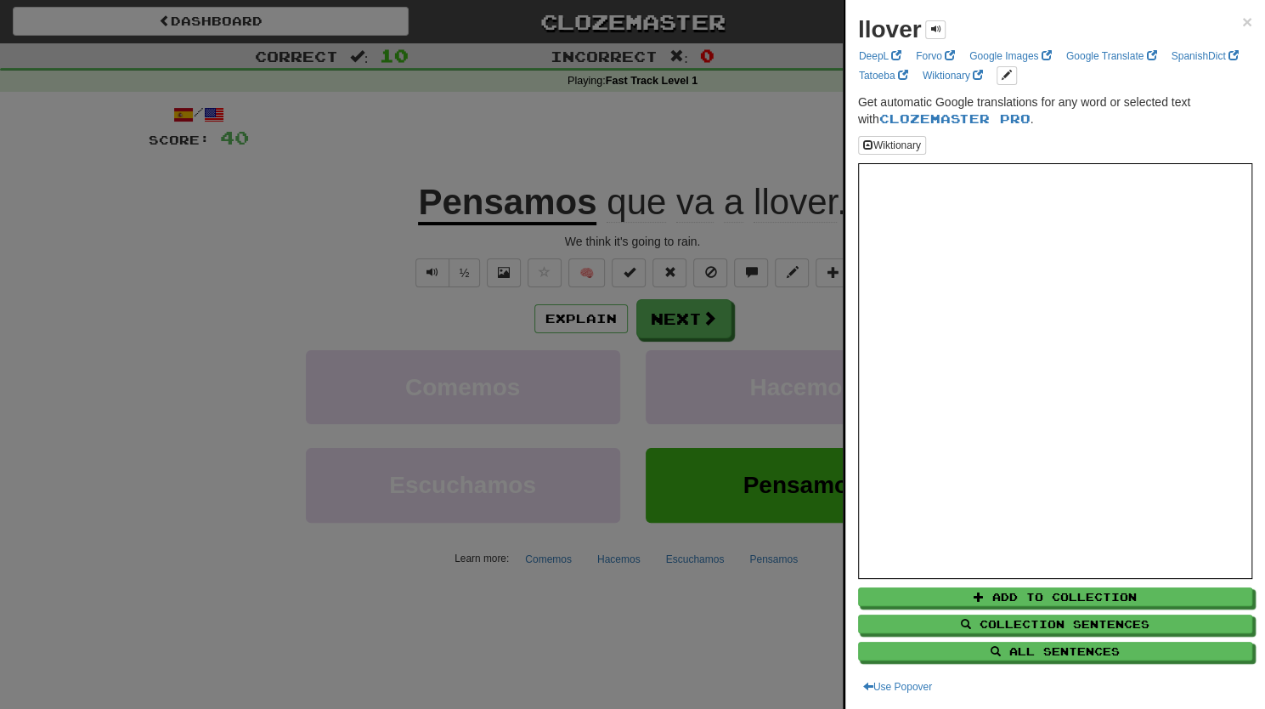
click at [724, 210] on div at bounding box center [632, 354] width 1265 height 709
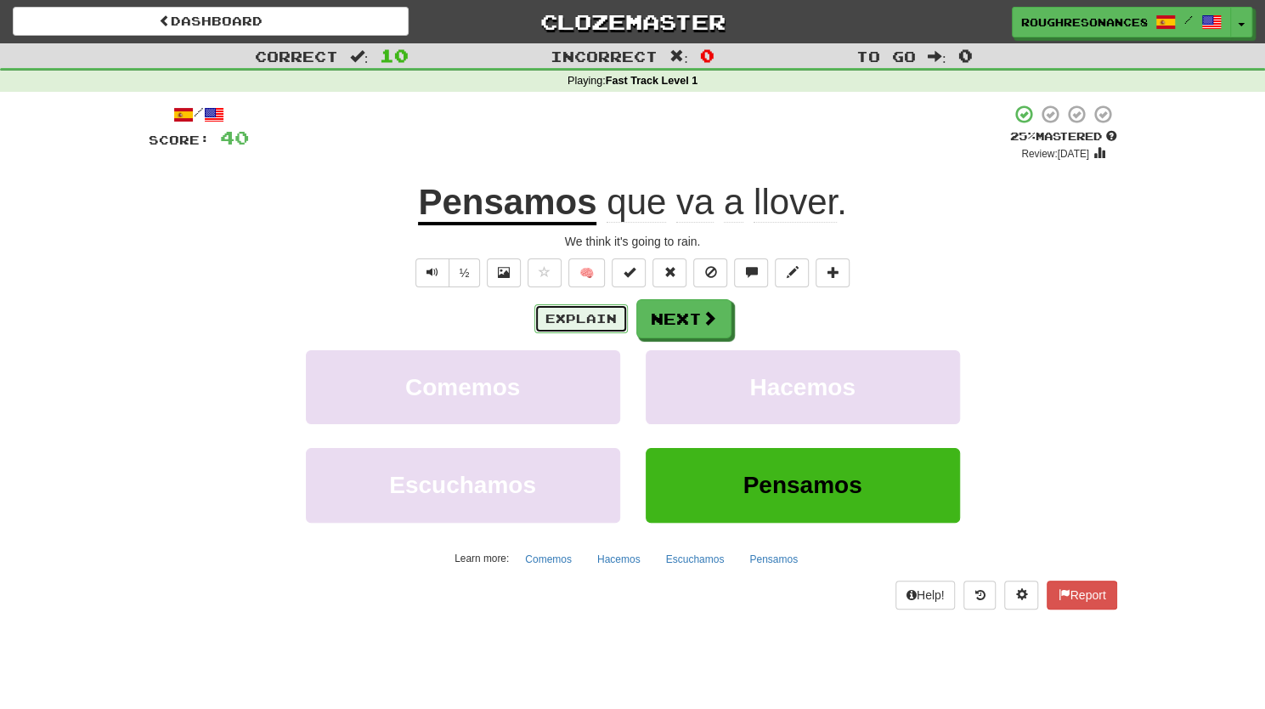
click at [549, 314] on button "Explain" at bounding box center [580, 318] width 93 height 29
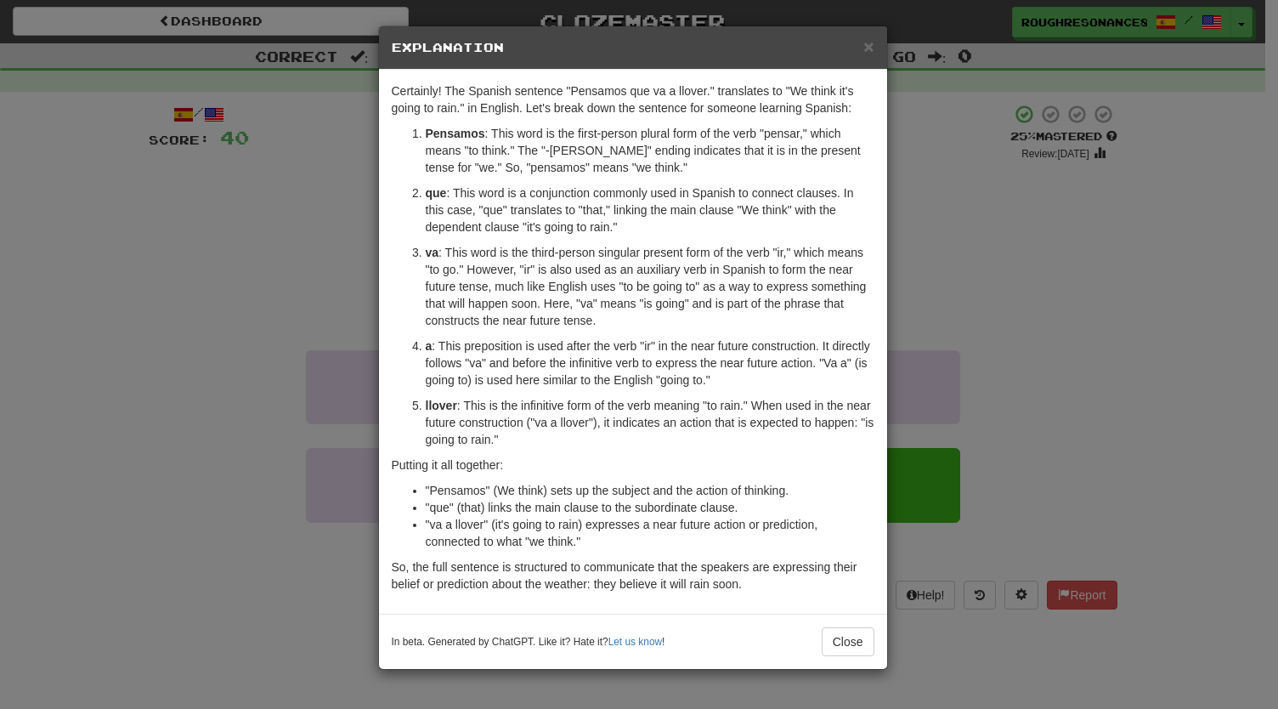
click at [1043, 321] on div "× Explanation Certainly! The Spanish sentence "Pensamos que va a llover." trans…" at bounding box center [639, 354] width 1278 height 709
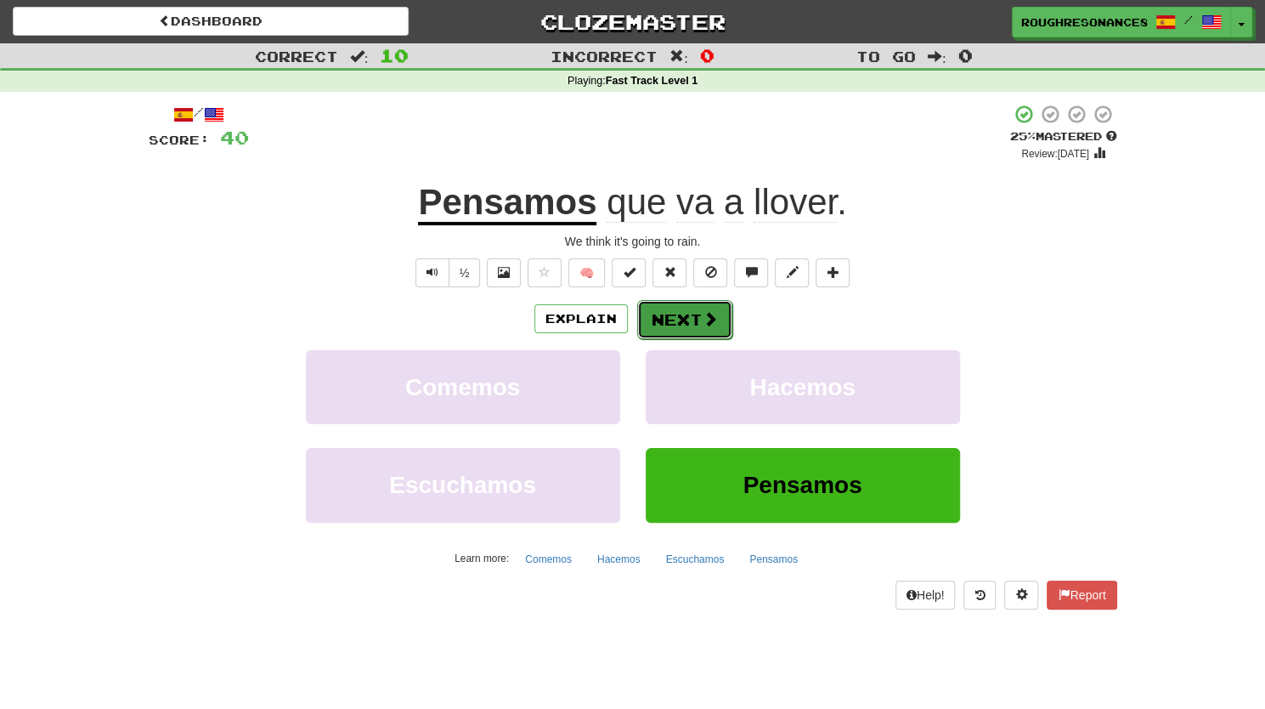
click at [724, 324] on button "Next" at bounding box center [684, 319] width 95 height 39
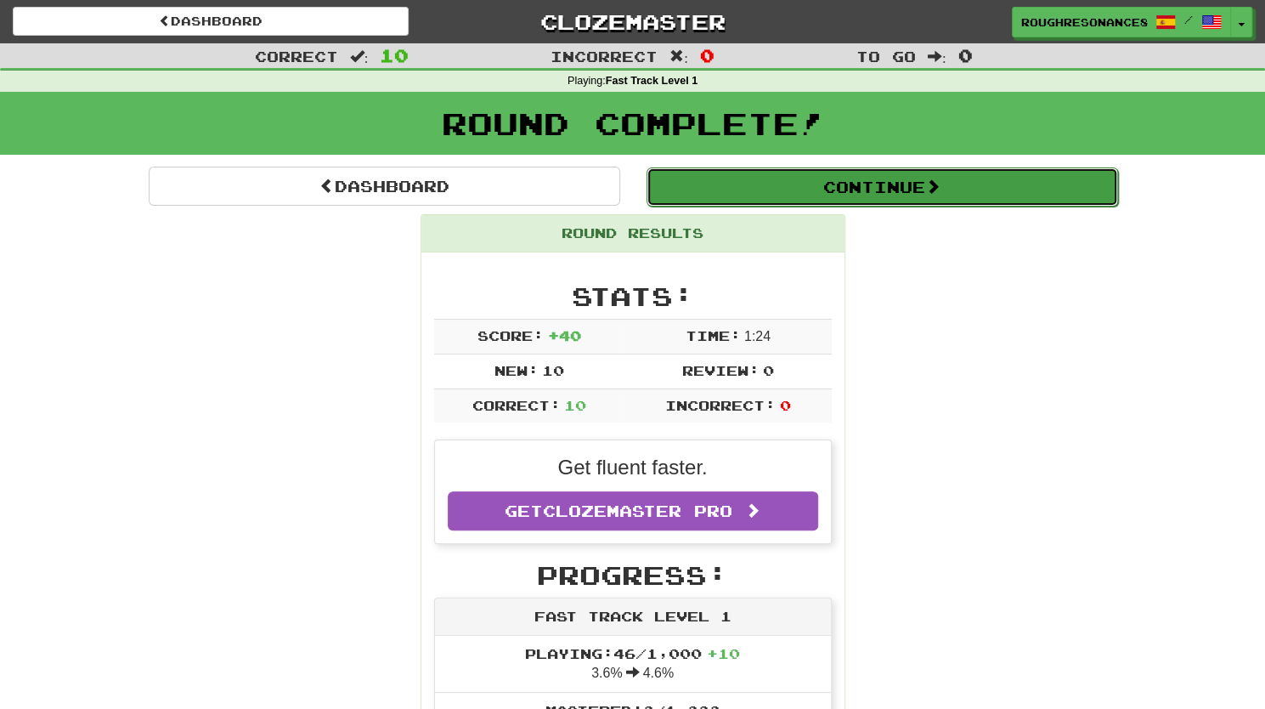
click at [863, 195] on button "Continue" at bounding box center [883, 186] width 472 height 39
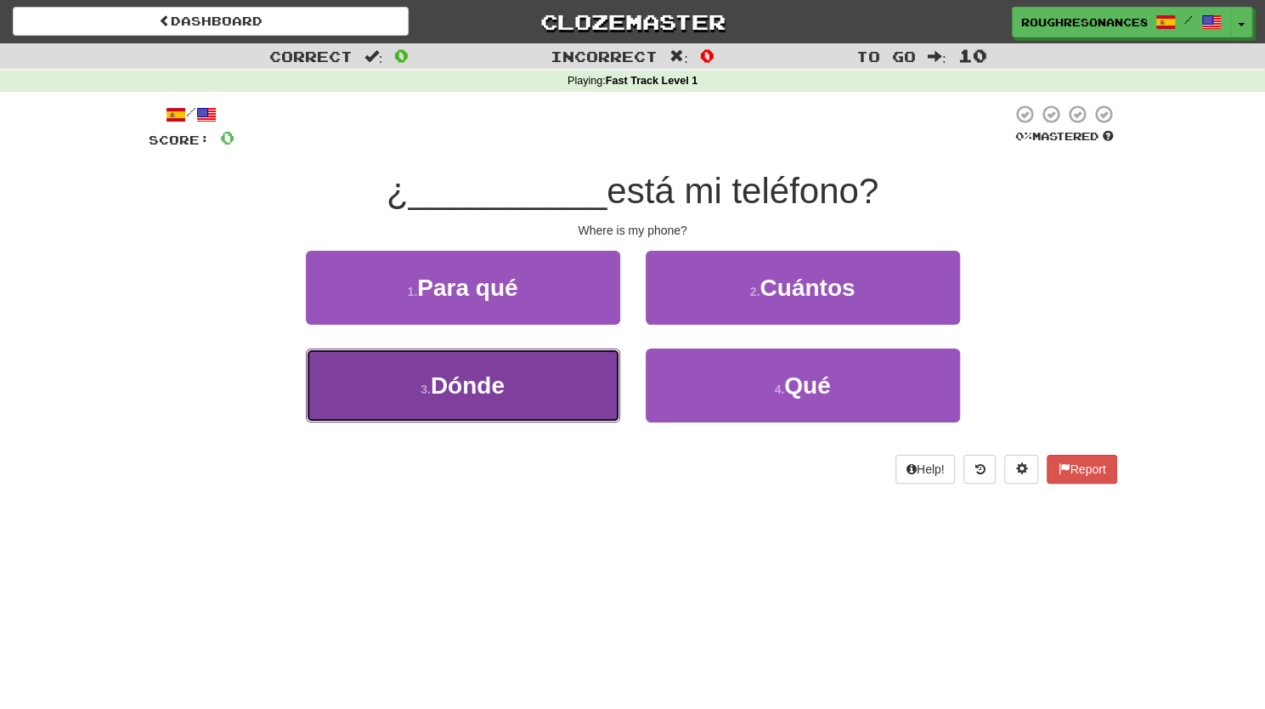
click at [580, 406] on button "3 . Dónde" at bounding box center [463, 385] width 314 height 74
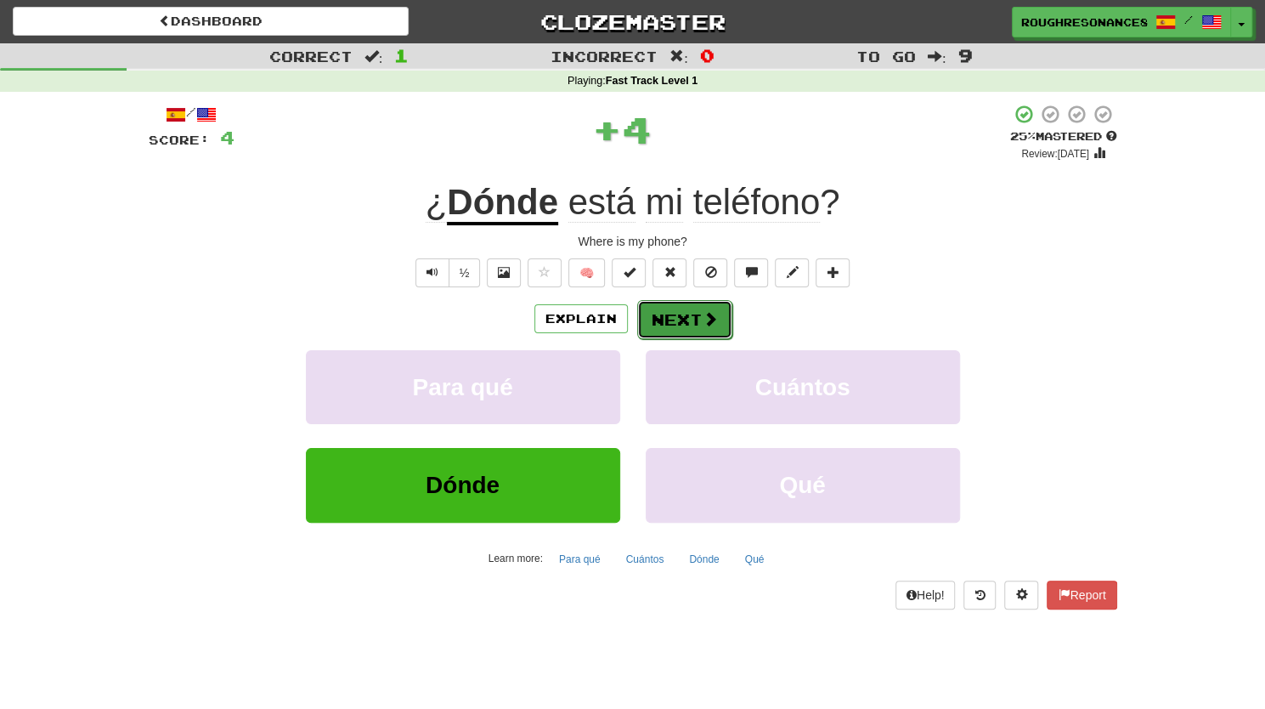
click at [662, 328] on button "Next" at bounding box center [684, 319] width 95 height 39
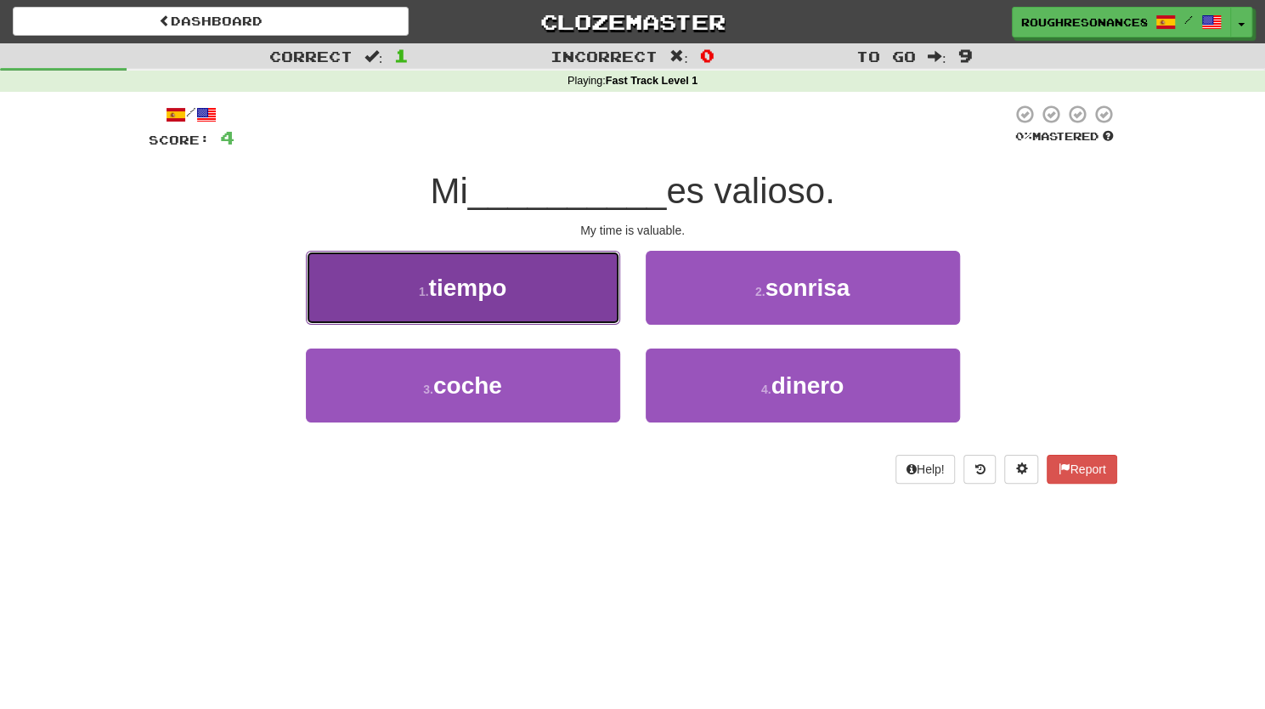
click at [566, 307] on button "1 . tiempo" at bounding box center [463, 288] width 314 height 74
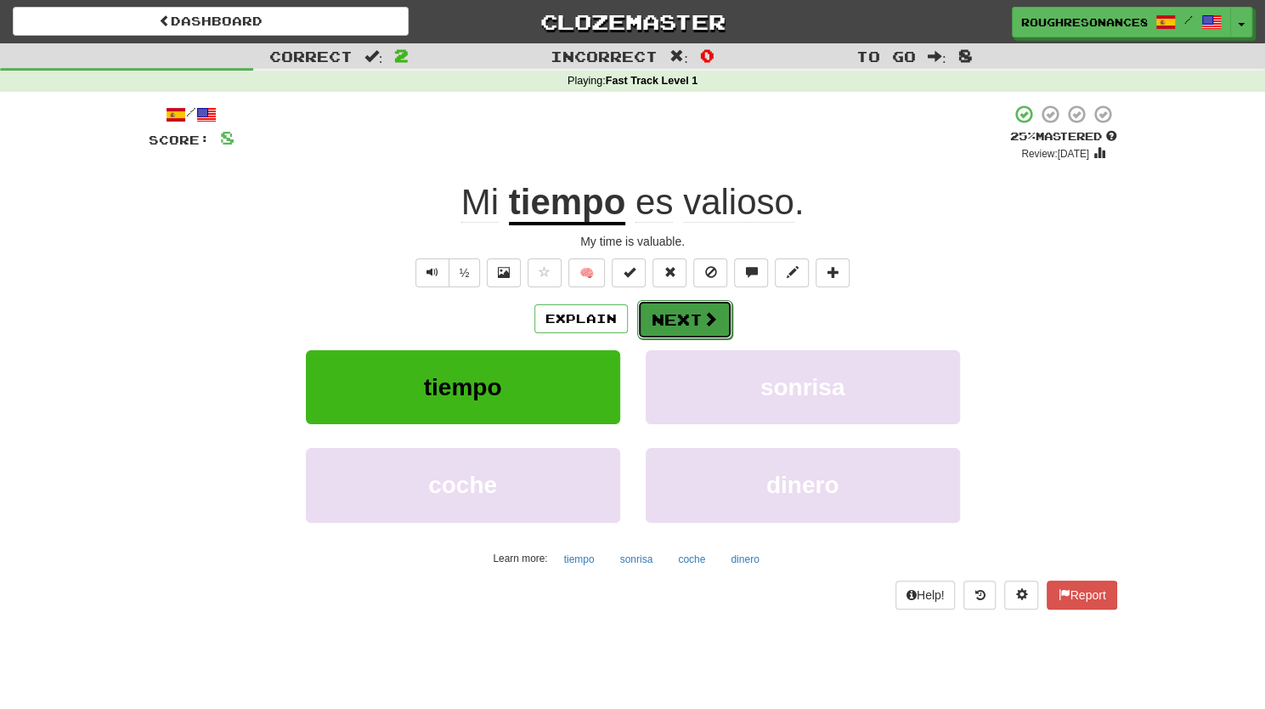
click at [661, 321] on button "Next" at bounding box center [684, 319] width 95 height 39
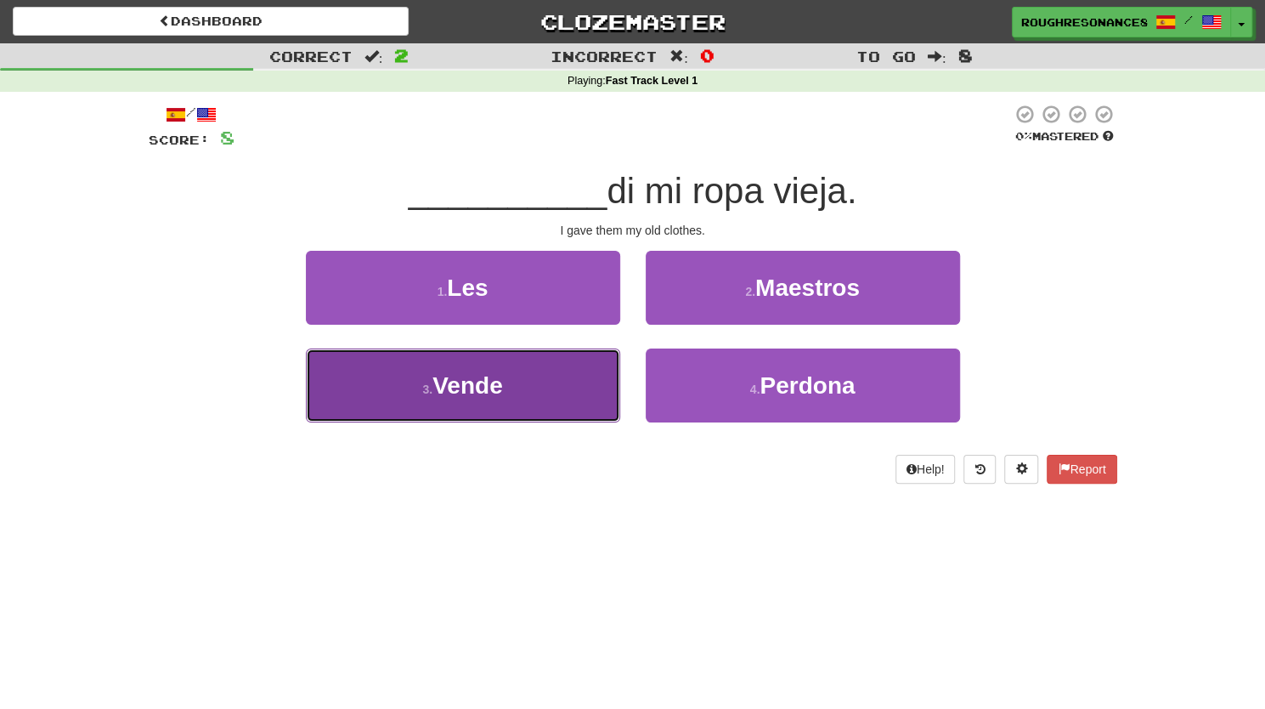
click at [566, 393] on button "3 . Vende" at bounding box center [463, 385] width 314 height 74
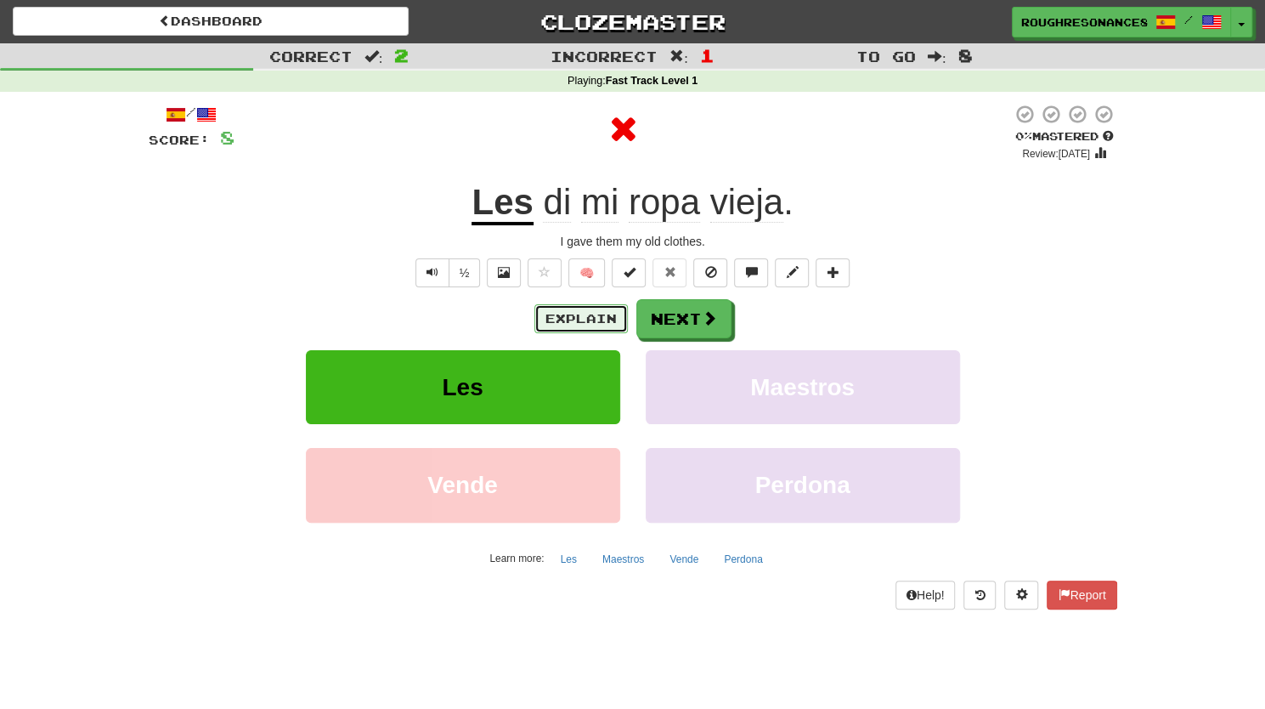
click at [568, 320] on button "Explain" at bounding box center [580, 318] width 93 height 29
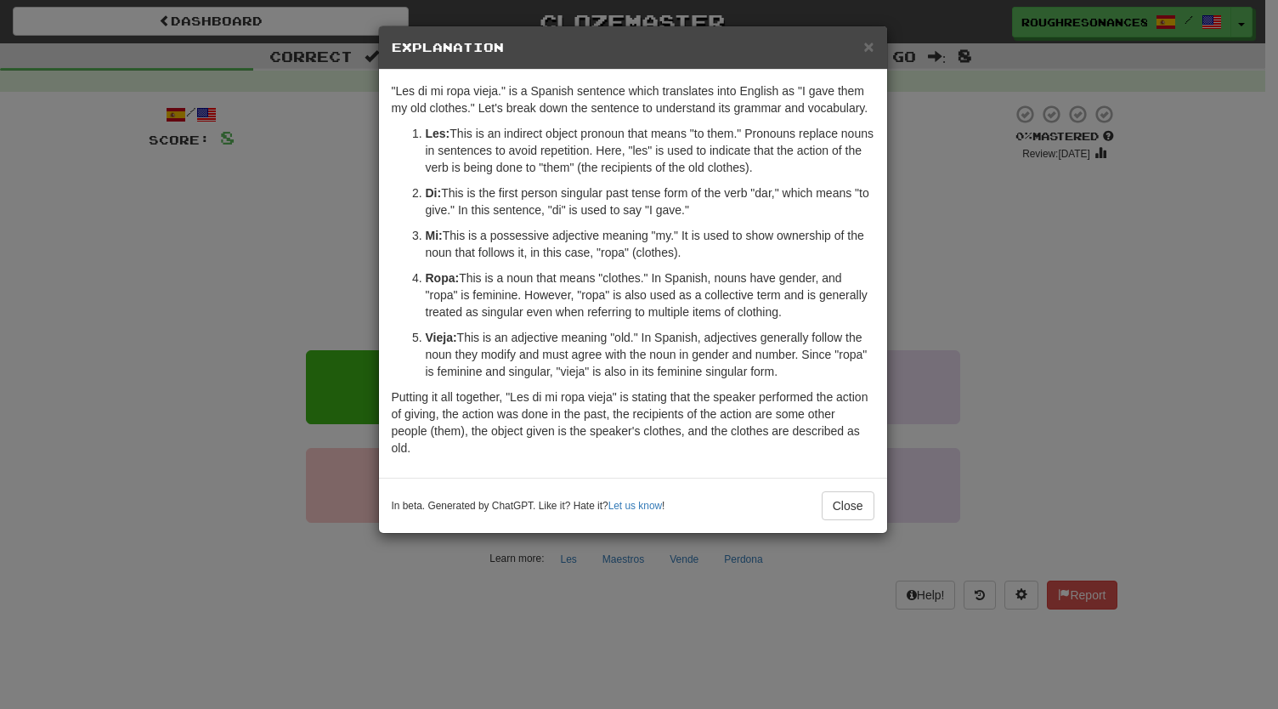
click at [1000, 337] on div "× Explanation "Les di mi ropa vieja." is a Spanish sentence which translates in…" at bounding box center [639, 354] width 1278 height 709
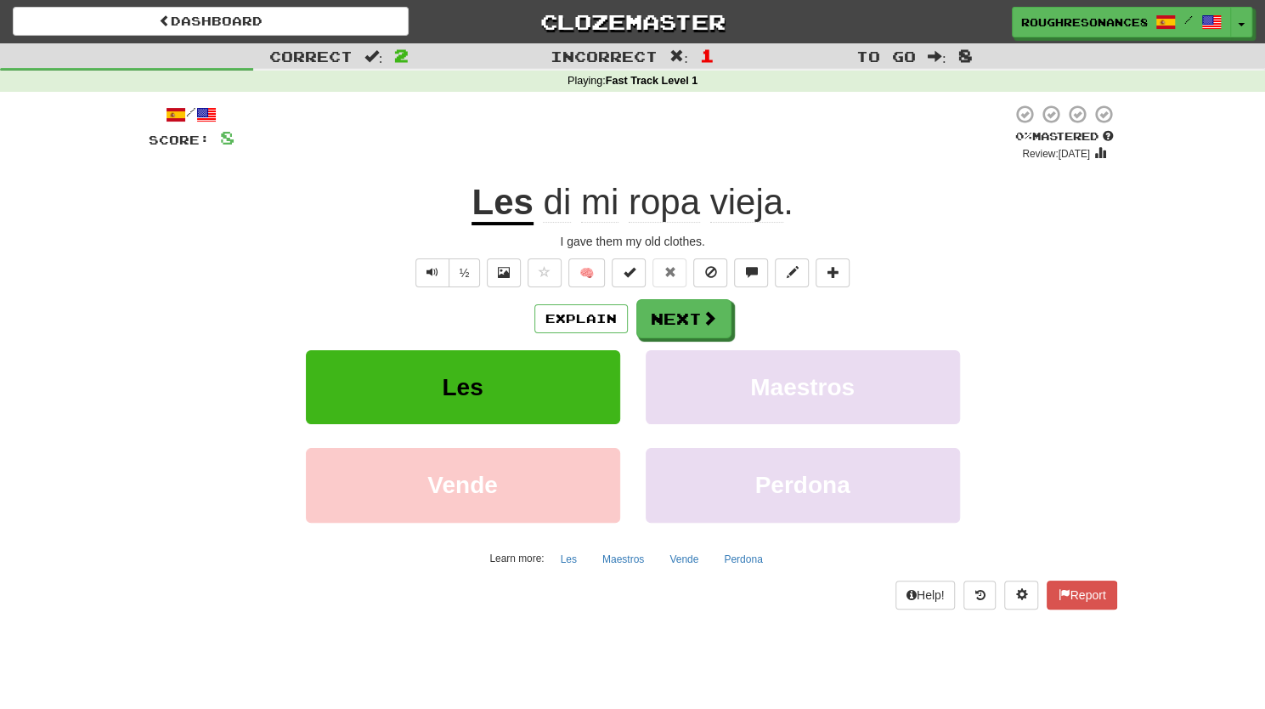
click at [730, 317] on div "Explain Next" at bounding box center [633, 318] width 969 height 39
click at [680, 327] on button "Next" at bounding box center [684, 319] width 95 height 39
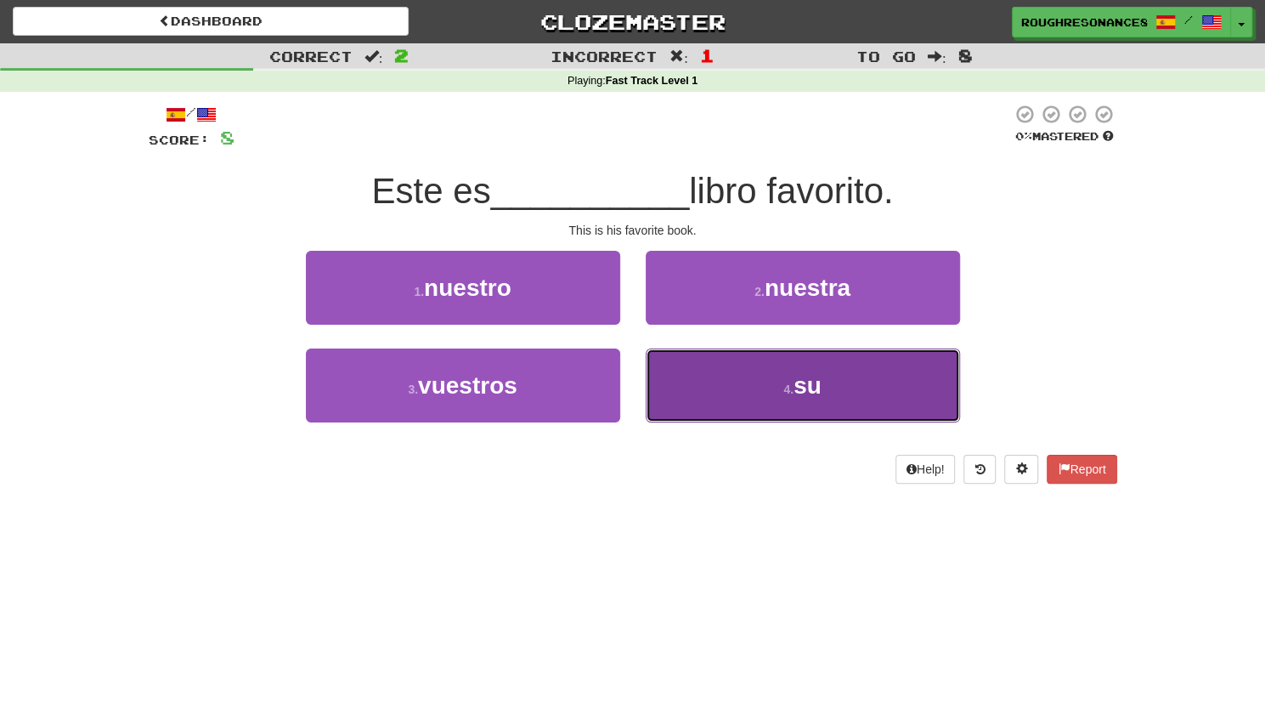
click at [689, 393] on button "4 . su" at bounding box center [803, 385] width 314 height 74
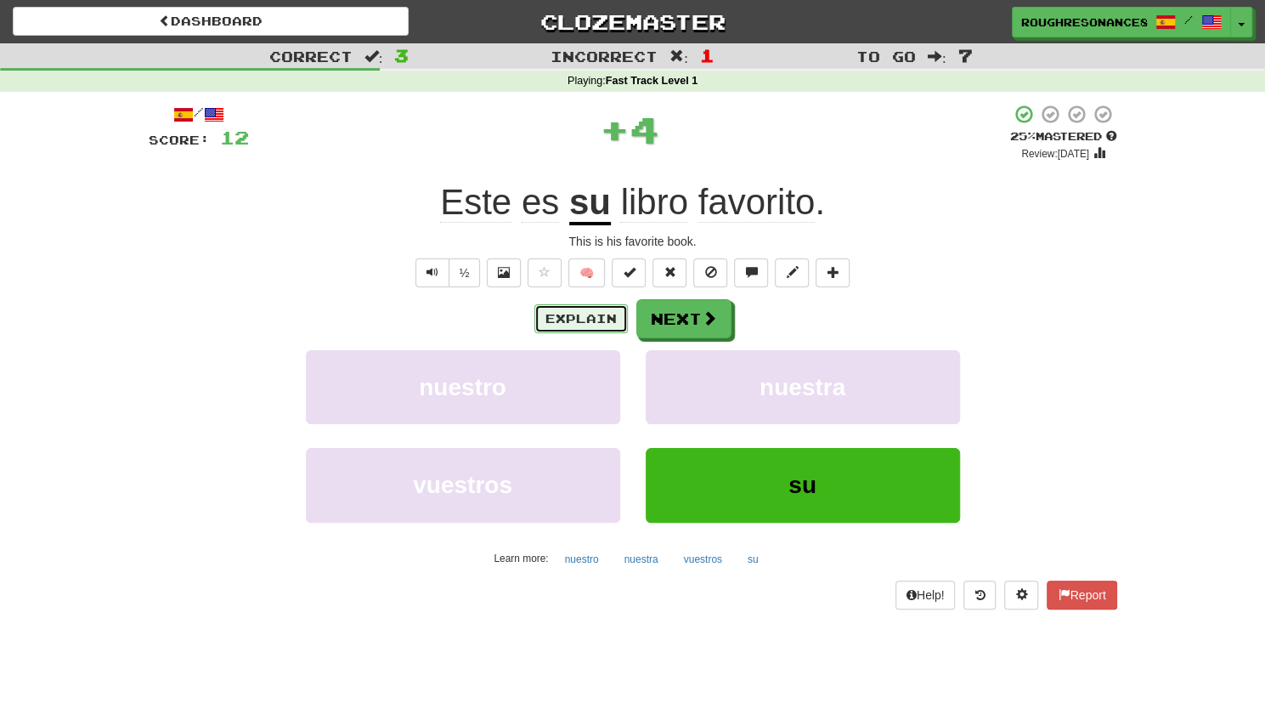
click at [592, 326] on button "Explain" at bounding box center [580, 318] width 93 height 29
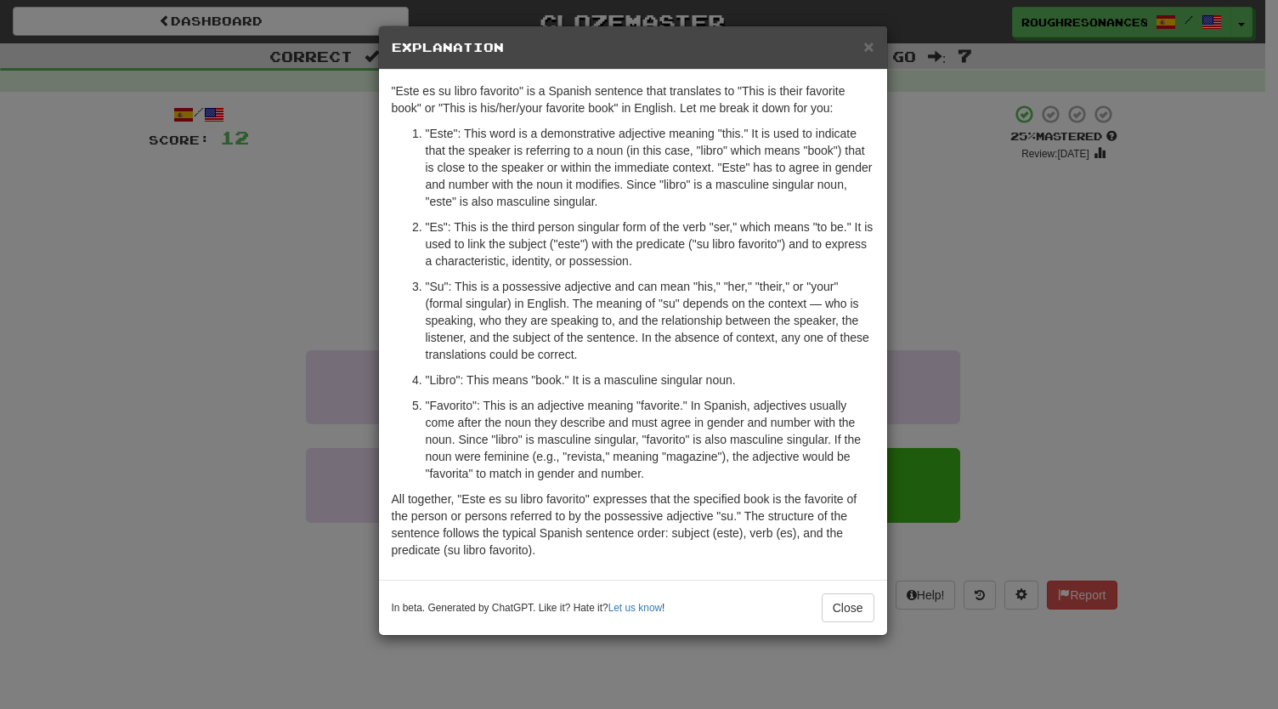
click at [943, 289] on div "× Explanation "Este es su libro favorito" is a Spanish sentence that translates…" at bounding box center [639, 354] width 1278 height 709
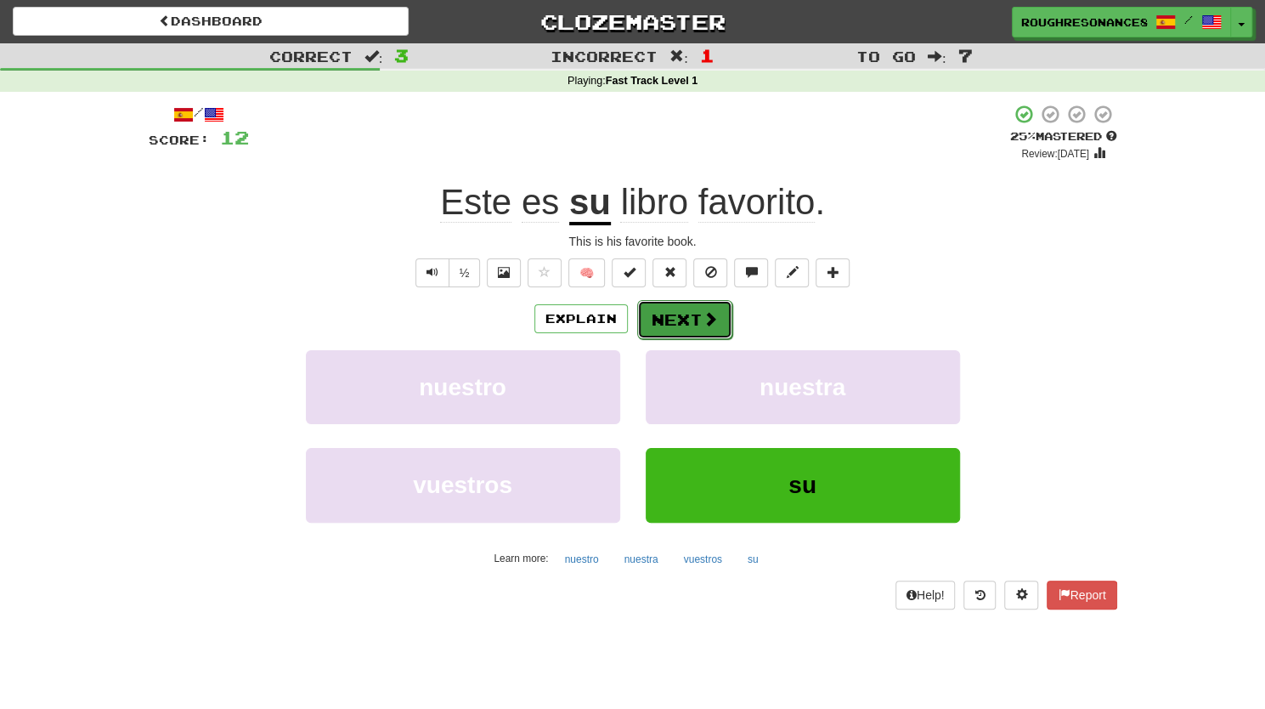
click at [667, 323] on button "Next" at bounding box center [684, 319] width 95 height 39
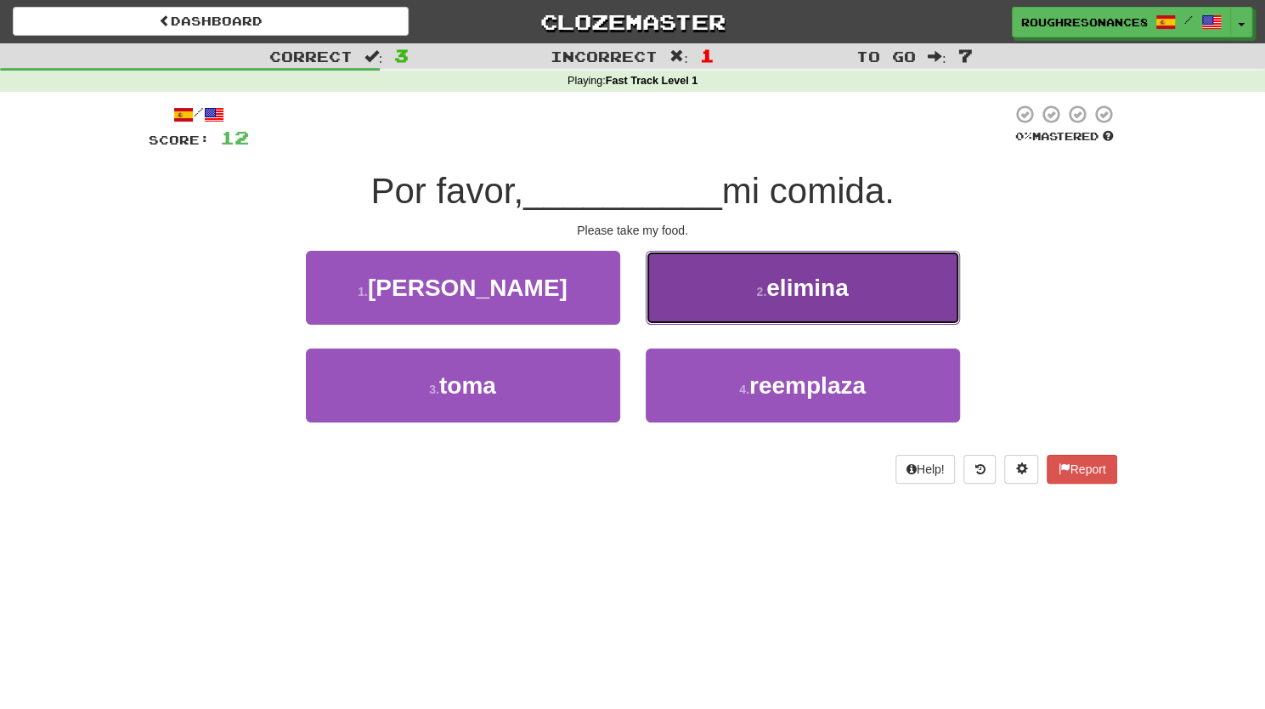
click at [723, 312] on button "2 . elimina" at bounding box center [803, 288] width 314 height 74
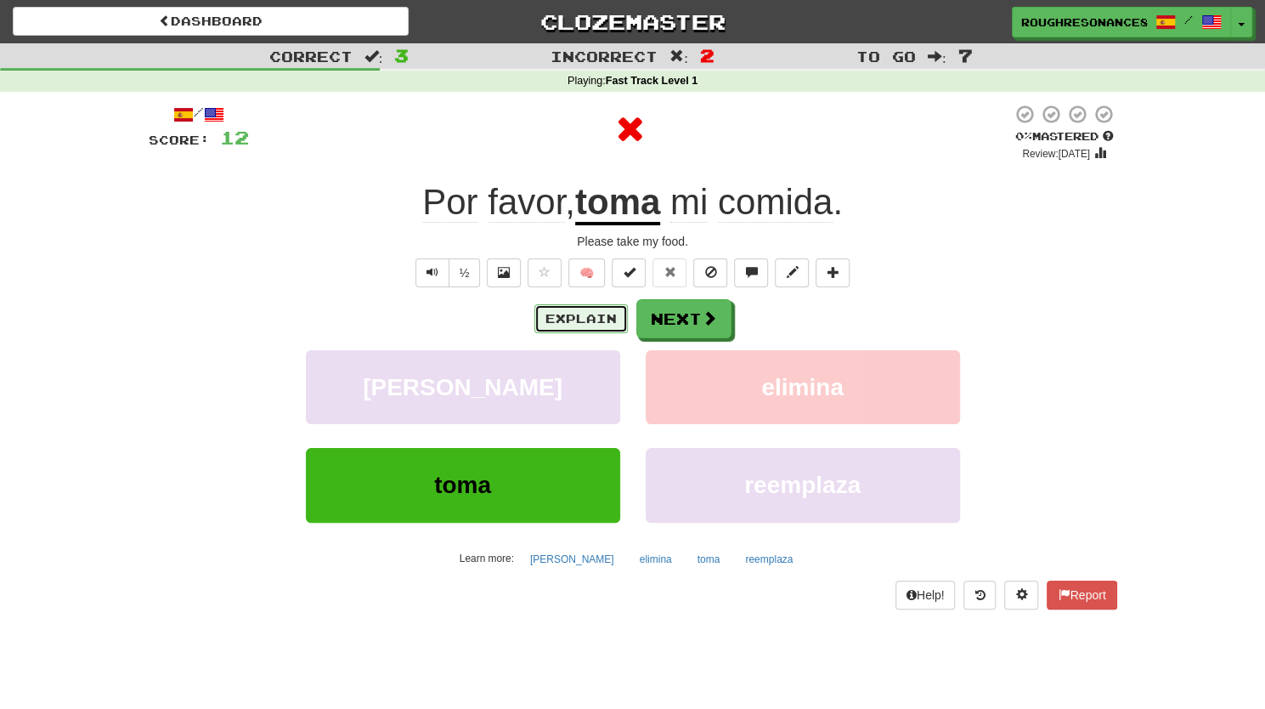
click at [595, 325] on button "Explain" at bounding box center [580, 318] width 93 height 29
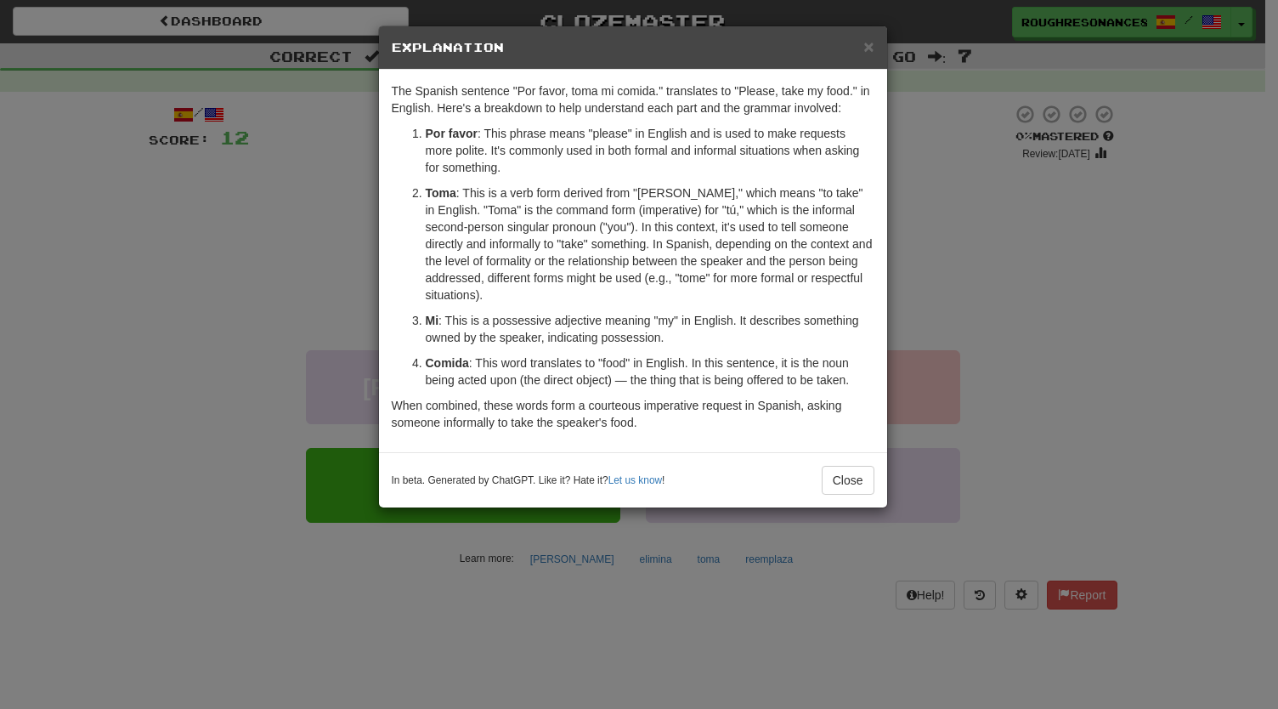
click at [941, 333] on div "× Explanation The Spanish sentence "Por favor, toma mi comida." translates to "…" at bounding box center [639, 354] width 1278 height 709
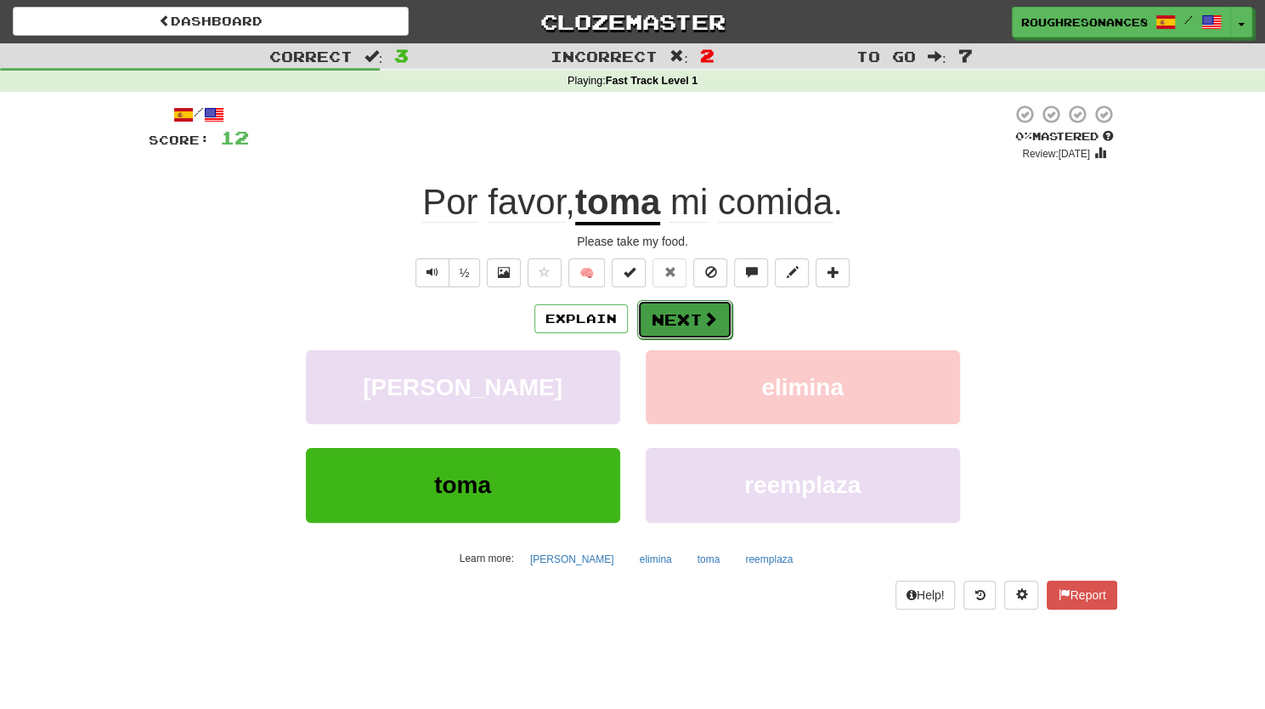
click at [708, 332] on button "Next" at bounding box center [684, 319] width 95 height 39
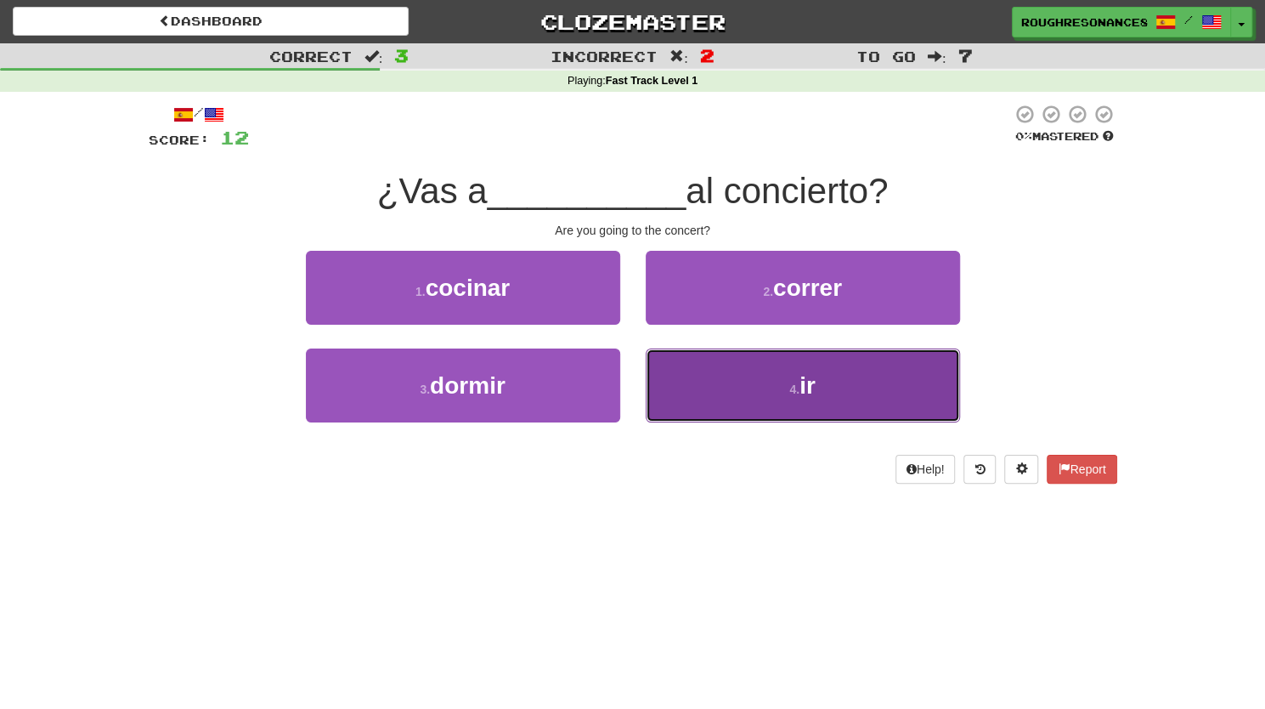
click at [677, 393] on button "4 . ir" at bounding box center [803, 385] width 314 height 74
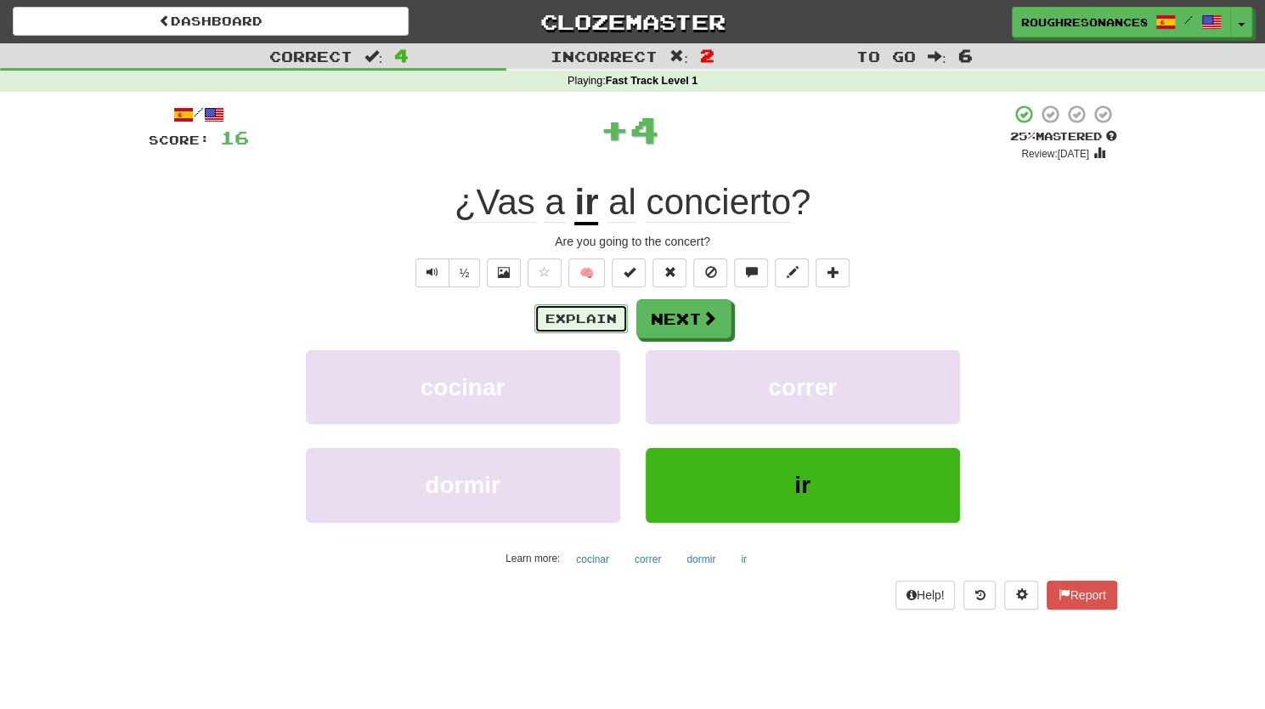
click at [580, 322] on button "Explain" at bounding box center [580, 318] width 93 height 29
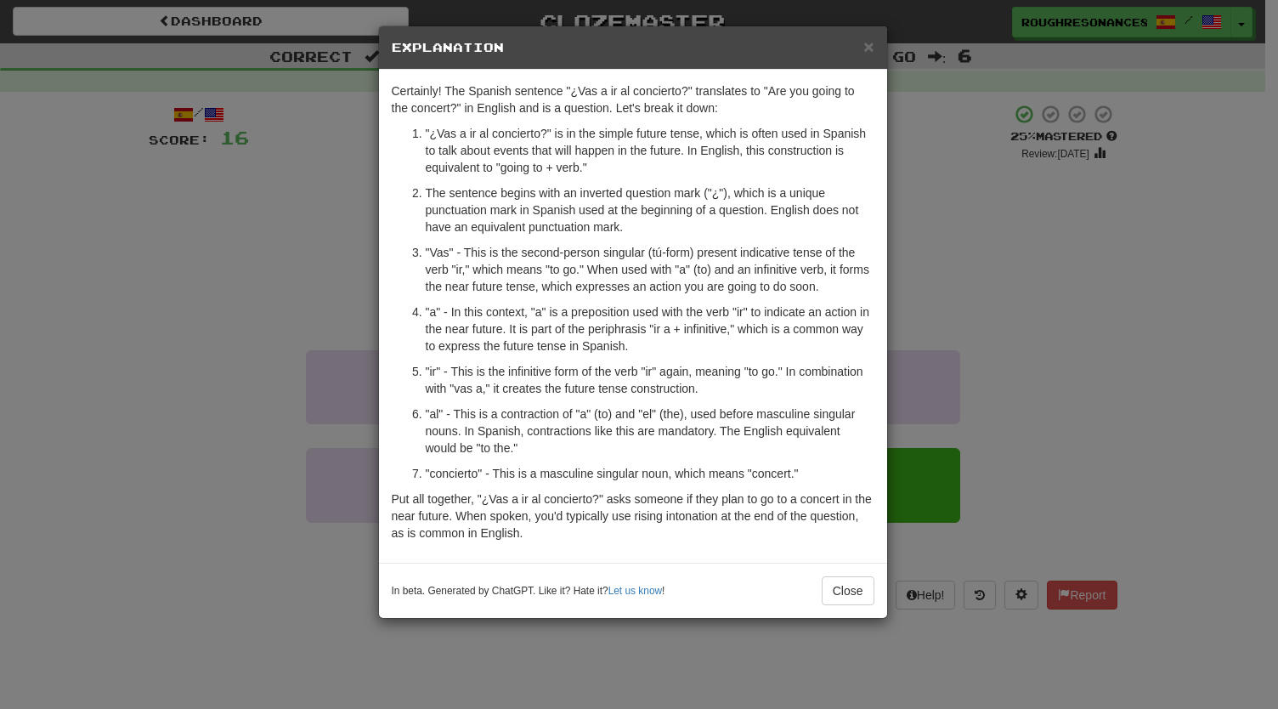
click at [1032, 308] on div "× Explanation Certainly! The Spanish sentence "¿Vas a ir al concierto?" transla…" at bounding box center [639, 354] width 1278 height 709
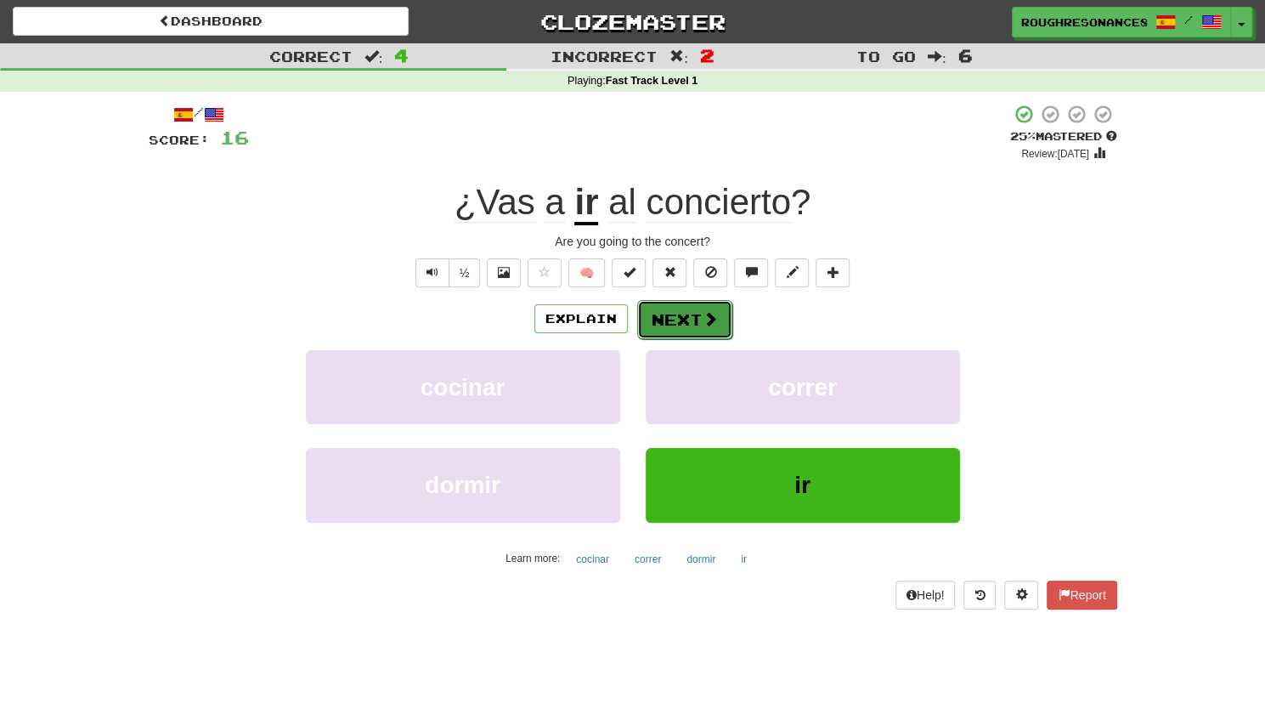
click at [703, 322] on span at bounding box center [710, 318] width 15 height 15
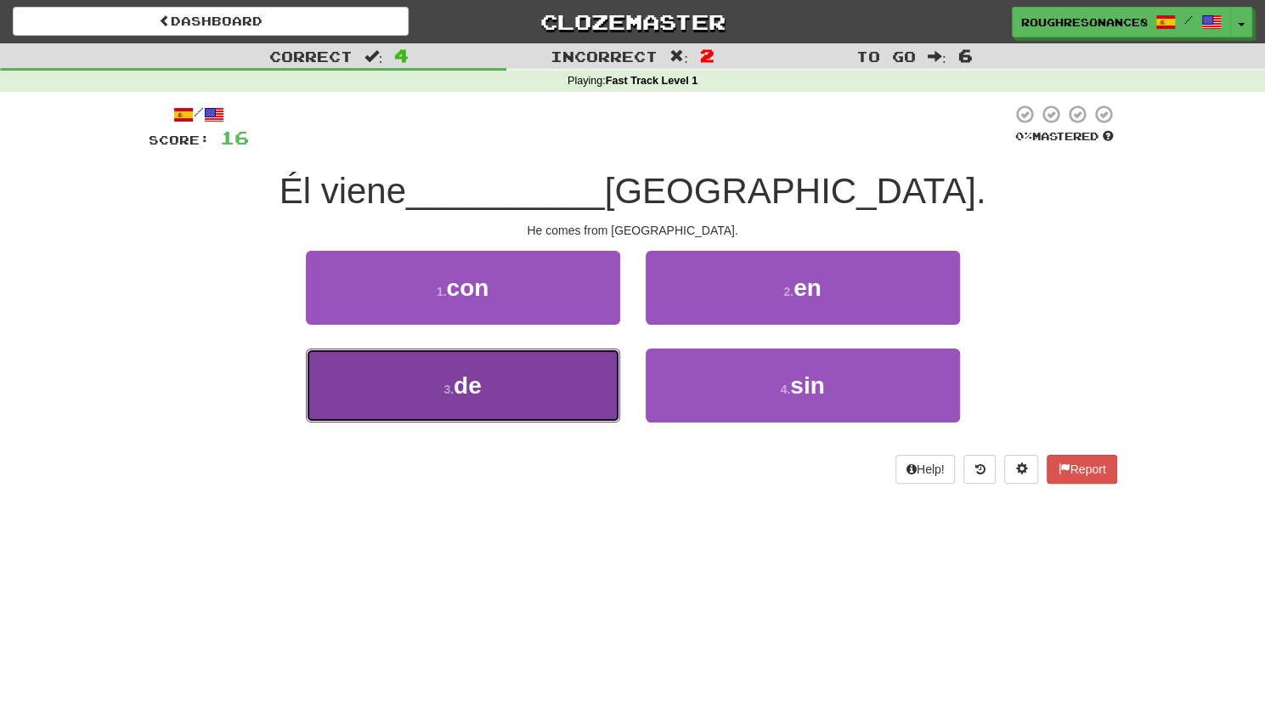
click at [560, 375] on button "3 . de" at bounding box center [463, 385] width 314 height 74
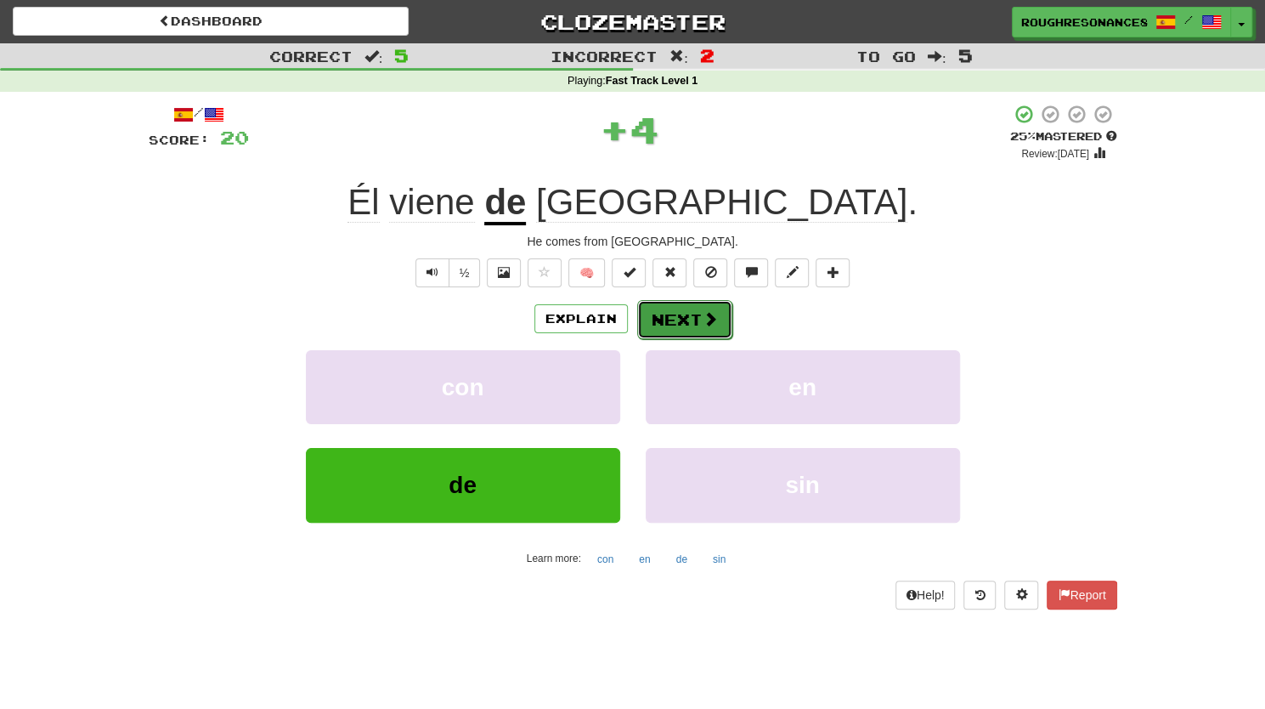
click at [687, 327] on button "Next" at bounding box center [684, 319] width 95 height 39
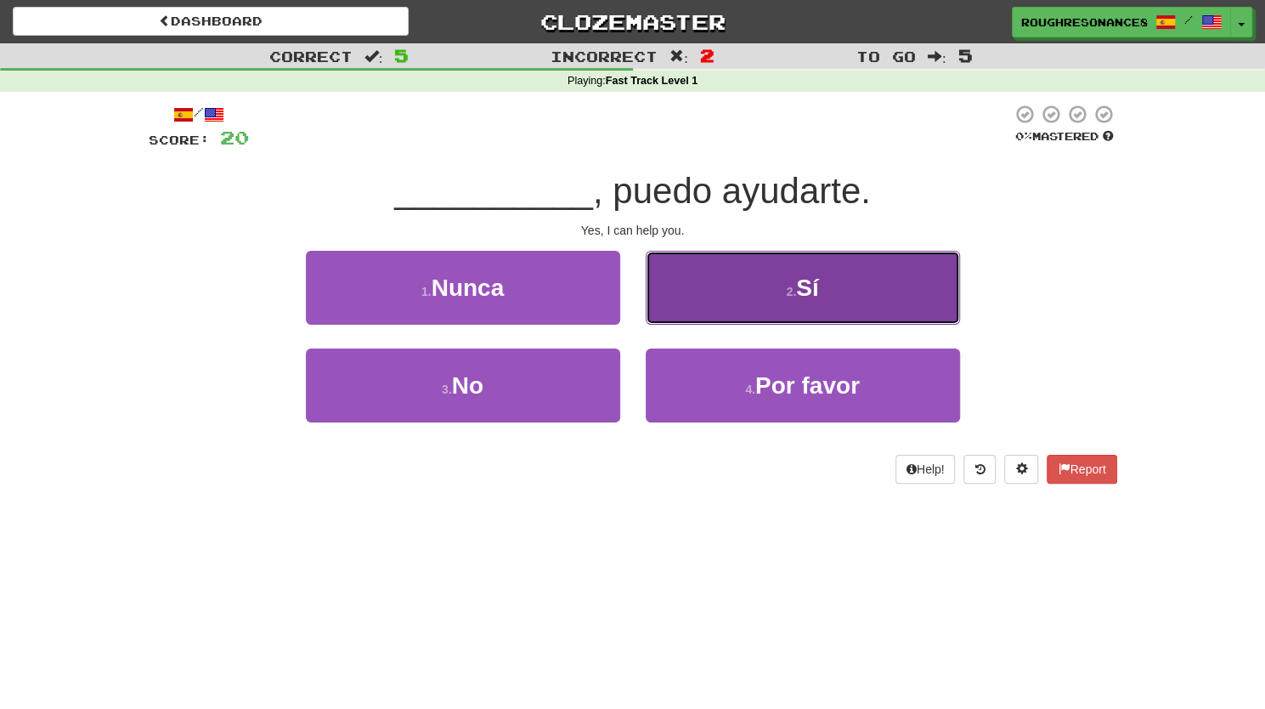
click at [757, 284] on button "2 . Sí" at bounding box center [803, 288] width 314 height 74
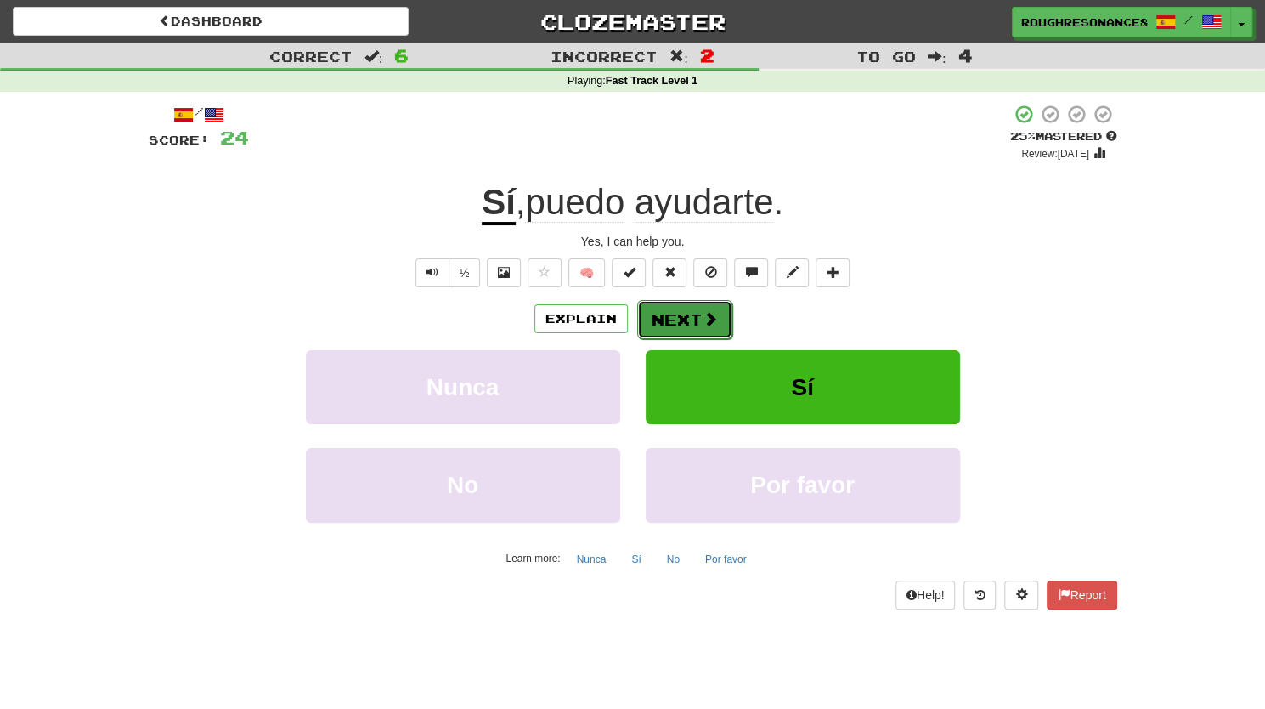
click at [657, 319] on button "Next" at bounding box center [684, 319] width 95 height 39
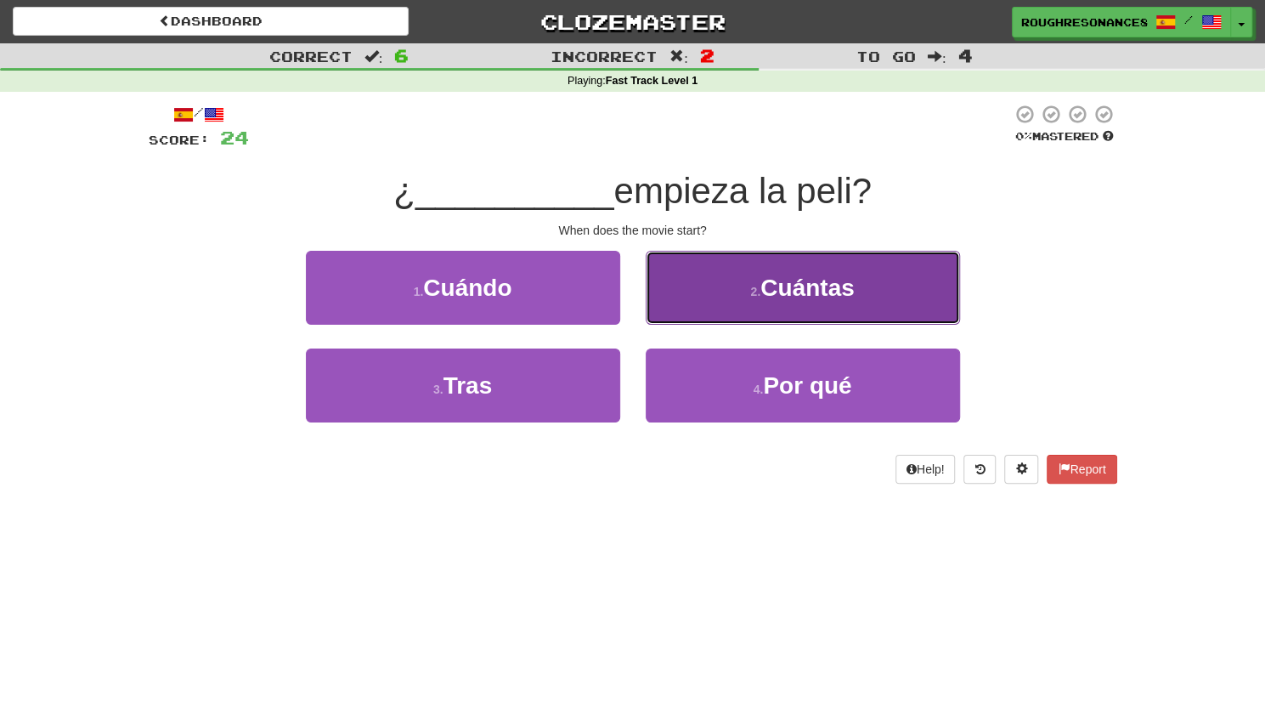
click at [739, 300] on button "2 . Cuántas" at bounding box center [803, 288] width 314 height 74
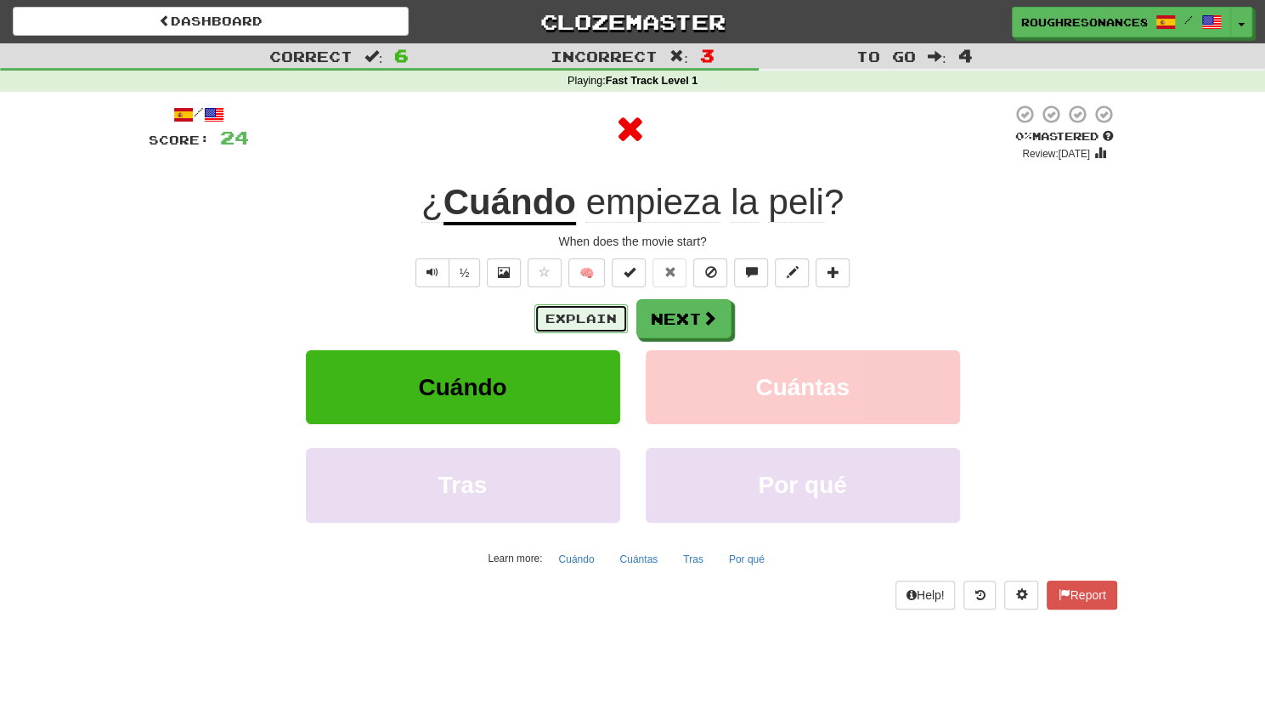
click at [595, 312] on button "Explain" at bounding box center [580, 318] width 93 height 29
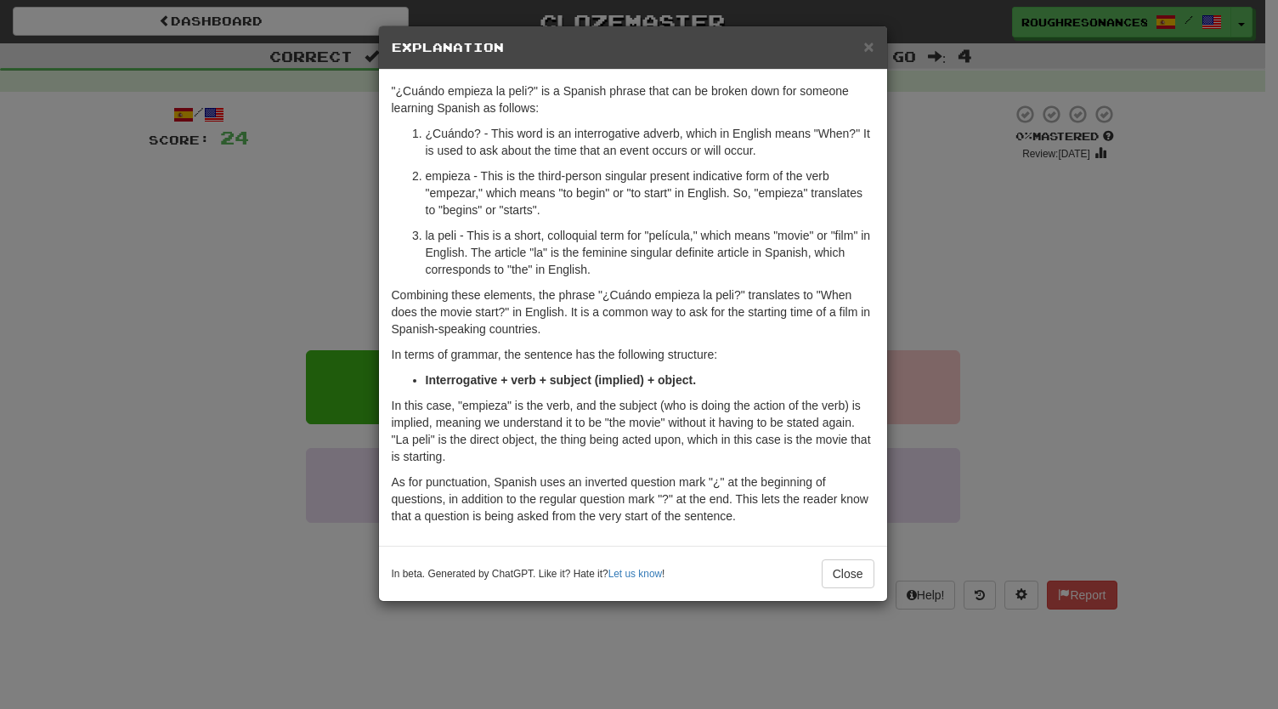
click at [969, 310] on div "× Explanation "¿Cuándo empieza la peli?" is a Spanish phrase that can be broken…" at bounding box center [639, 354] width 1278 height 709
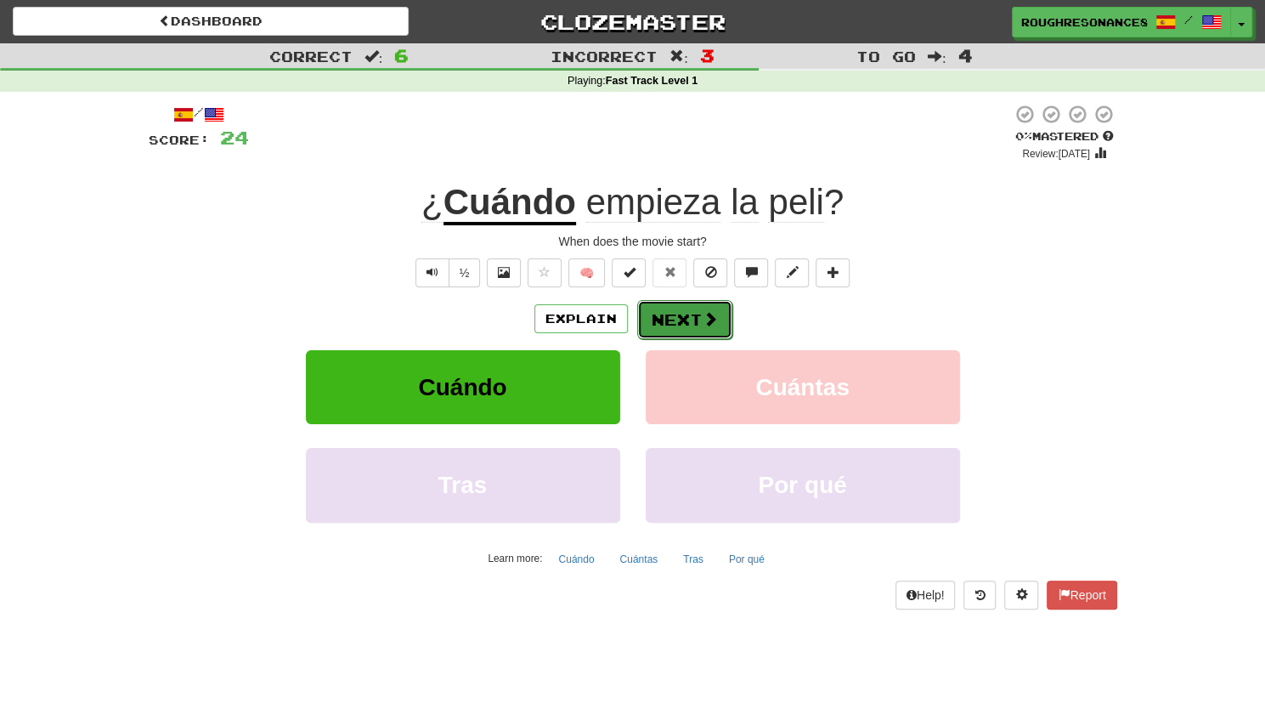
click at [680, 302] on button "Next" at bounding box center [684, 319] width 95 height 39
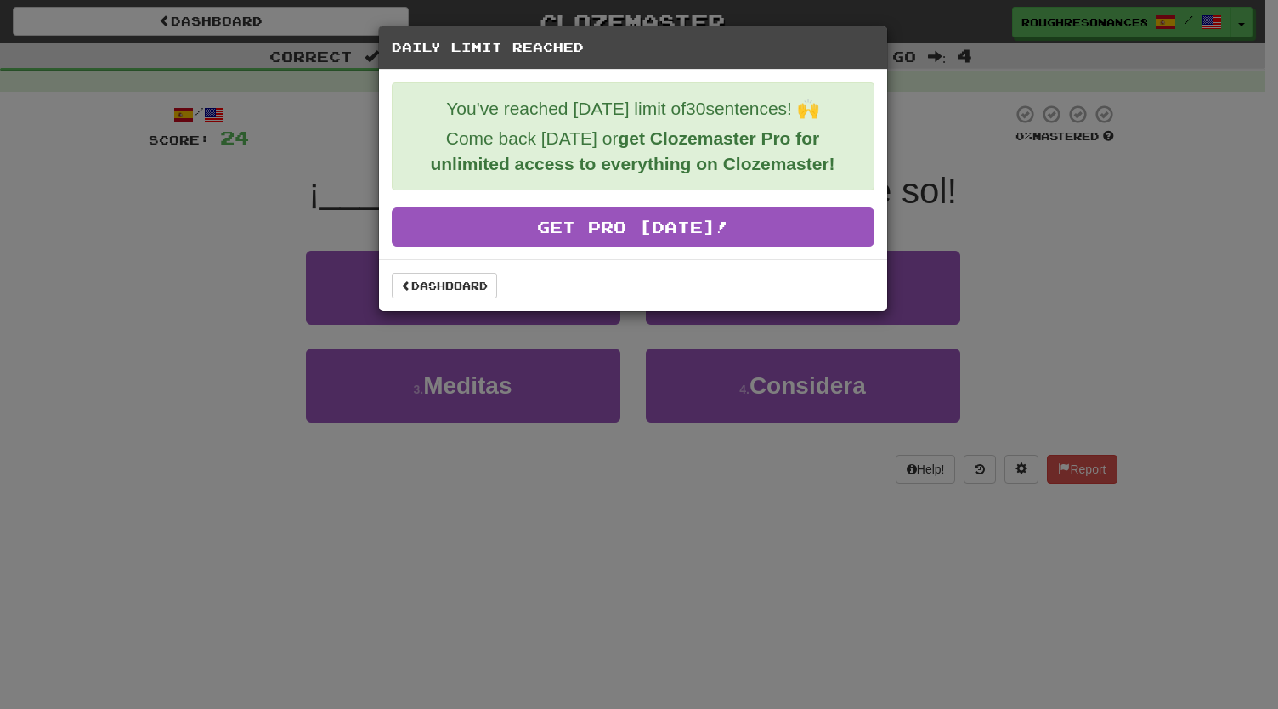
click at [964, 244] on div "Daily Limit Reached You've reached today's limit of 30 sentences! 🙌 Come back t…" at bounding box center [639, 354] width 1278 height 709
click at [486, 279] on link "Dashboard" at bounding box center [444, 285] width 105 height 25
